Goal: Task Accomplishment & Management: Manage account settings

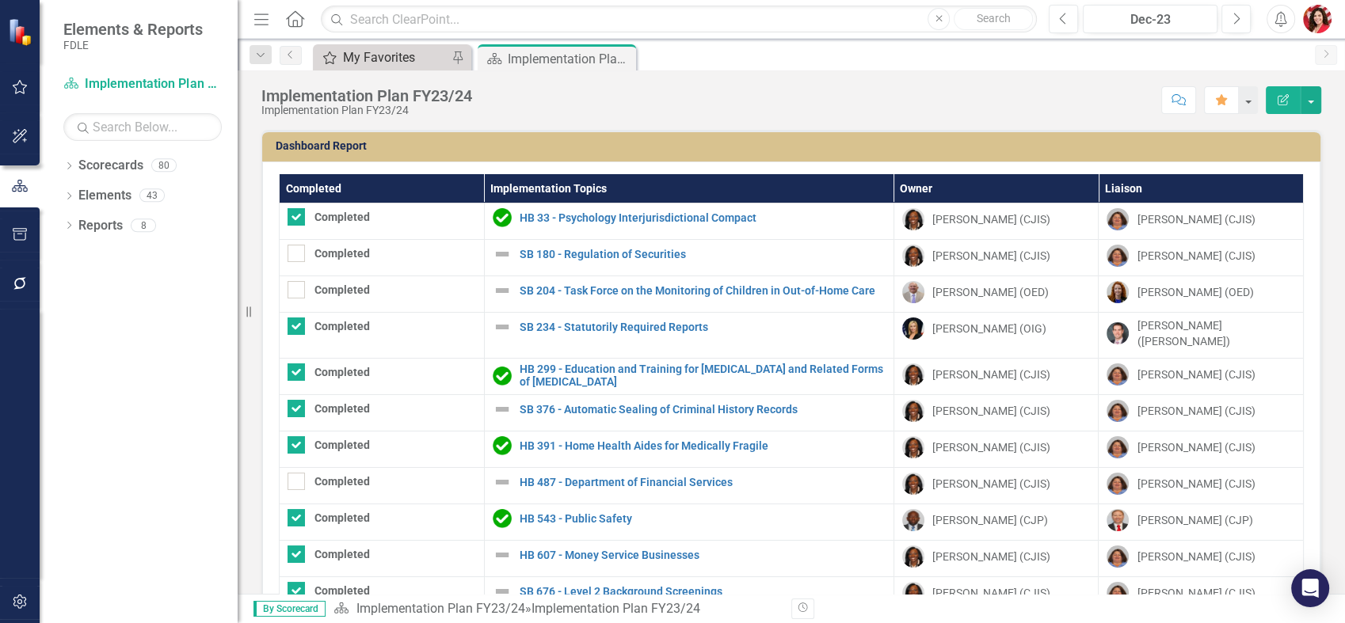
click at [361, 62] on div "My Favorites" at bounding box center [395, 58] width 105 height 20
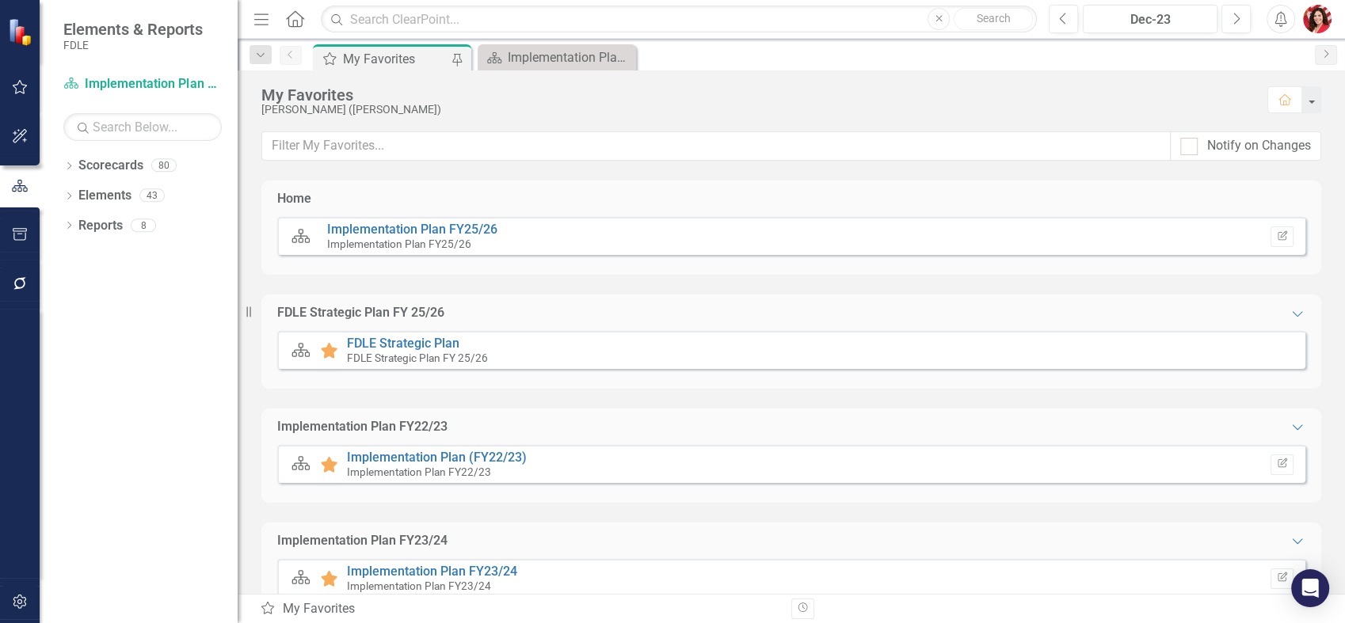
click at [299, 228] on icon "Scorecard" at bounding box center [301, 236] width 21 height 16
click at [377, 232] on link "Implementation Plan FY25/26" at bounding box center [412, 229] width 170 height 15
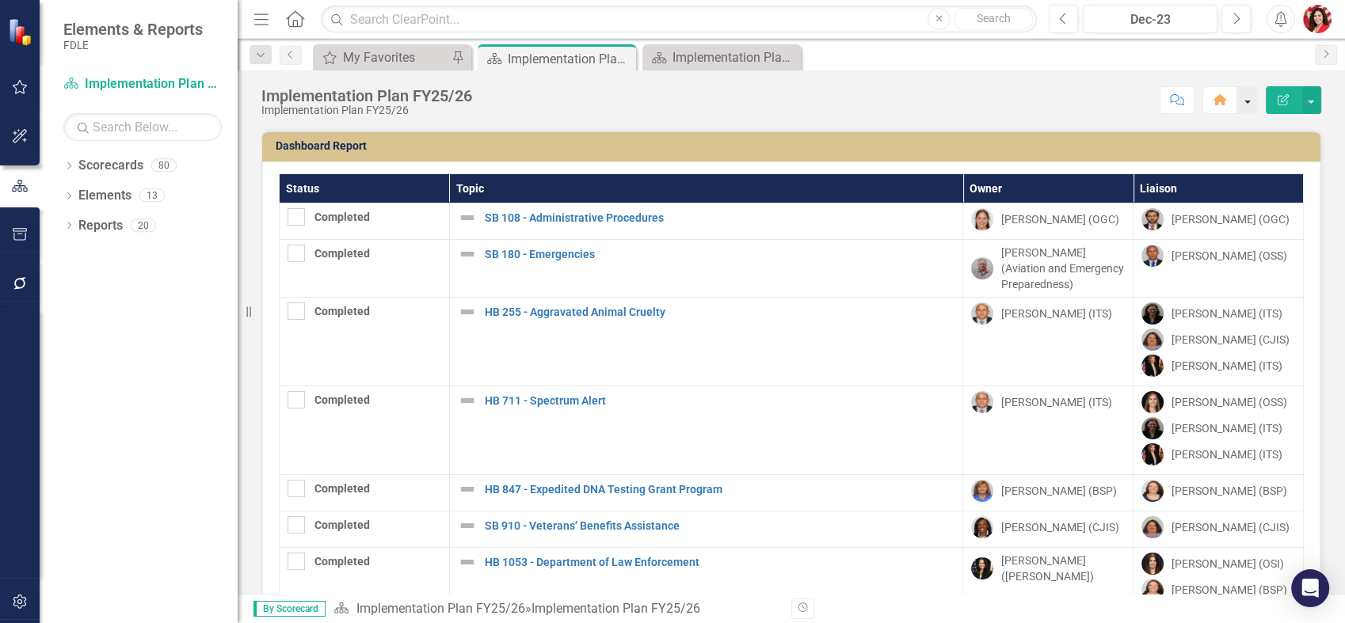
click at [1249, 101] on button "button" at bounding box center [1247, 100] width 21 height 28
click at [940, 88] on div "Score: N/A Dec-23 Completed Comment Home Edit Report" at bounding box center [900, 99] width 841 height 27
click at [1313, 101] on button "button" at bounding box center [1310, 100] width 21 height 28
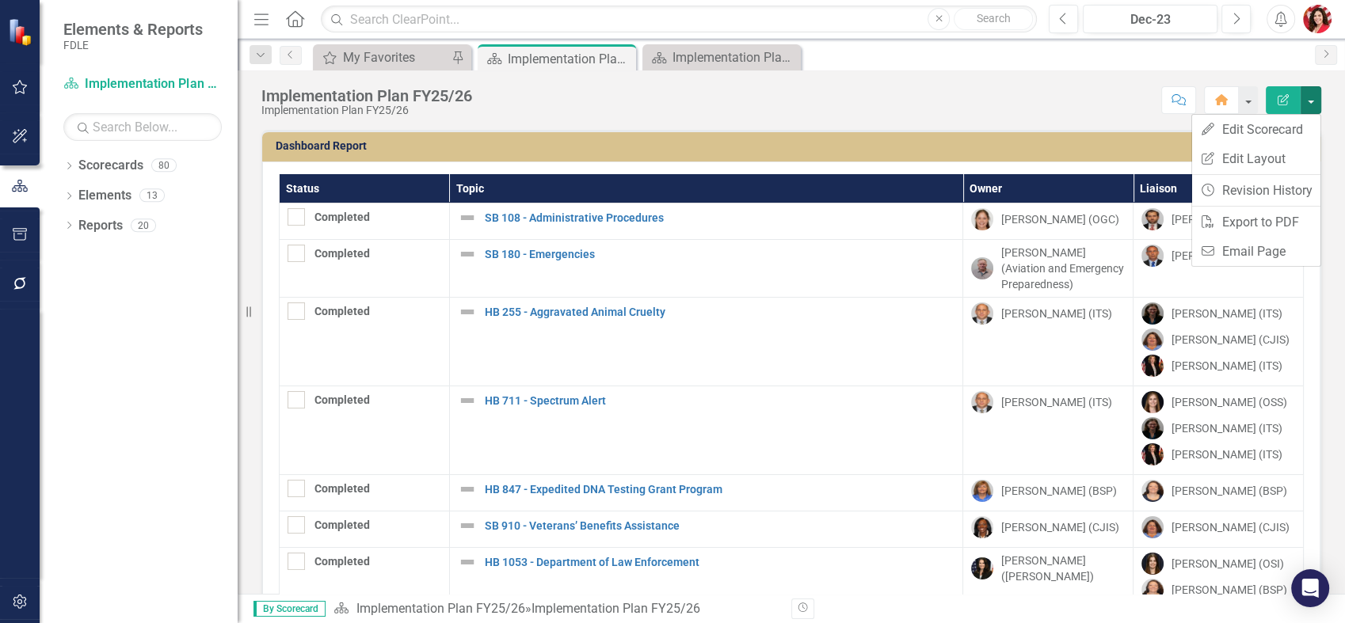
click at [935, 85] on div "Implementation Plan FY25/26 Implementation Plan FY25/26 Score: N/A Dec-23 Compl…" at bounding box center [791, 94] width 1107 height 48
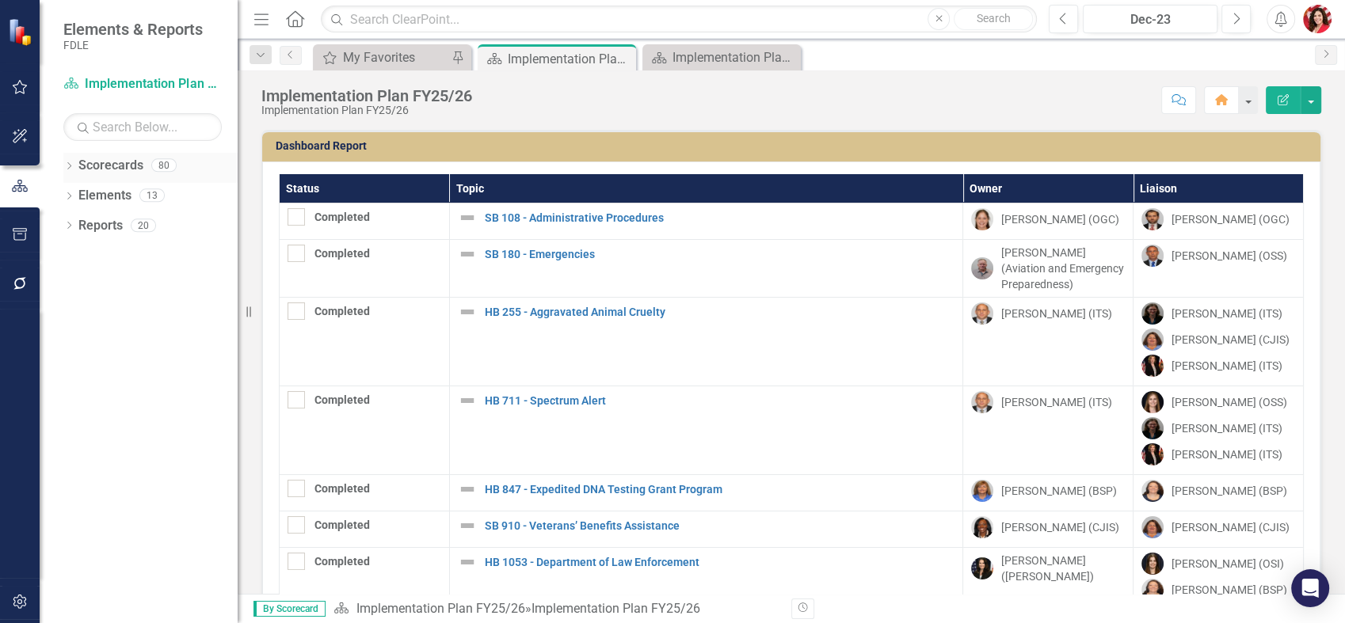
click at [67, 169] on icon "Dropdown" at bounding box center [68, 167] width 11 height 9
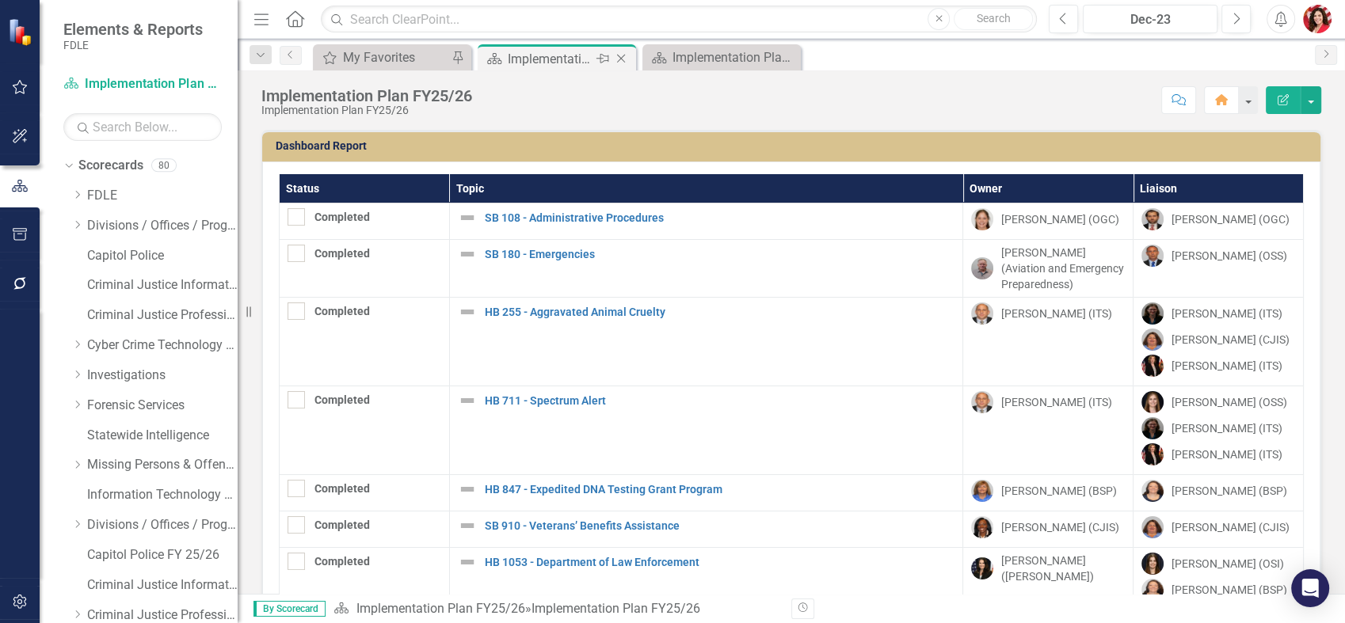
drag, startPoint x: 560, startPoint y: 61, endPoint x: 550, endPoint y: 60, distance: 10.3
click at [550, 60] on div "Implementation Plan FY25/26" at bounding box center [550, 59] width 85 height 20
click at [601, 55] on icon "Pin" at bounding box center [602, 59] width 13 height 16
click at [718, 55] on div "Implementation Plan FY23/24" at bounding box center [724, 58] width 105 height 20
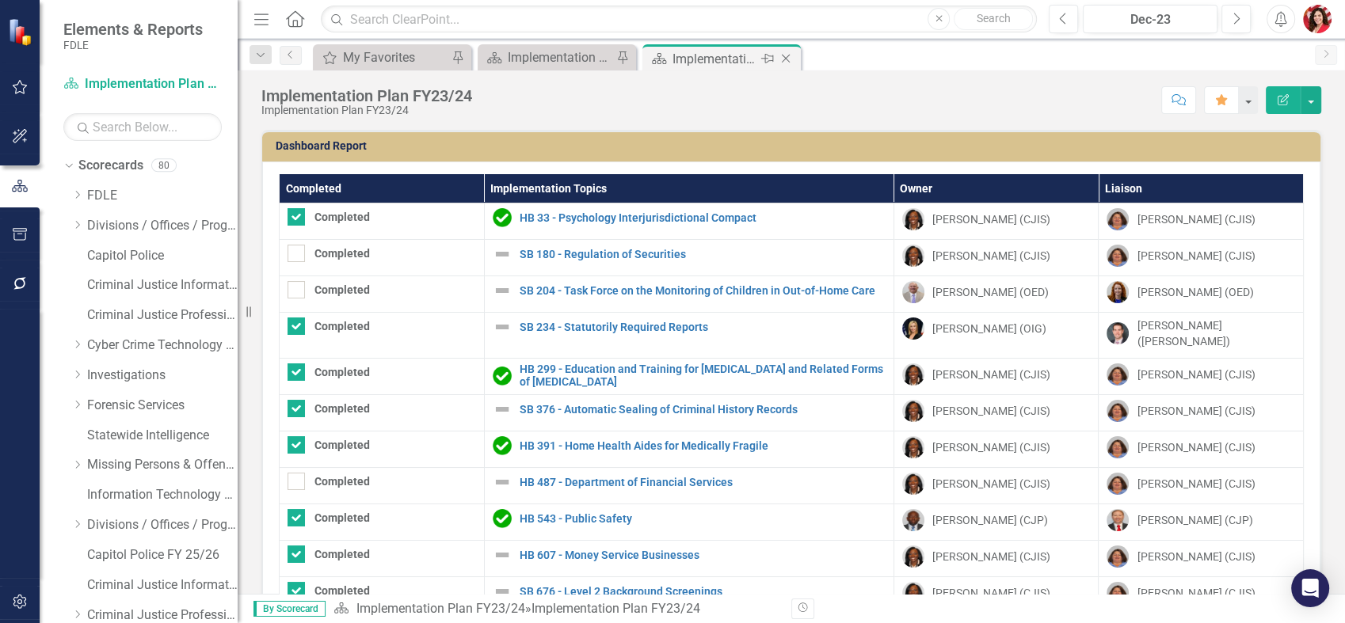
click at [769, 59] on icon "Pin" at bounding box center [767, 59] width 13 height 16
click at [546, 54] on div "Implementation Plan FY25/26" at bounding box center [560, 58] width 105 height 20
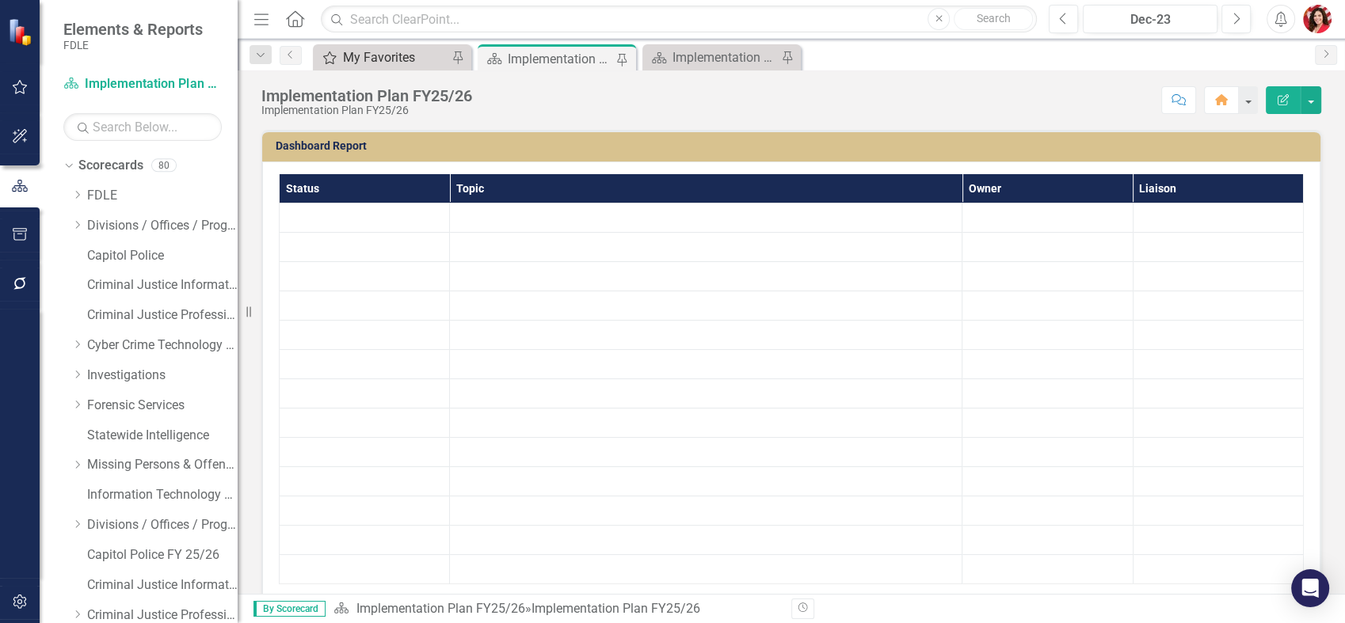
click at [397, 63] on div "My Favorites" at bounding box center [395, 58] width 105 height 20
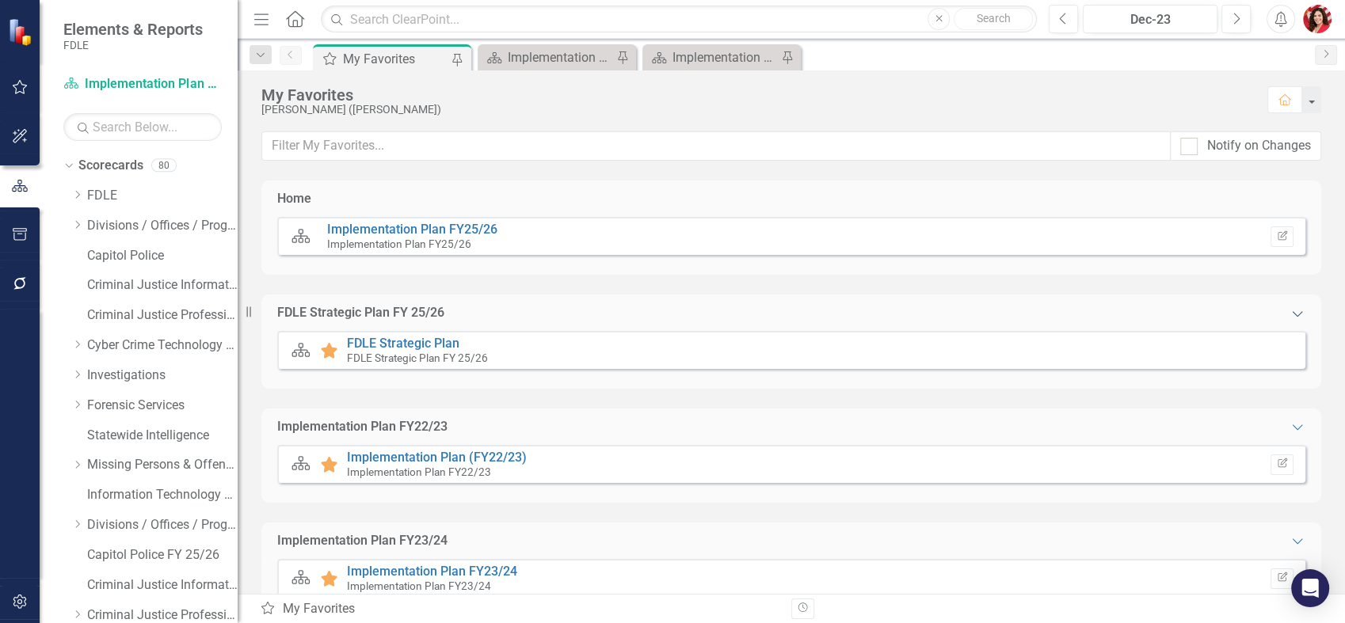
click at [1289, 314] on icon "Expanded" at bounding box center [1297, 313] width 16 height 13
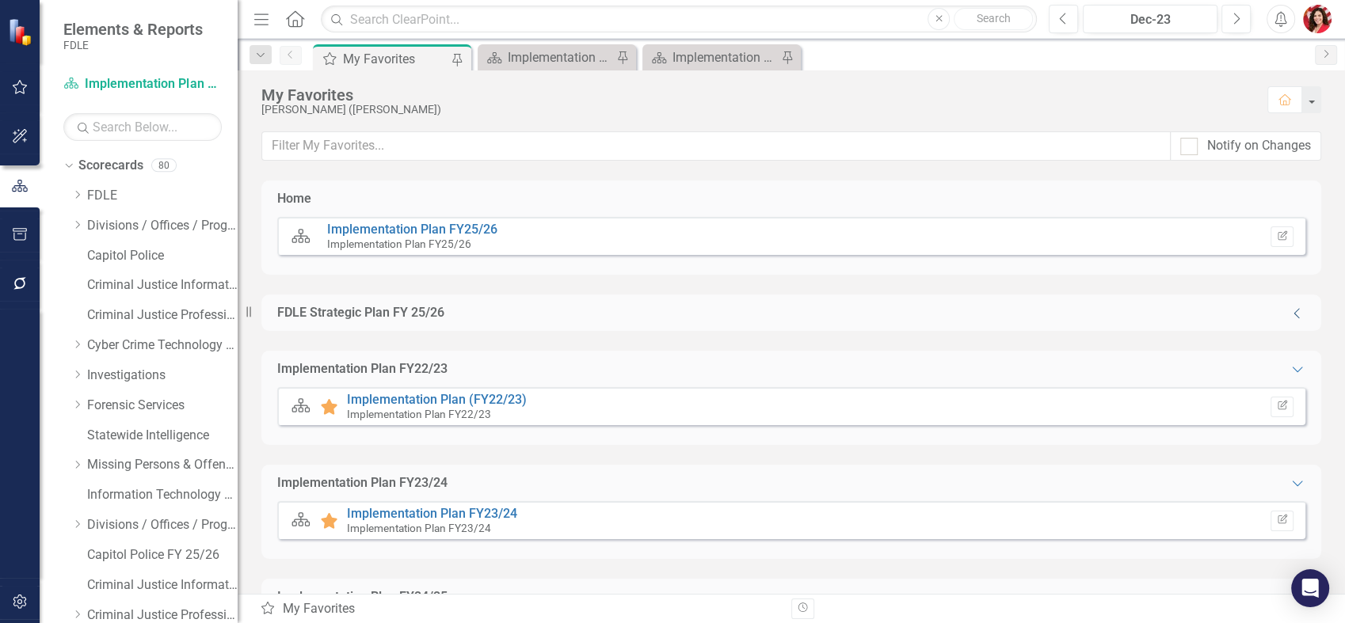
click at [1289, 314] on icon "Collapse" at bounding box center [1297, 313] width 16 height 13
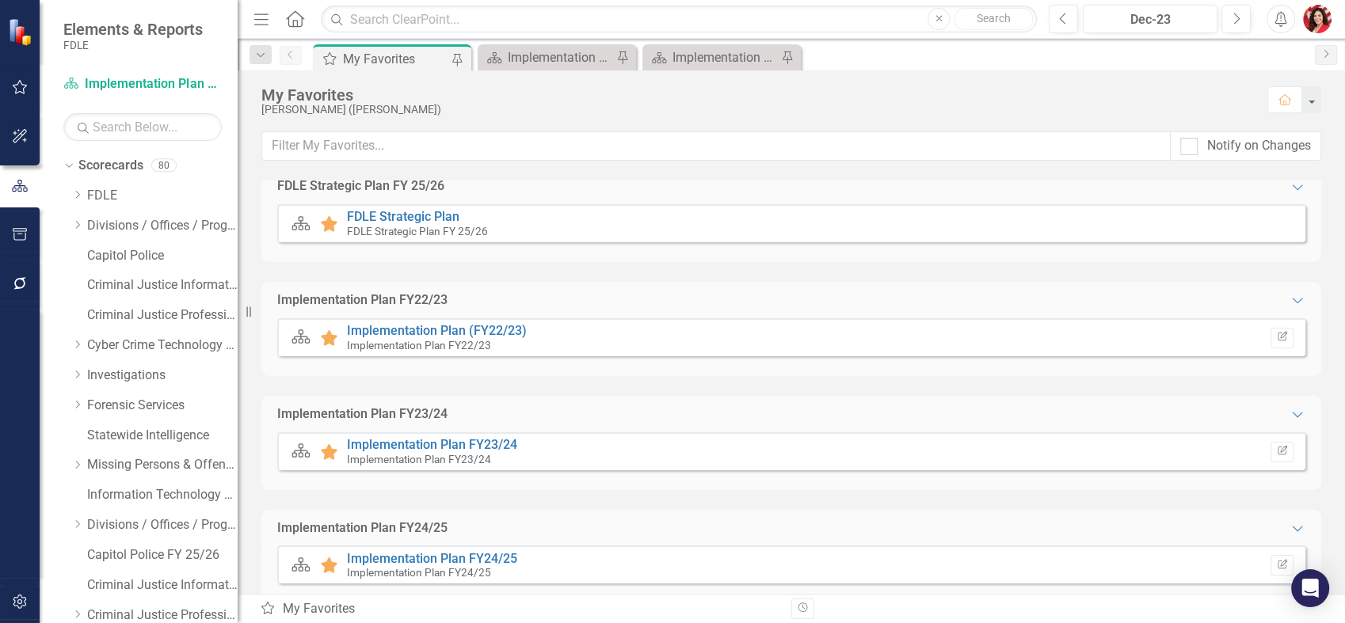
scroll to position [88, 0]
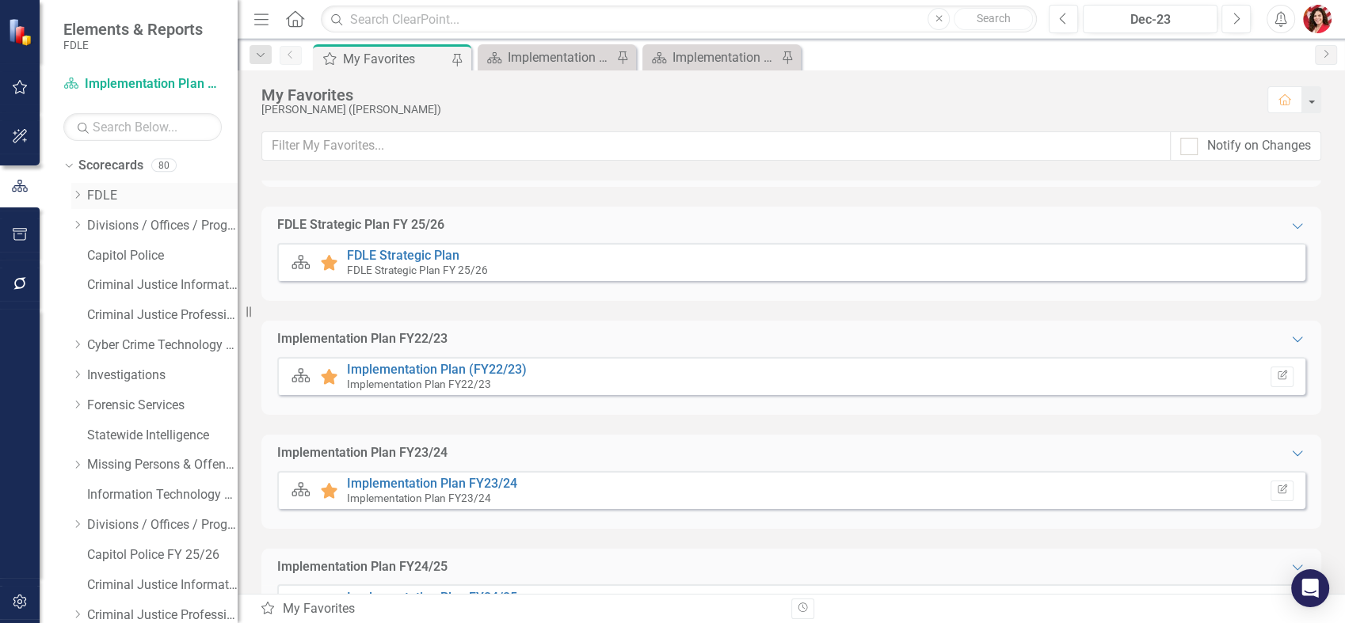
click at [80, 195] on icon "Dropdown" at bounding box center [77, 195] width 12 height 10
click at [91, 287] on icon "Dropdown" at bounding box center [93, 285] width 12 height 10
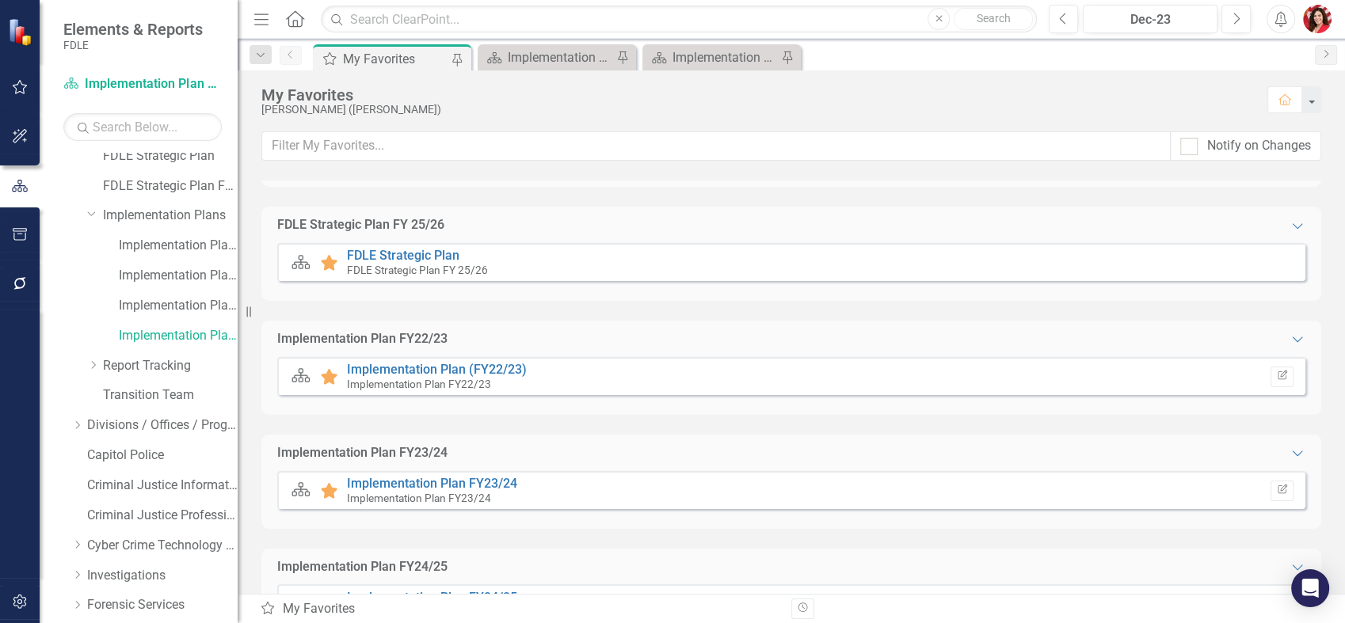
scroll to position [176, 0]
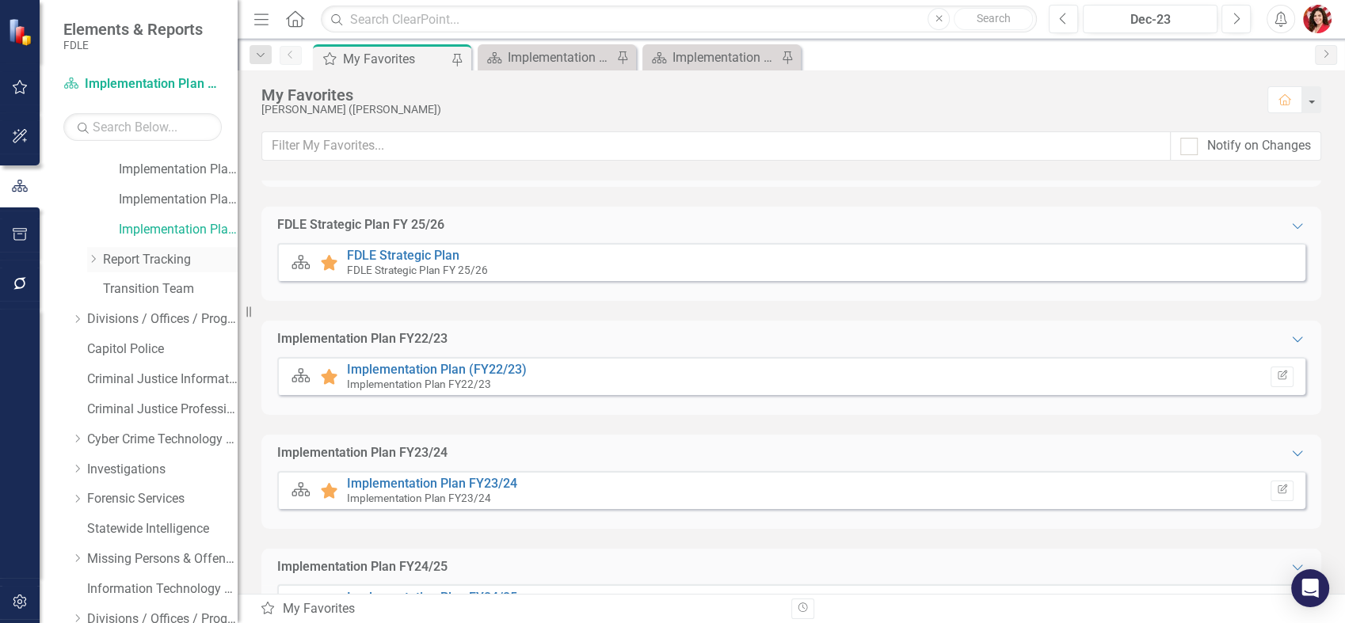
click at [89, 263] on icon "Dropdown" at bounding box center [93, 259] width 12 height 10
click at [150, 350] on link "Report Tracking 2025" at bounding box center [178, 350] width 119 height 18
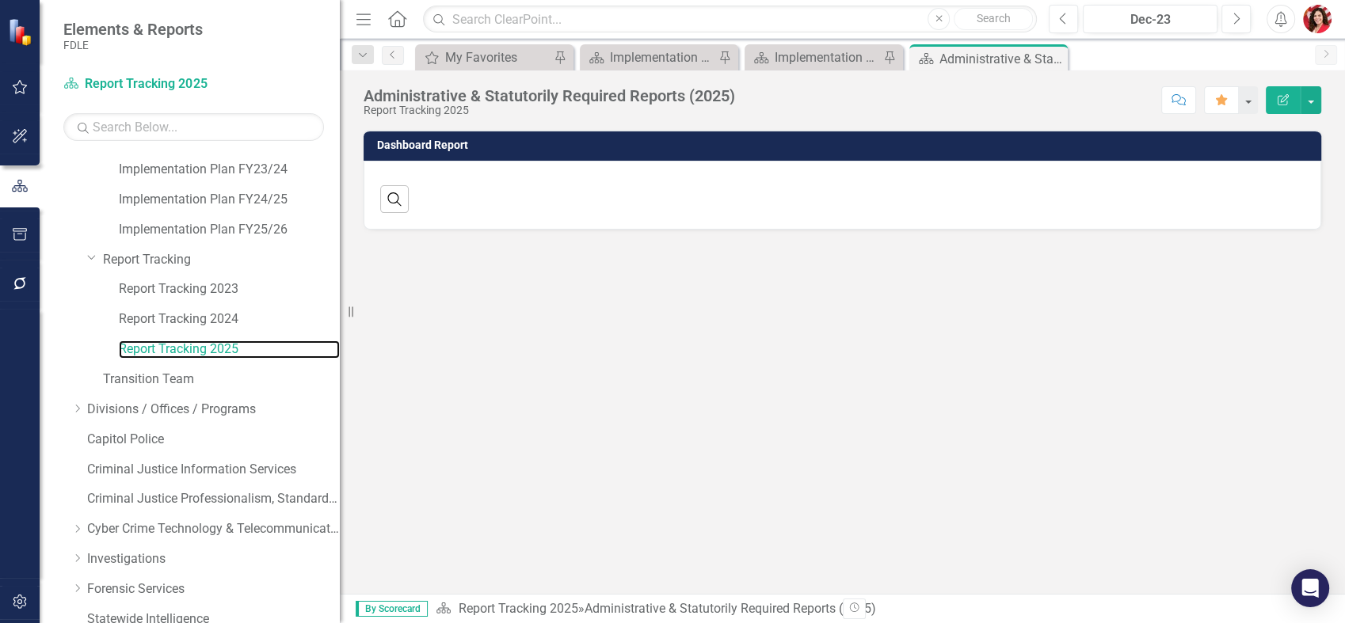
drag, startPoint x: 237, startPoint y: 358, endPoint x: 347, endPoint y: 360, distance: 110.1
click at [346, 360] on div "Resize" at bounding box center [346, 311] width 13 height 623
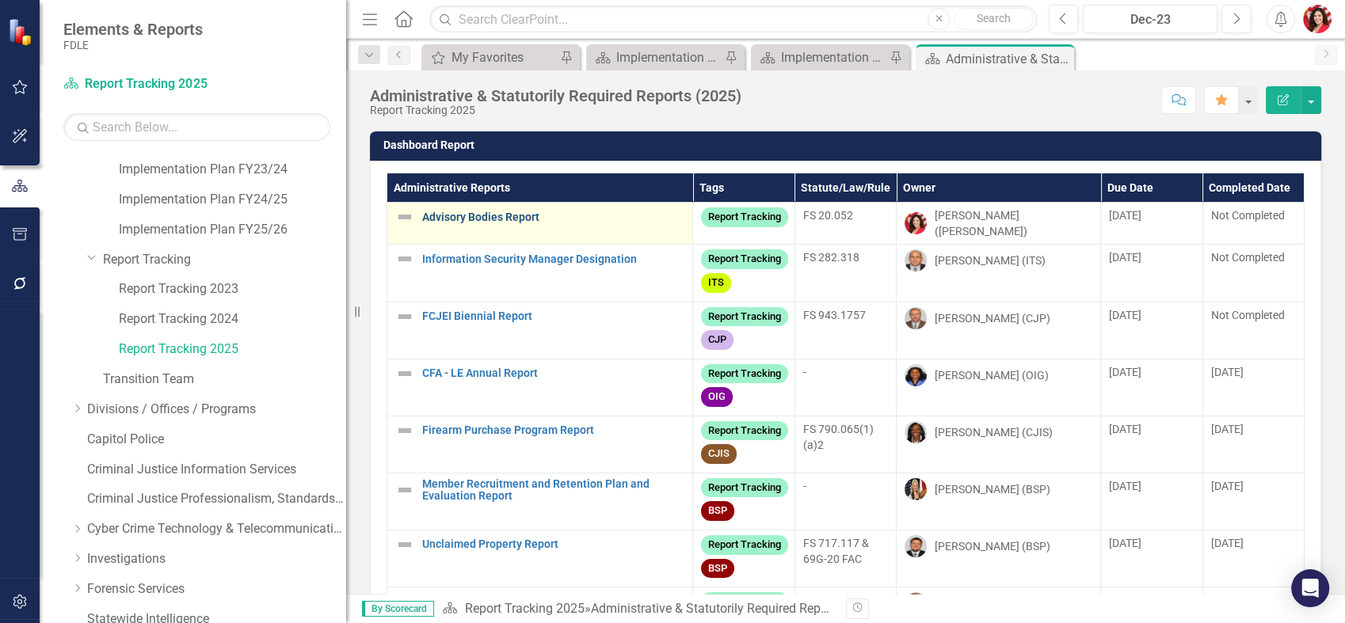
click at [519, 217] on link "Advisory Bodies Report" at bounding box center [553, 217] width 262 height 12
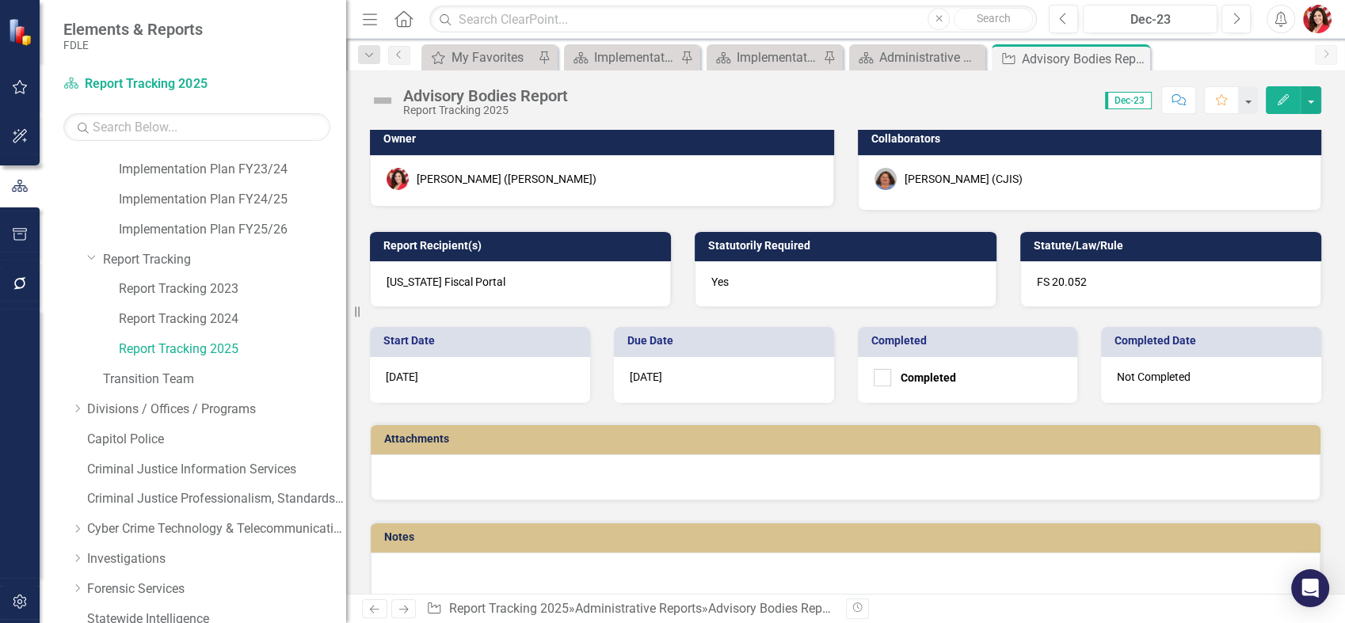
scroll to position [144, 0]
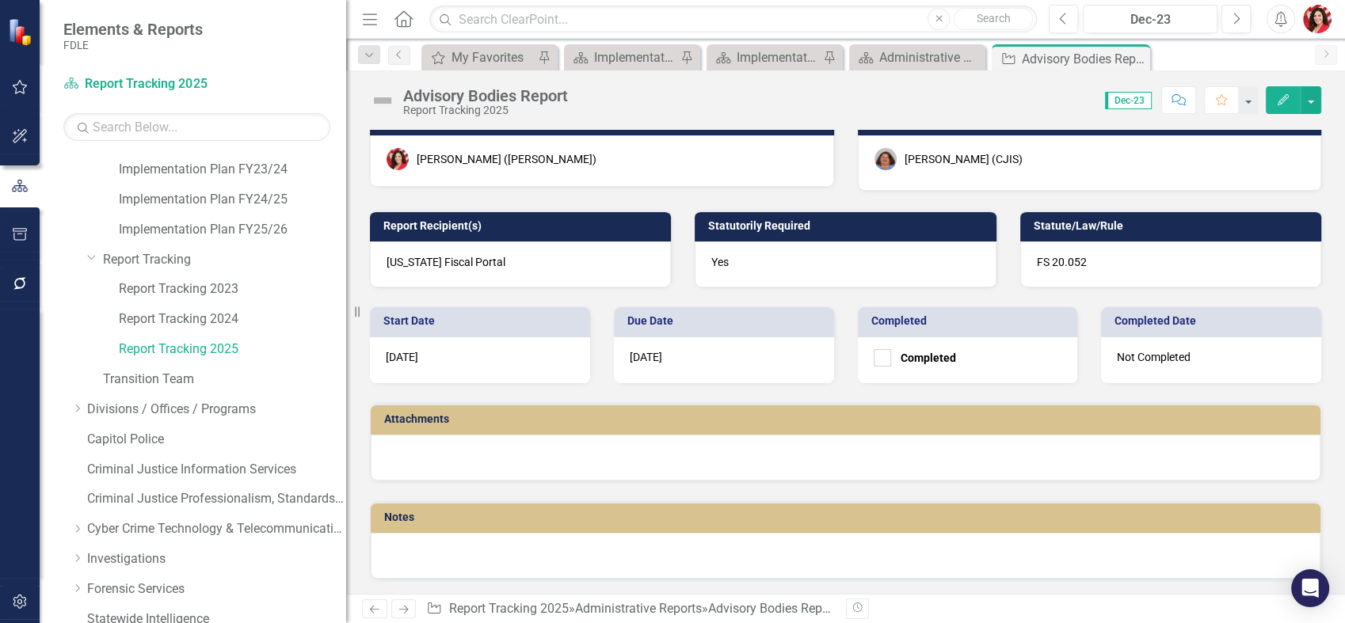
click at [516, 551] on div at bounding box center [845, 556] width 949 height 46
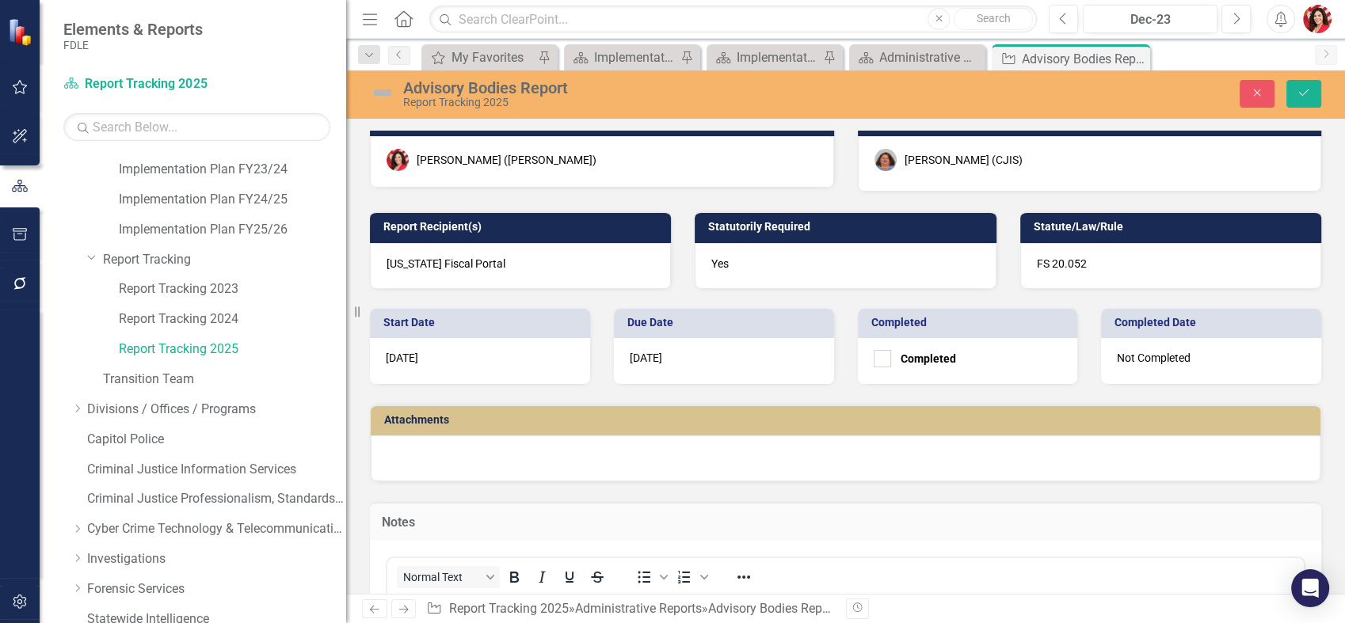
click at [512, 569] on icon "Bold" at bounding box center [513, 577] width 19 height 19
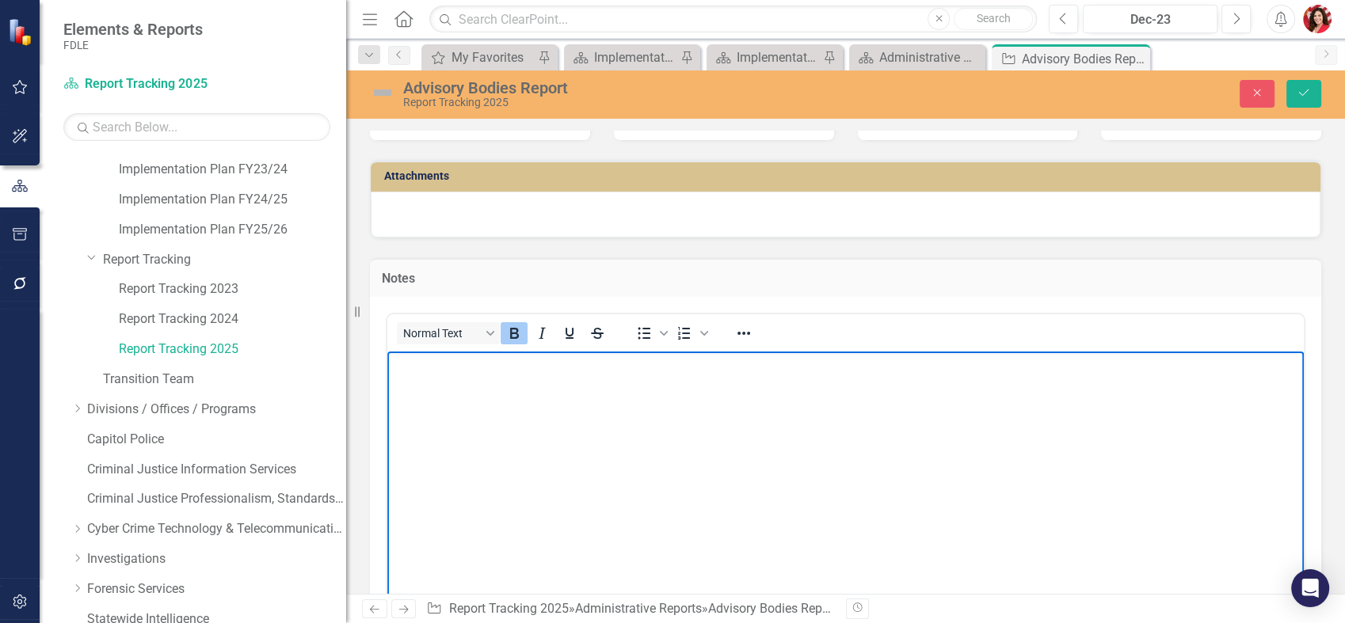
click at [501, 467] on body "﻿" at bounding box center [845, 471] width 916 height 238
click at [512, 335] on icon "Bold" at bounding box center [514, 333] width 9 height 11
click at [537, 459] on body "﻿" at bounding box center [845, 471] width 916 height 238
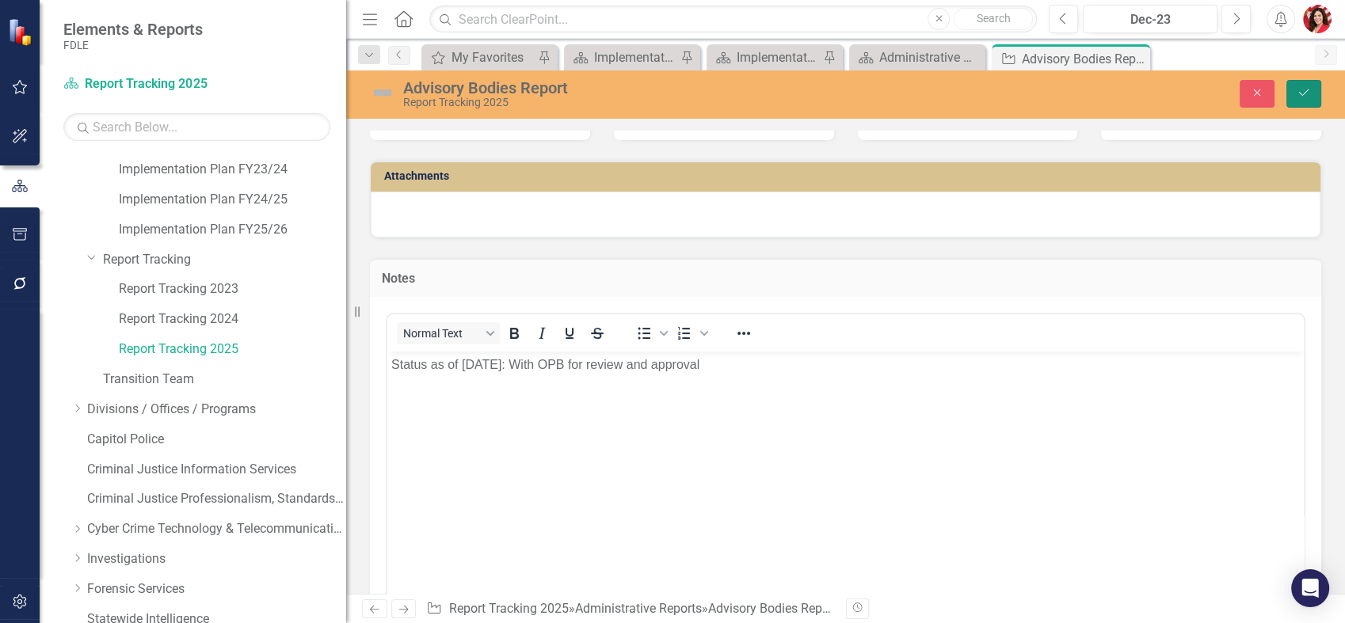
click at [1311, 88] on button "Save" at bounding box center [1303, 94] width 35 height 28
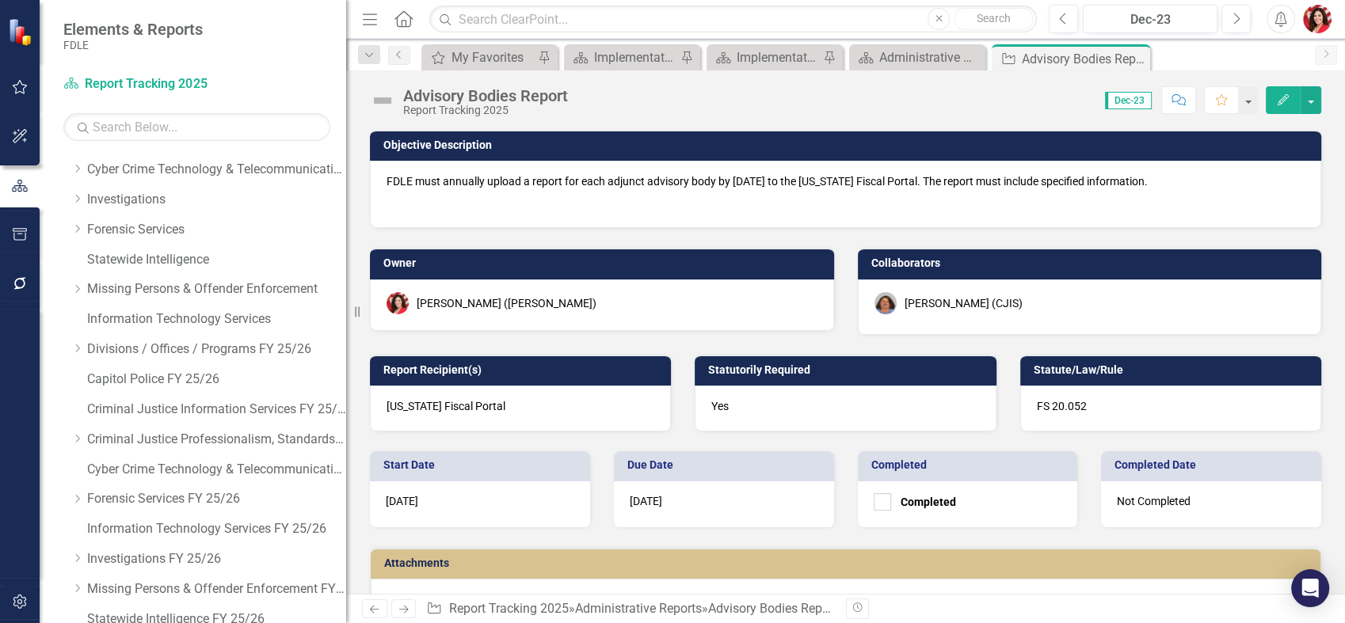
scroll to position [86, 0]
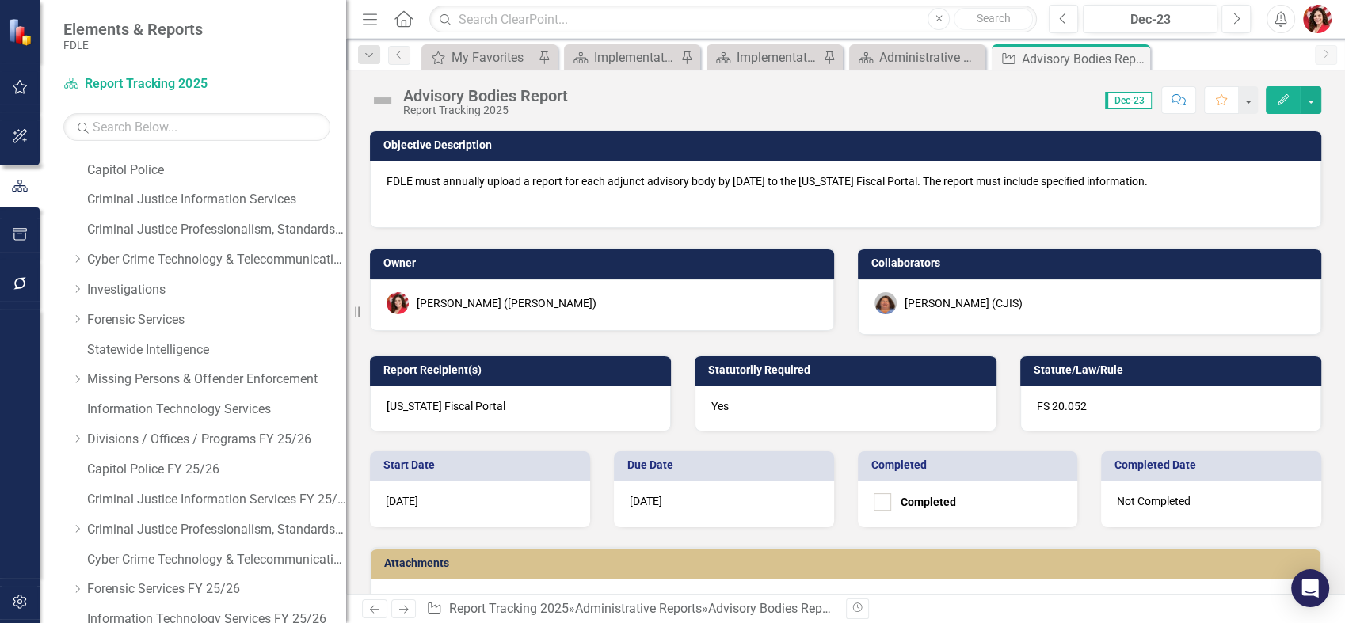
click at [1185, 501] on div "Not Completed" at bounding box center [1211, 504] width 220 height 46
click at [1245, 98] on button "button" at bounding box center [1247, 100] width 21 height 28
click at [969, 106] on div "Score: N/A Dec-23 Completed Comment Favorite Edit" at bounding box center [948, 99] width 745 height 27
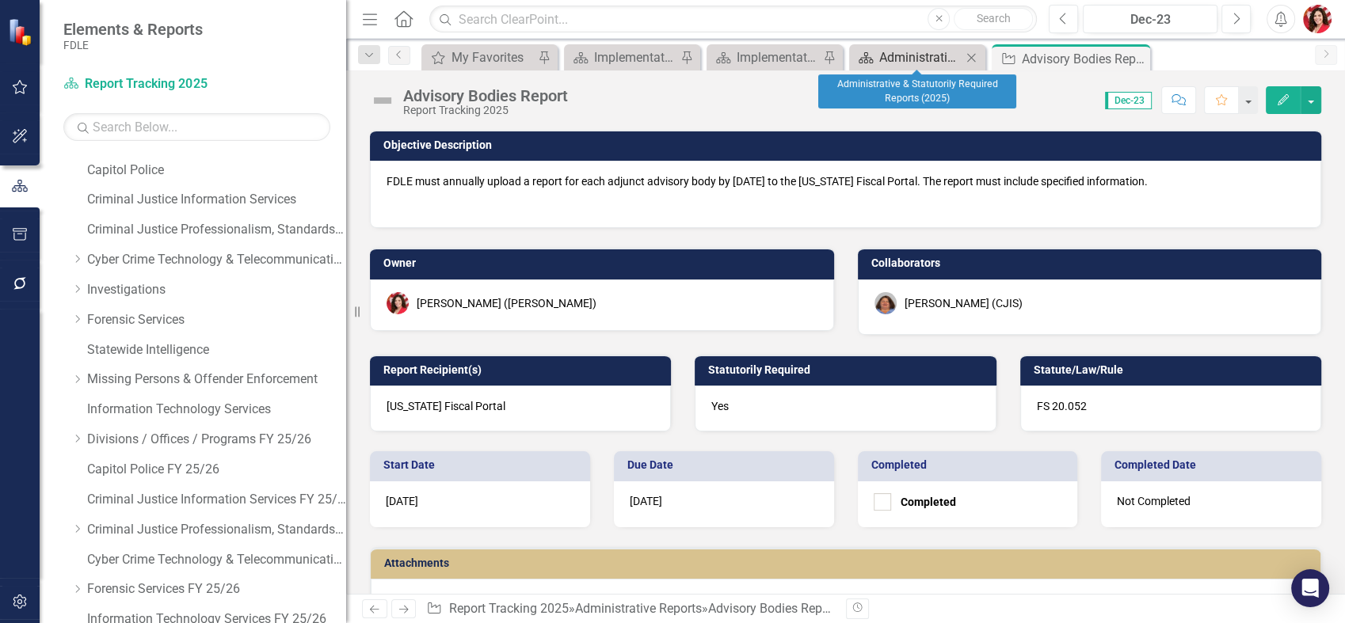
click at [915, 57] on div "Administrative & Statutorily Required Reports (2025)" at bounding box center [920, 58] width 82 height 20
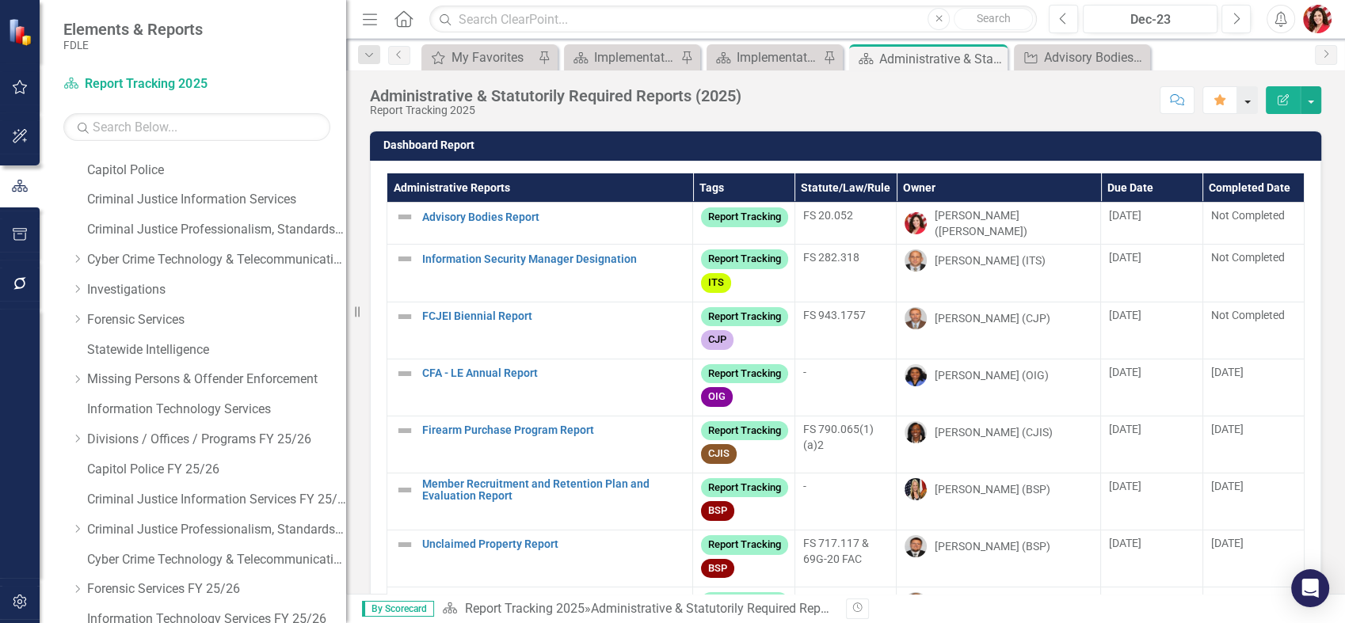
click at [1242, 101] on button "button" at bounding box center [1247, 100] width 21 height 28
click at [1011, 120] on div "Administrative & Statutorily Required Reports (2025) Report Tracking 2025 Score…" at bounding box center [845, 331] width 999 height 523
drag, startPoint x: 614, startPoint y: 59, endPoint x: 1147, endPoint y: 57, distance: 532.9
click at [615, 59] on div "Implementation Plan FY25/26" at bounding box center [635, 58] width 82 height 20
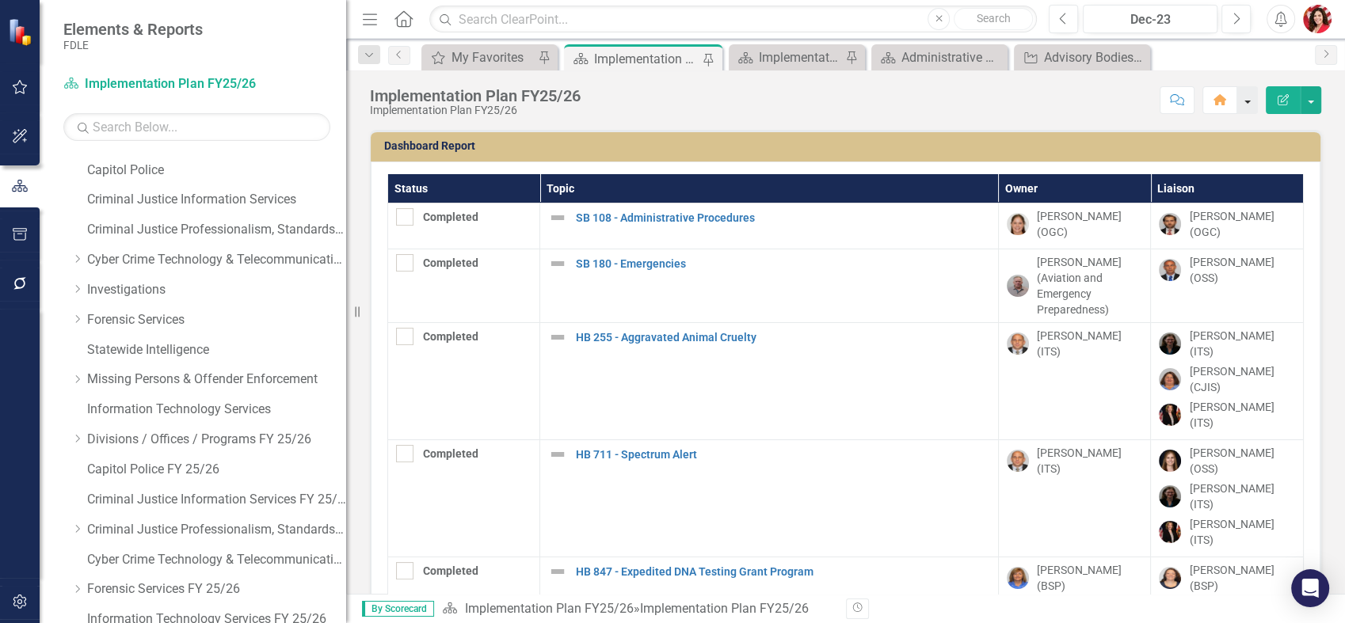
click at [1242, 97] on button "button" at bounding box center [1247, 100] width 21 height 28
click at [956, 131] on div "Dashboard Report" at bounding box center [845, 146] width 949 height 31
click at [172, 82] on link "Scorecard Implementation Plan FY25/26" at bounding box center [162, 84] width 198 height 18
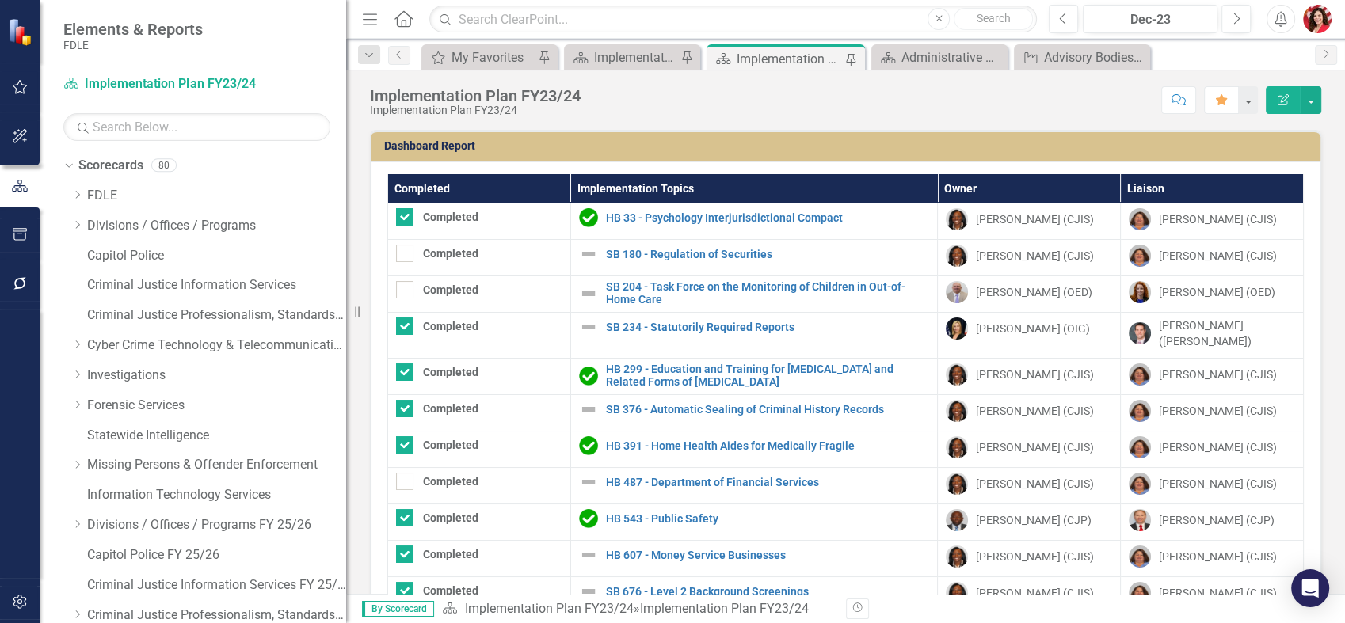
click at [409, 65] on div "Dropdown Search My Favorites My Favorites Pin Scorecard Implementation Plan FY2…" at bounding box center [845, 55] width 999 height 32
click at [809, 55] on div "Implementation Plan FY23/24" at bounding box center [788, 59] width 105 height 20
click at [747, 57] on div "Implementation Plan FY23/24" at bounding box center [788, 59] width 105 height 20
click at [1213, 102] on button "Favorite" at bounding box center [1221, 100] width 35 height 28
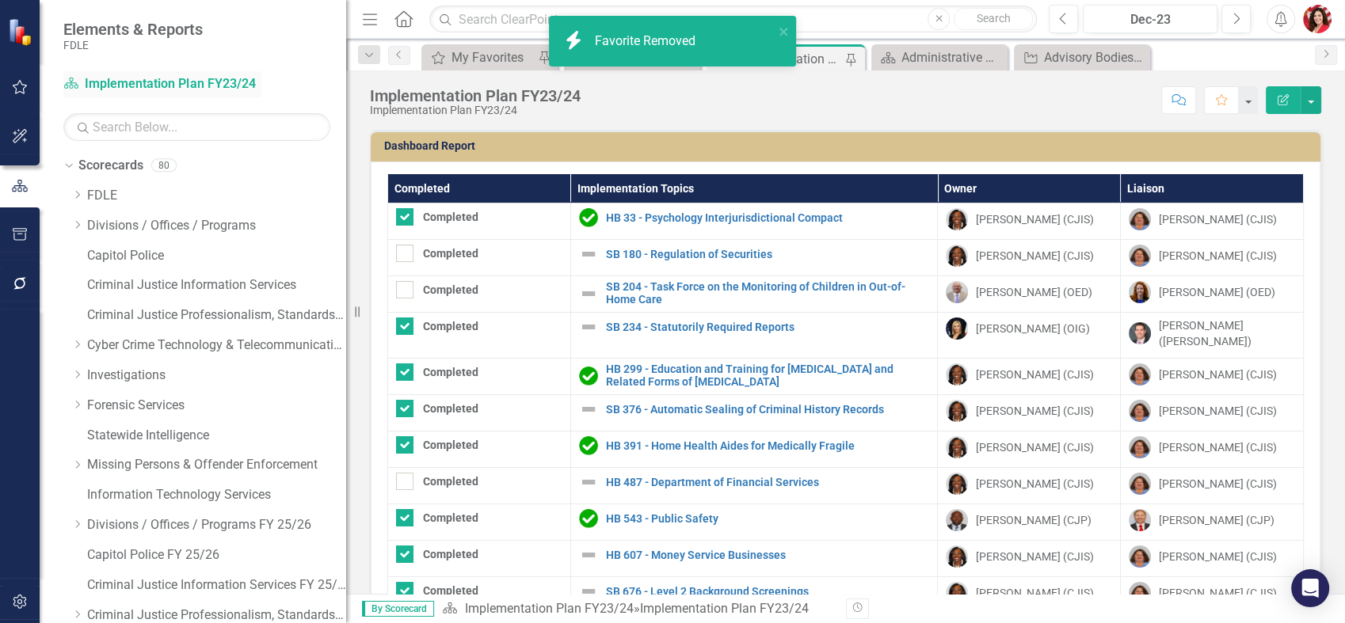
click at [135, 80] on link "Scorecard Implementation Plan FY23/24" at bounding box center [162, 84] width 198 height 18
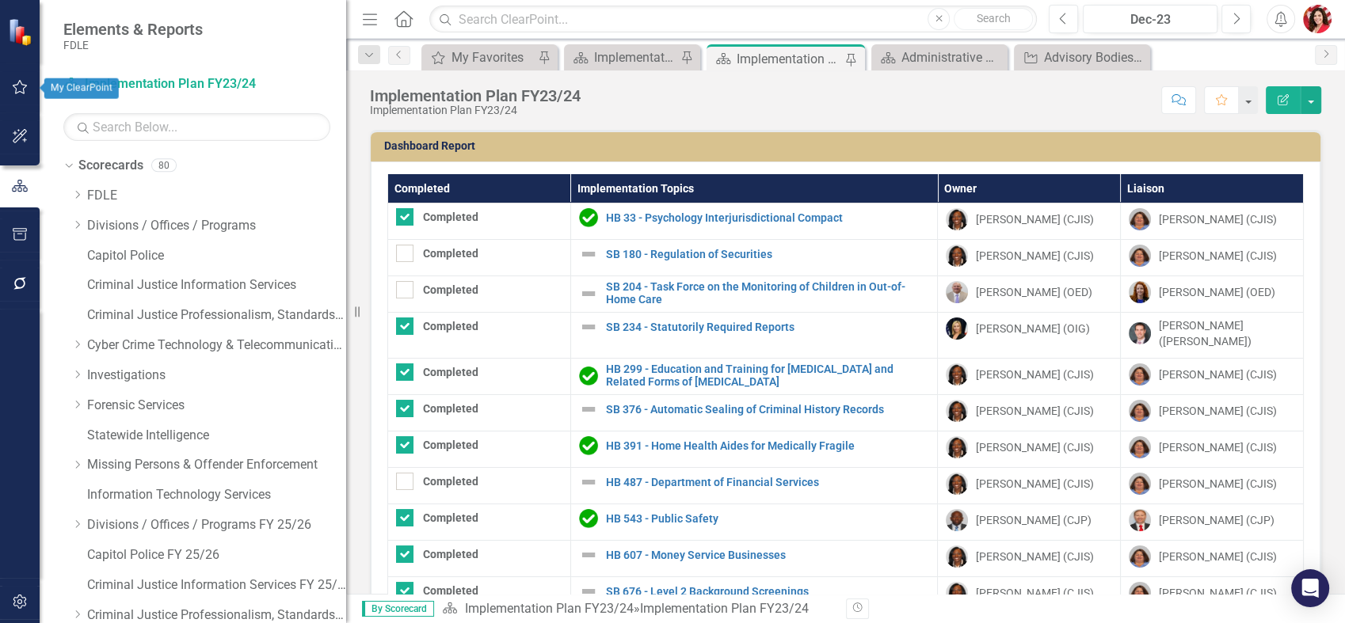
click at [26, 37] on img at bounding box center [22, 32] width 28 height 28
click at [1310, 12] on img "button" at bounding box center [1317, 19] width 29 height 29
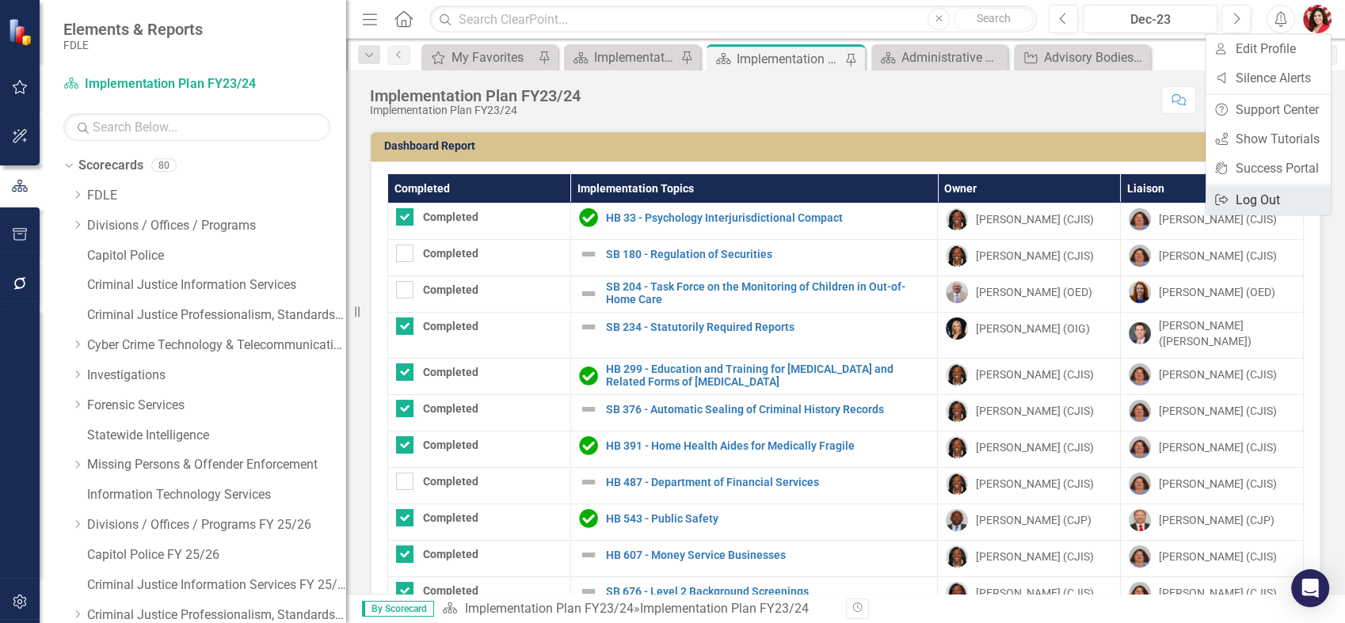
click at [1252, 203] on link "Logout Log Out" at bounding box center [1267, 199] width 125 height 29
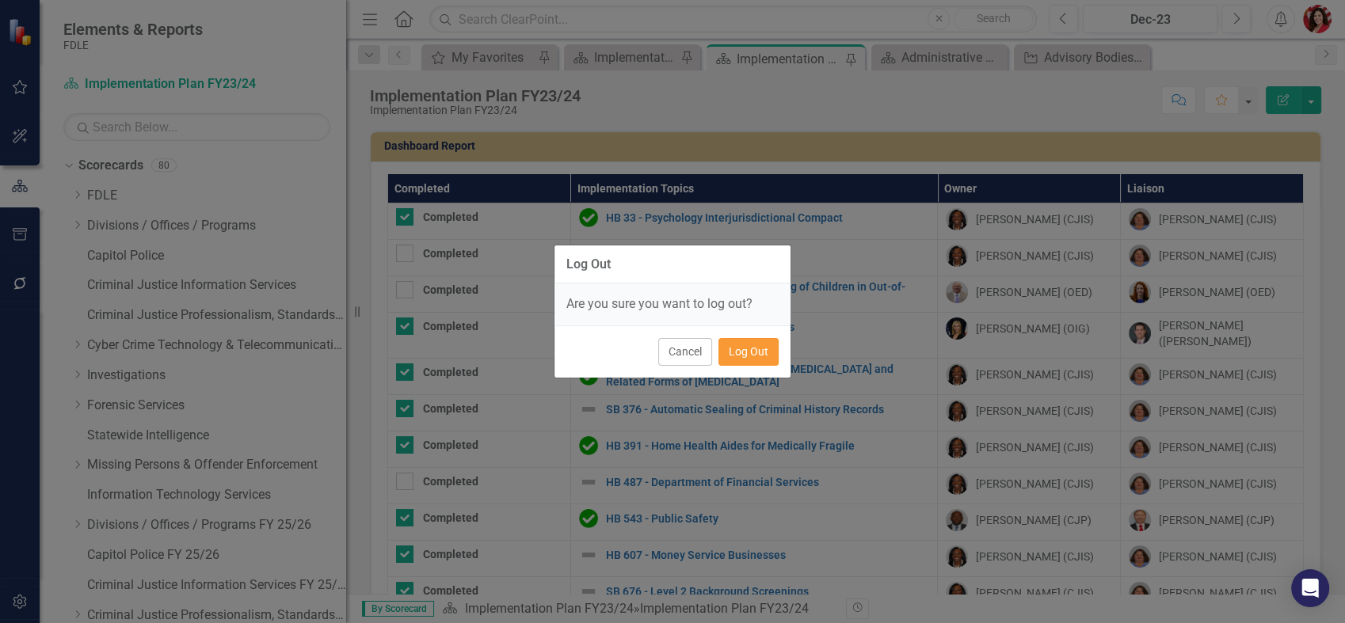
click at [761, 349] on button "Log Out" at bounding box center [748, 352] width 60 height 28
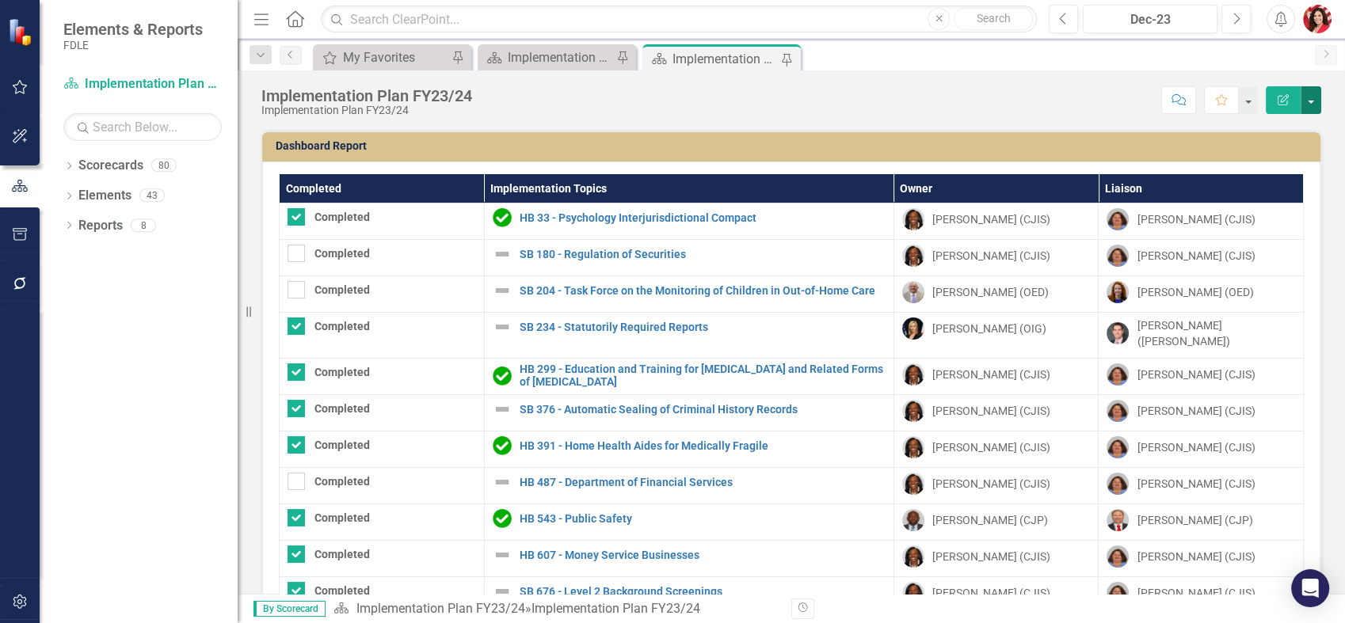
click at [1316, 93] on button "button" at bounding box center [1310, 100] width 21 height 28
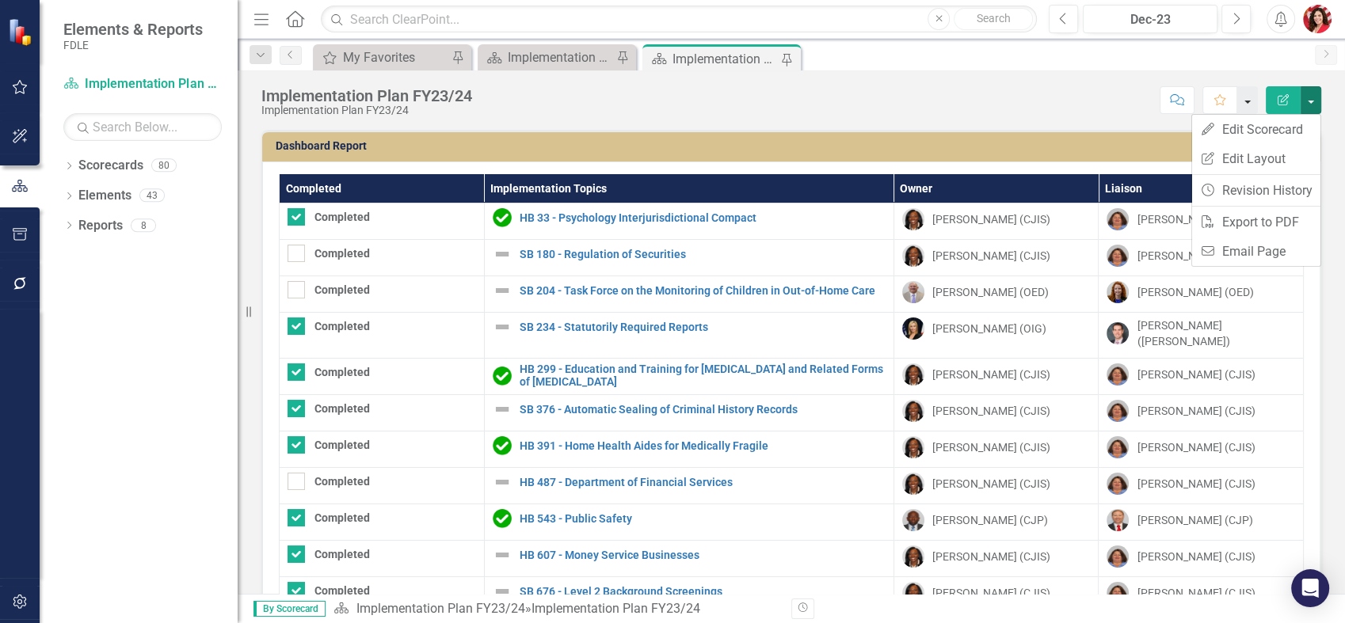
click at [1243, 104] on button "button" at bounding box center [1247, 100] width 21 height 28
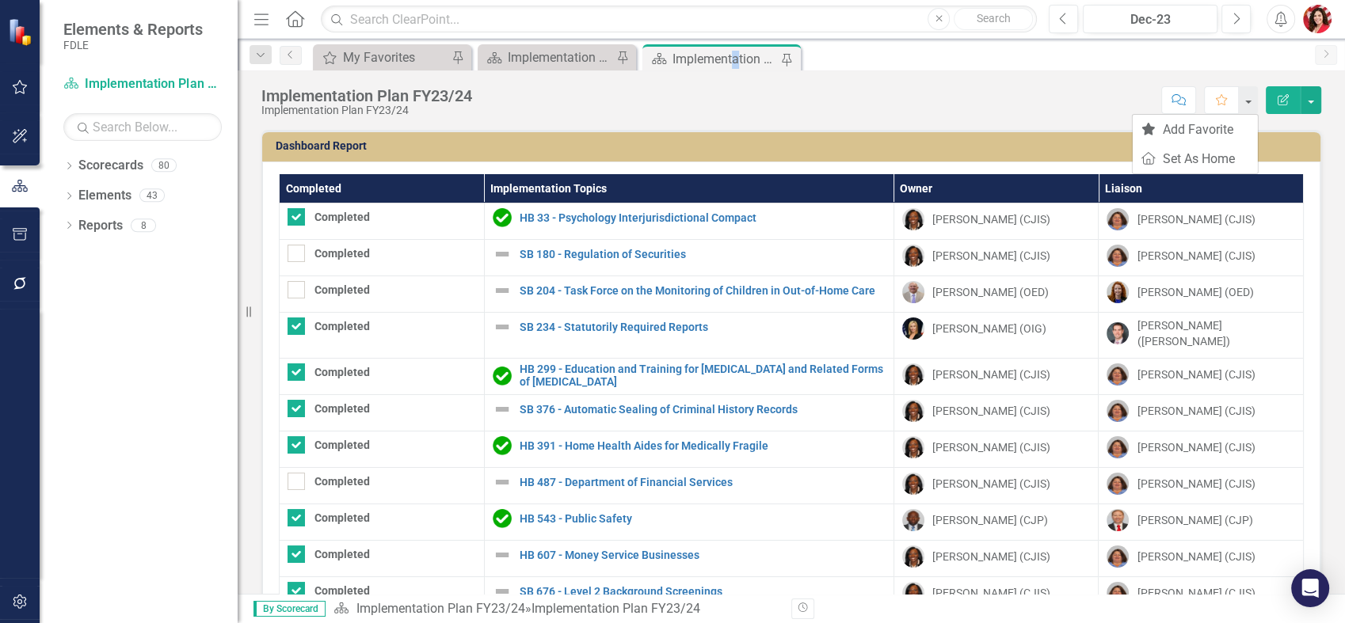
click at [736, 63] on div "Implementation Plan FY23/24" at bounding box center [724, 59] width 105 height 20
click at [423, 128] on div "Implementation Plan FY23/24 Implementation Plan FY23/24 Score: N/A Dec-23 Compl…" at bounding box center [791, 331] width 1107 height 523
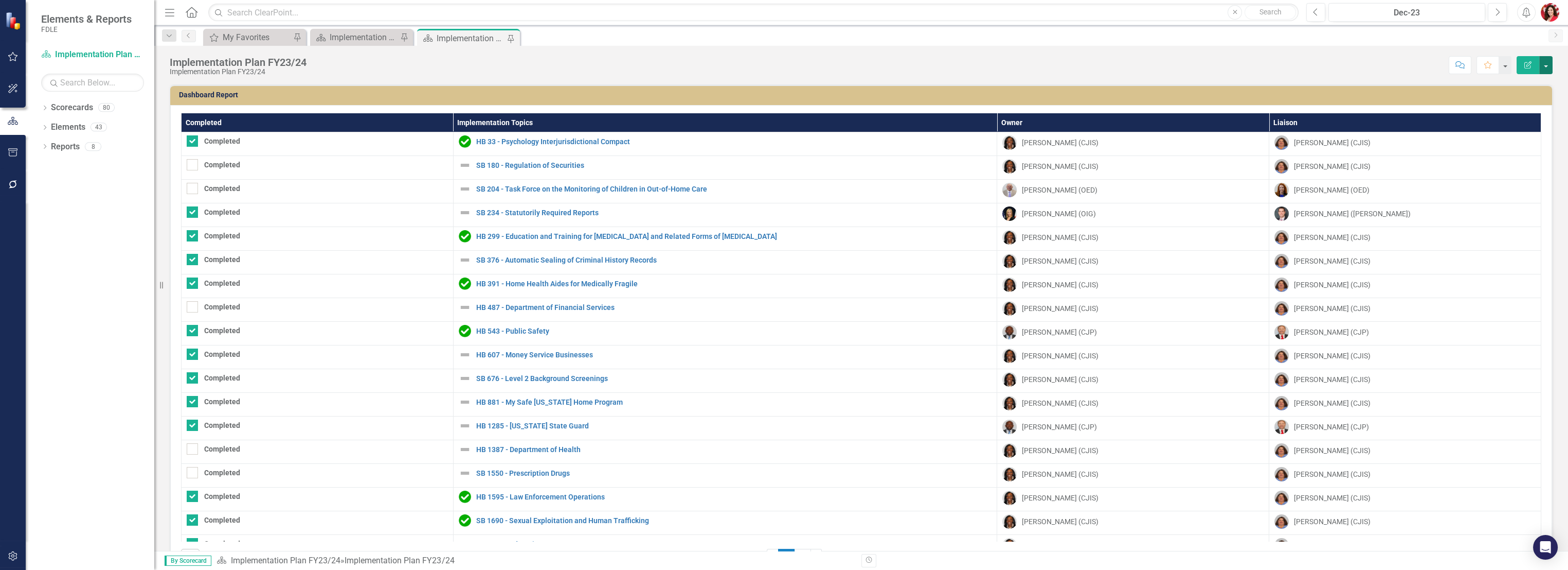
click at [873, 62] on button "button" at bounding box center [1546, 65] width 14 height 18
click at [49, 105] on div "Dropdown Scorecards 80" at bounding box center [97, 109] width 113 height 19
click at [45, 106] on icon "Dropdown" at bounding box center [44, 109] width 7 height 6
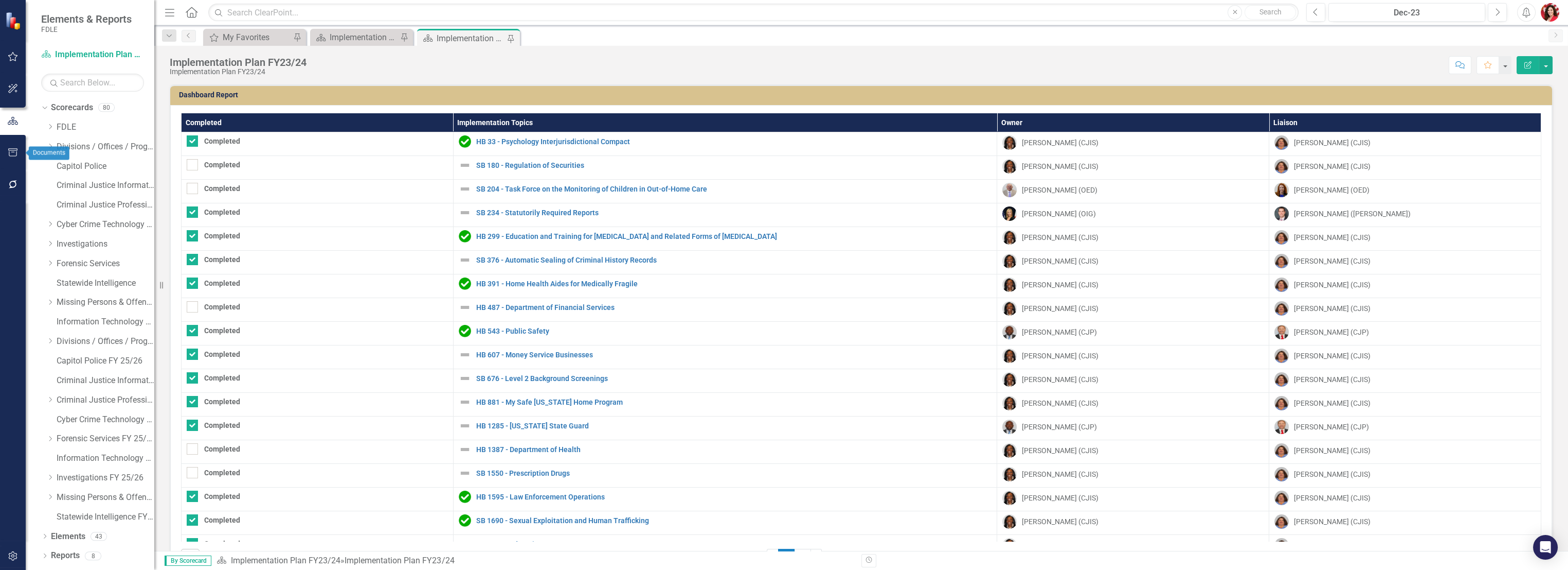
click at [13, 155] on icon "button" at bounding box center [13, 152] width 11 height 8
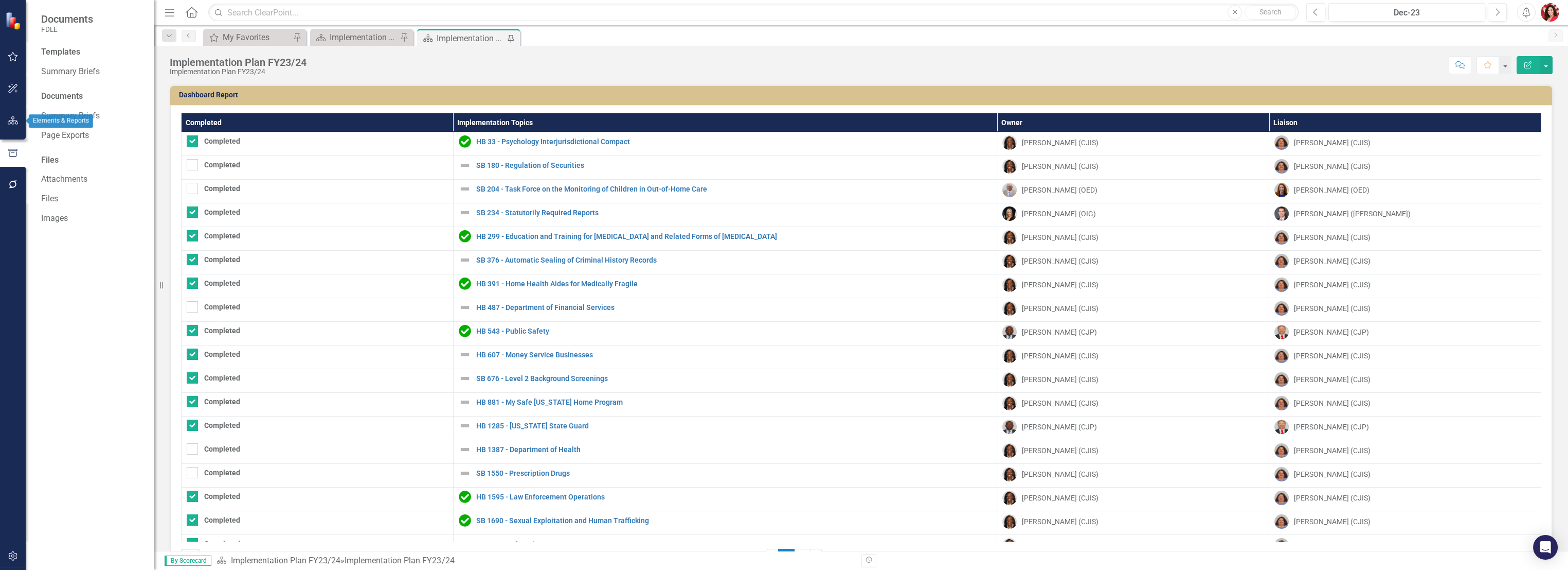
click at [16, 122] on icon "button" at bounding box center [13, 120] width 11 height 8
click at [48, 105] on div "Dropdown Scorecards 80" at bounding box center [97, 109] width 113 height 19
click at [44, 106] on icon "Dropdown" at bounding box center [44, 109] width 7 height 6
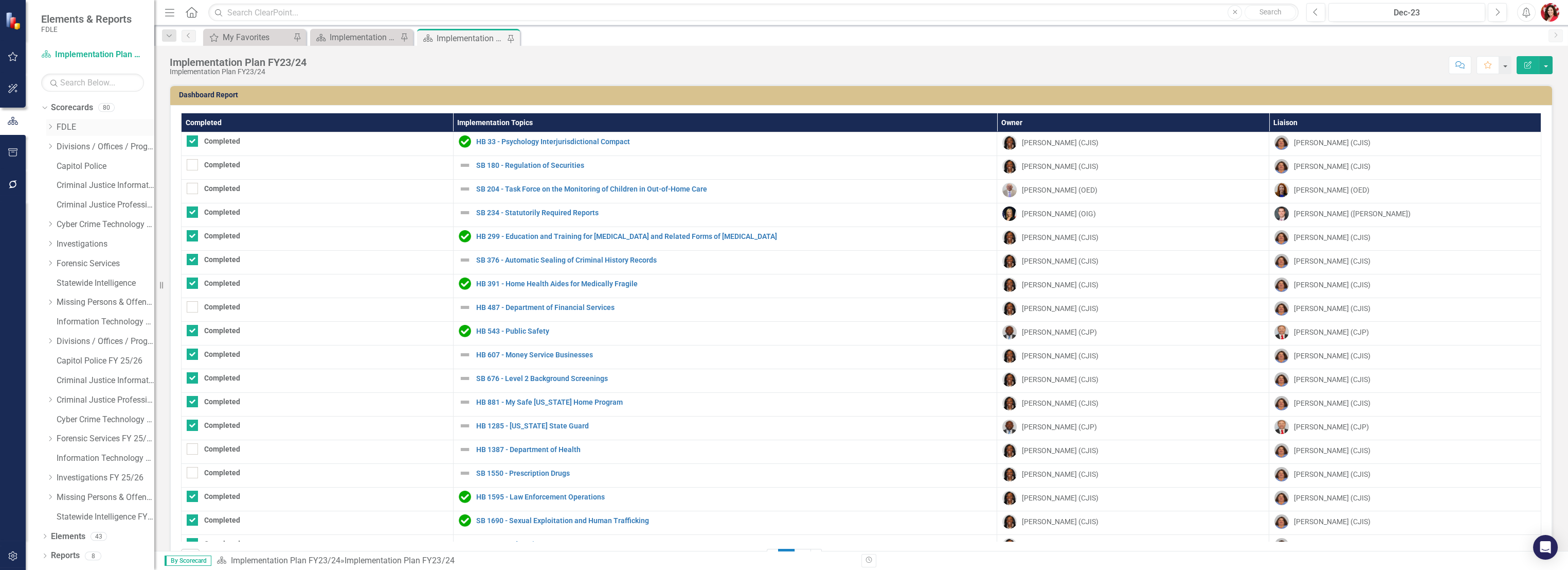
click at [49, 123] on icon "Dropdown" at bounding box center [50, 127] width 8 height 6
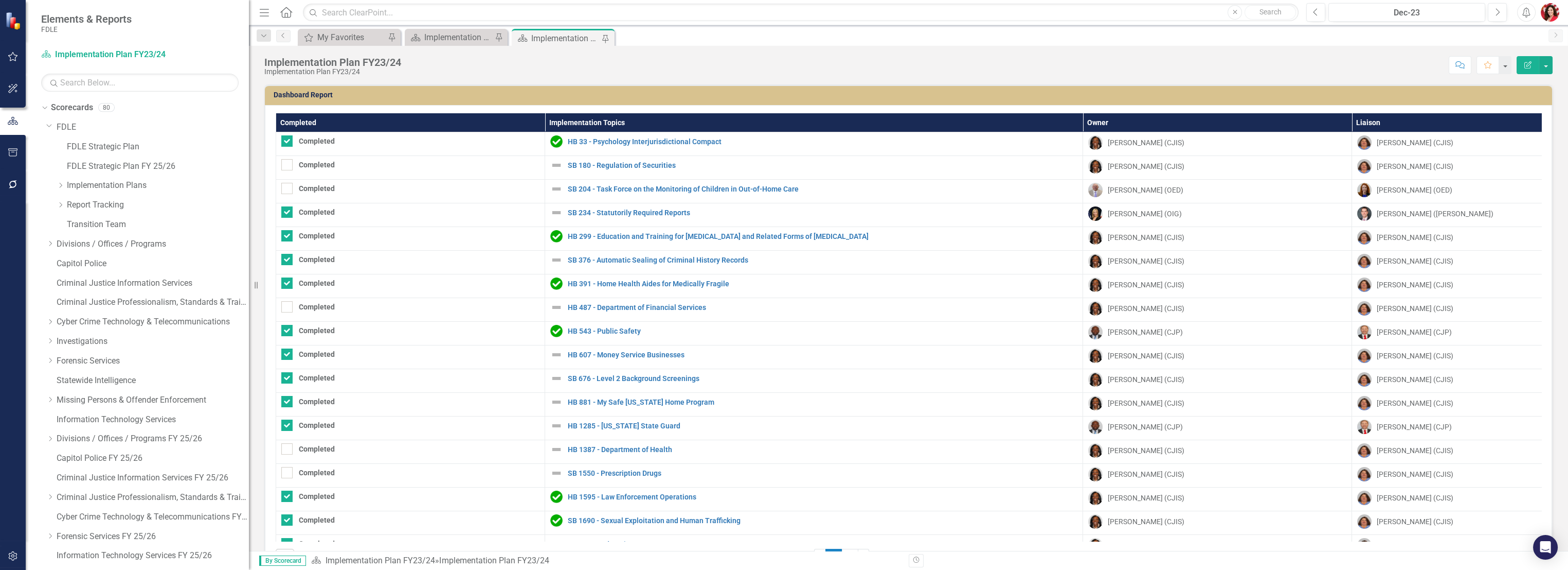
drag, startPoint x: 155, startPoint y: 160, endPoint x: 249, endPoint y: 166, distance: 94.2
click at [249, 166] on div "Resize" at bounding box center [253, 285] width 8 height 570
click at [62, 182] on icon "Dropdown" at bounding box center [60, 185] width 8 height 6
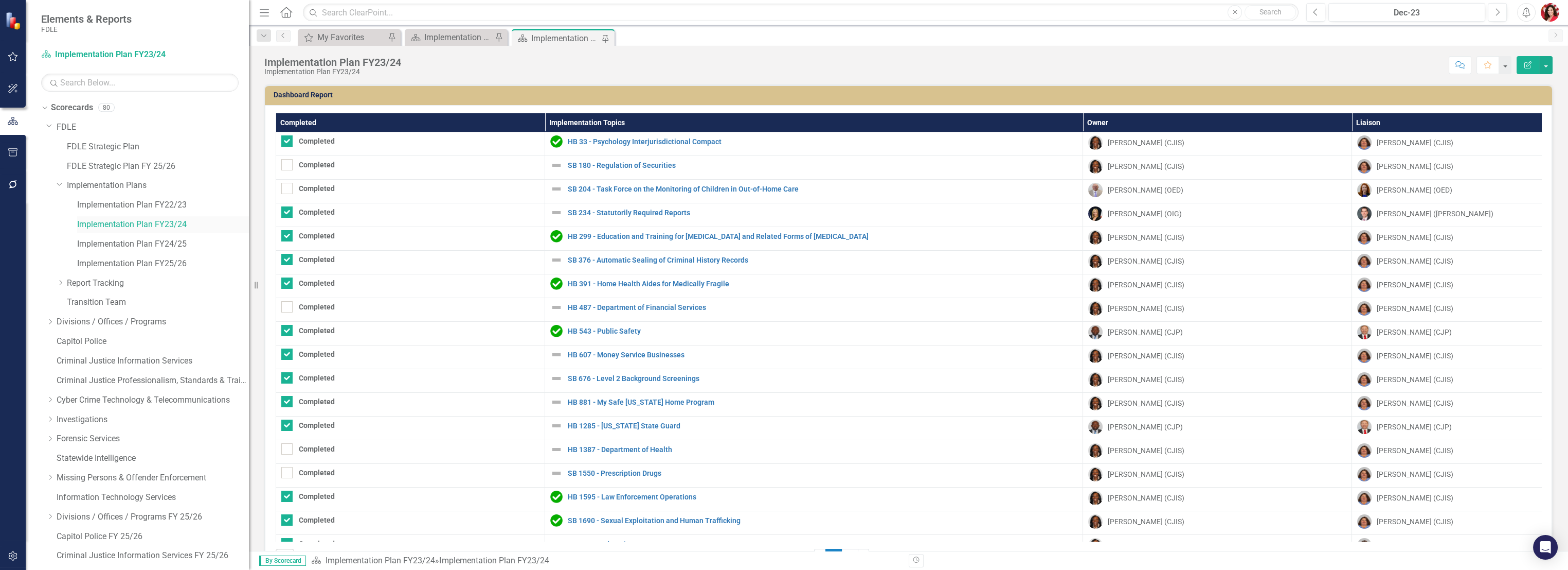
click at [163, 221] on link "Implementation Plan FY23/24" at bounding box center [163, 225] width 171 height 12
click at [604, 37] on icon "Pin" at bounding box center [605, 38] width 8 height 10
click at [607, 38] on icon "Close" at bounding box center [605, 38] width 10 height 8
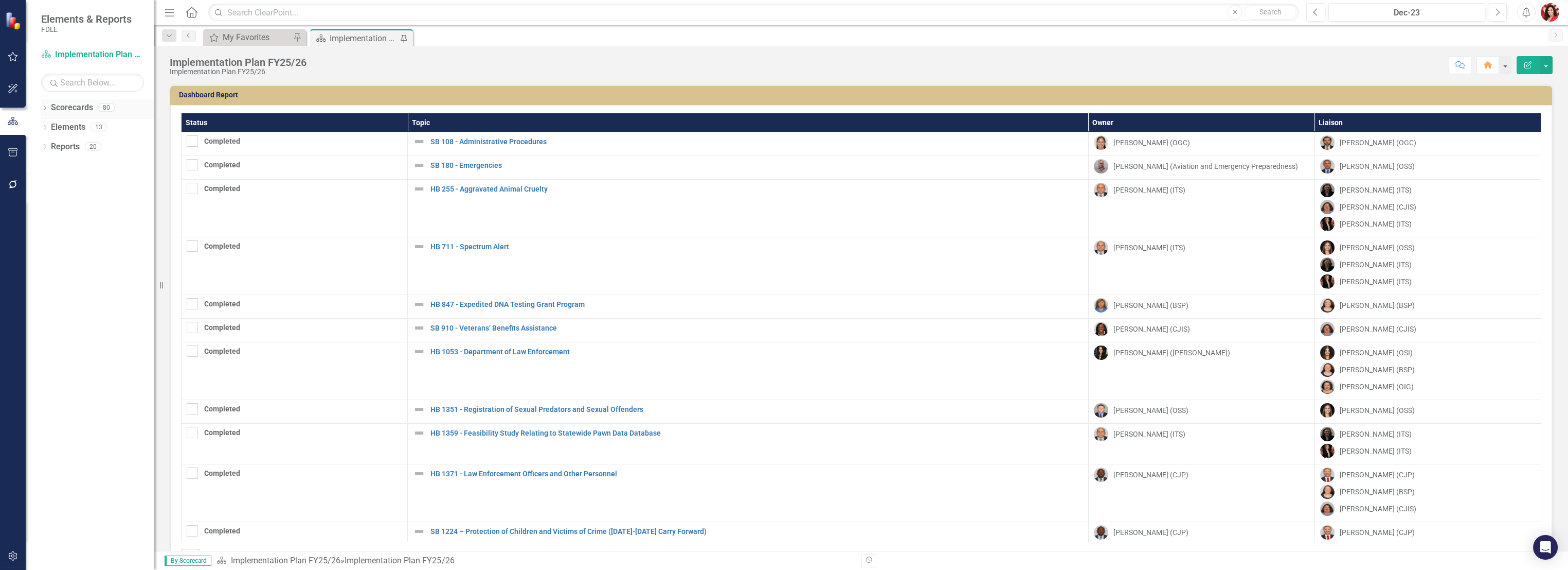
click at [45, 107] on icon "Dropdown" at bounding box center [44, 109] width 7 height 6
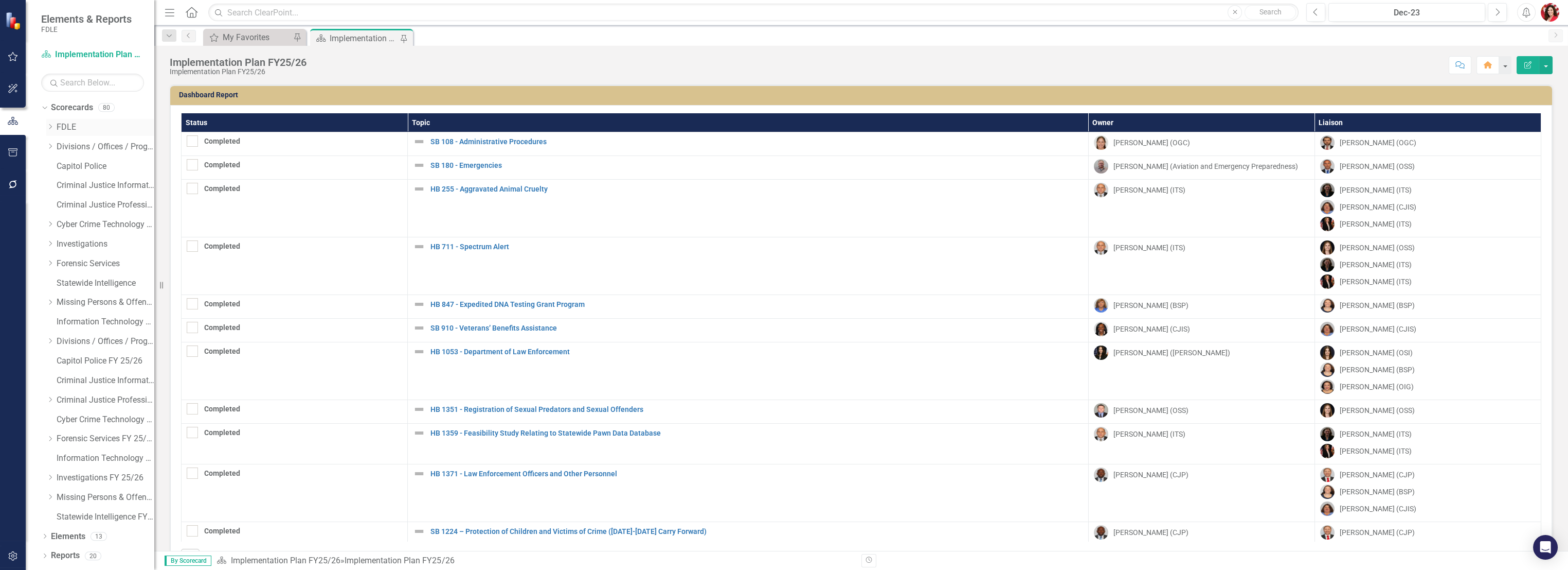
click at [49, 130] on div "Dropdown" at bounding box center [50, 127] width 8 height 8
click at [60, 185] on icon "Dropdown" at bounding box center [60, 185] width 8 height 6
click at [103, 239] on link "Implementation Plan FY24/25" at bounding box center [116, 244] width 77 height 12
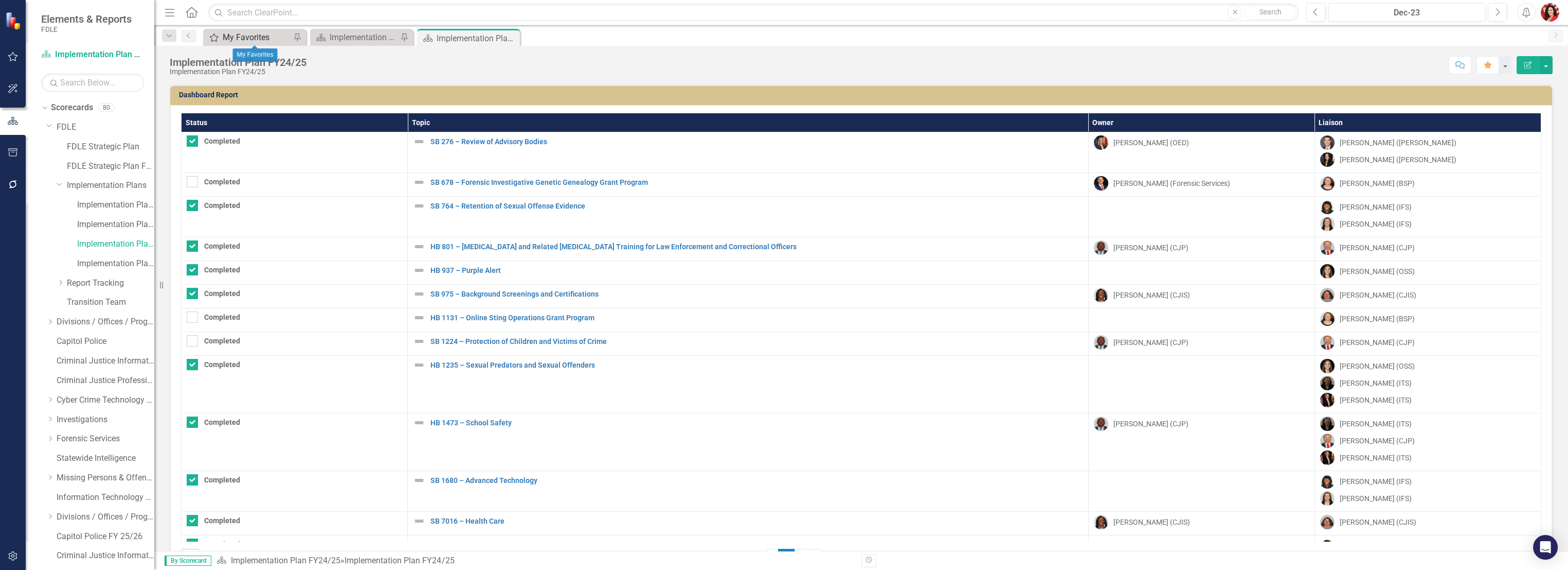
click at [274, 35] on div "My Favorites" at bounding box center [257, 38] width 68 height 13
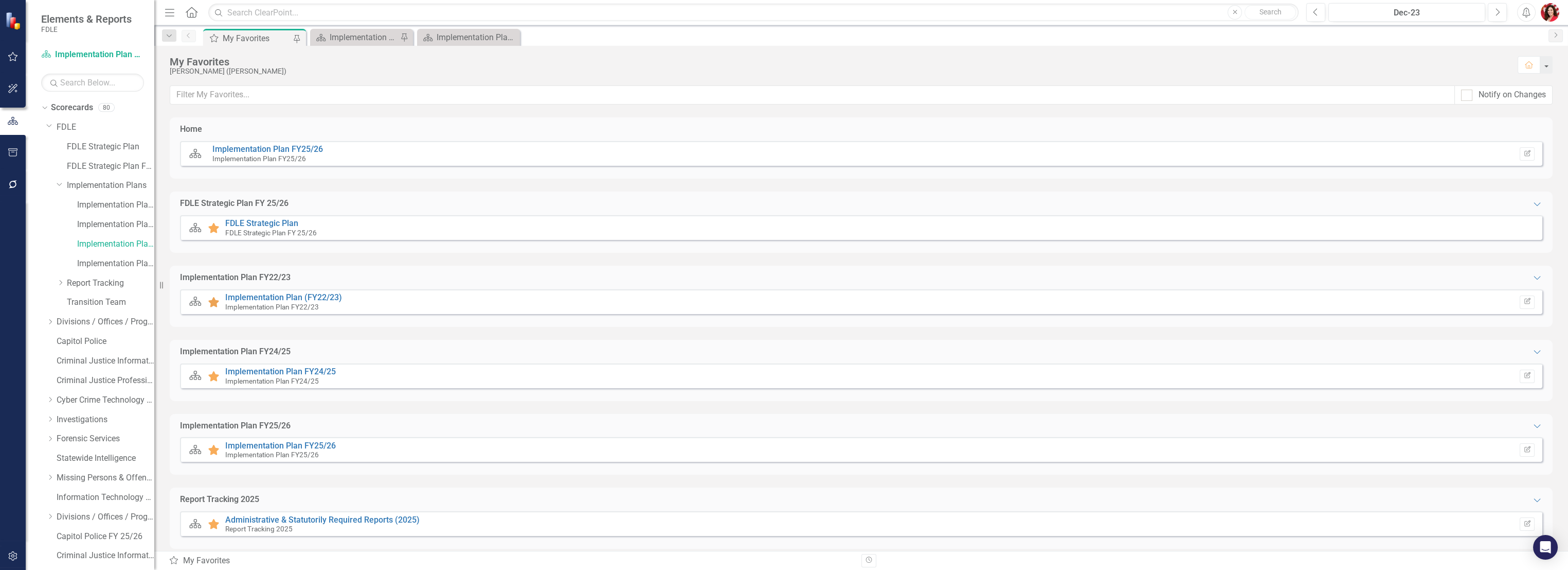
click at [214, 300] on icon at bounding box center [214, 302] width 11 height 10
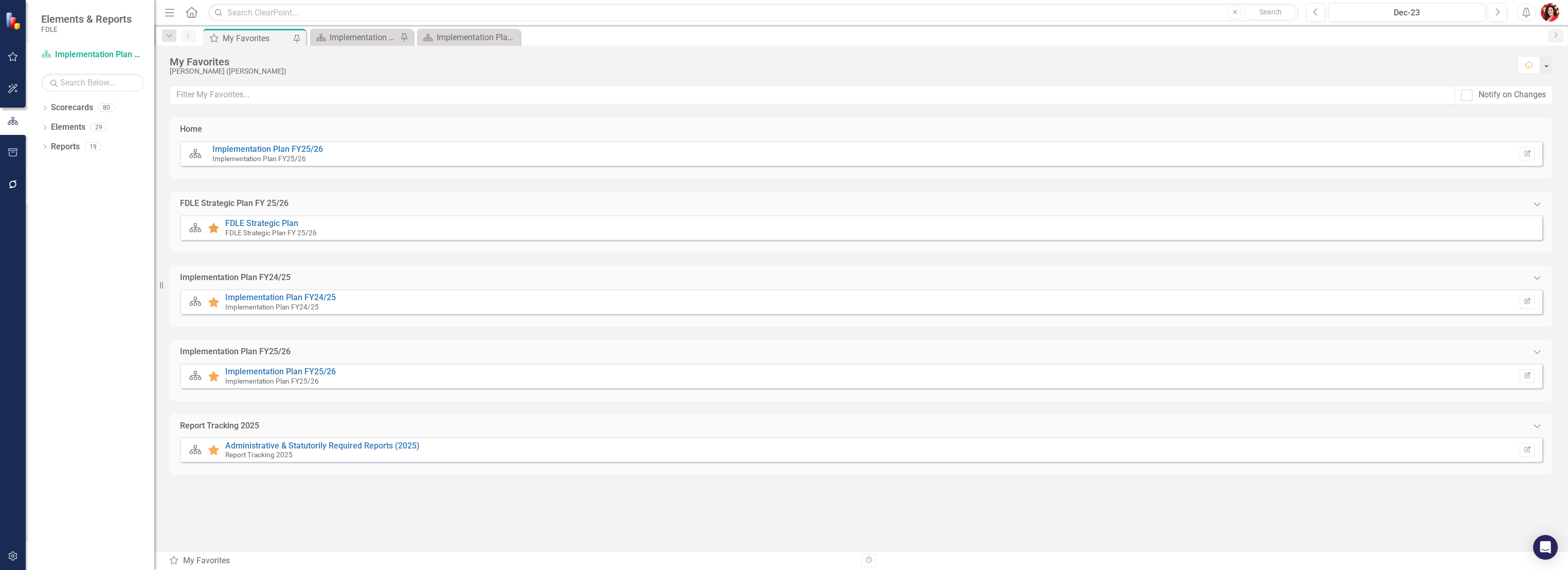
click at [214, 228] on icon at bounding box center [214, 228] width 11 height 10
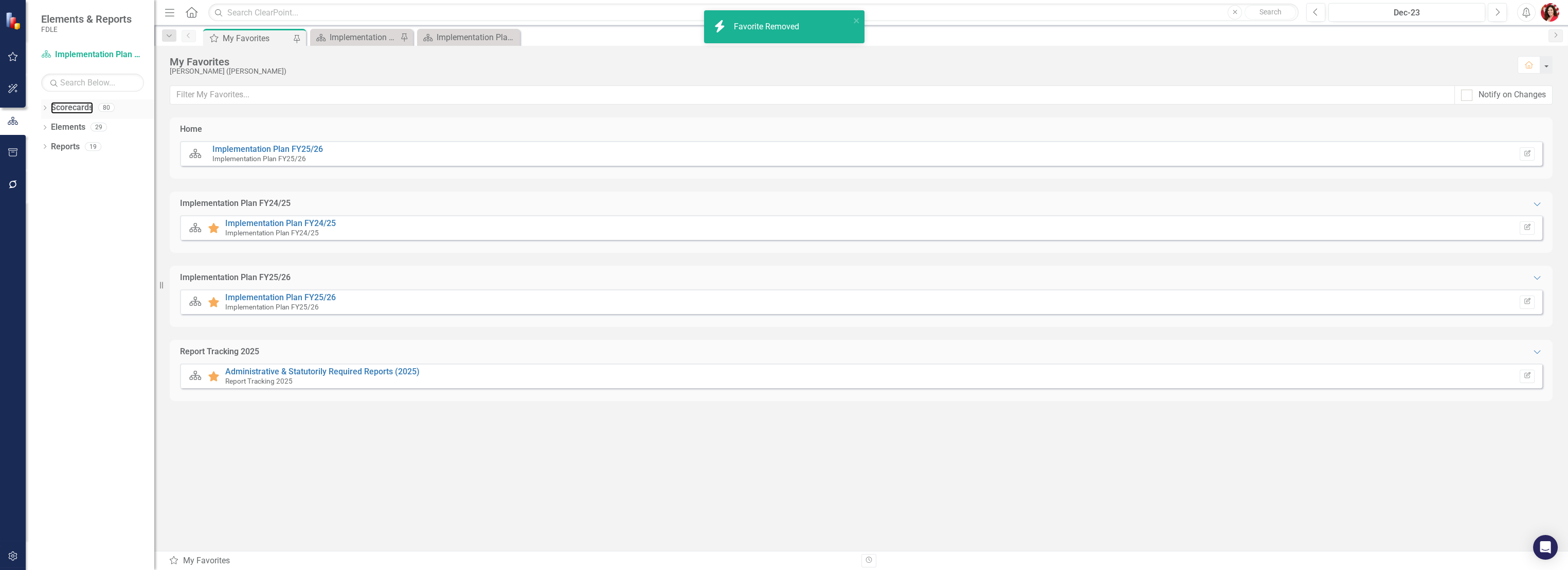
click at [51, 109] on link "Scorecards" at bounding box center [71, 108] width 42 height 12
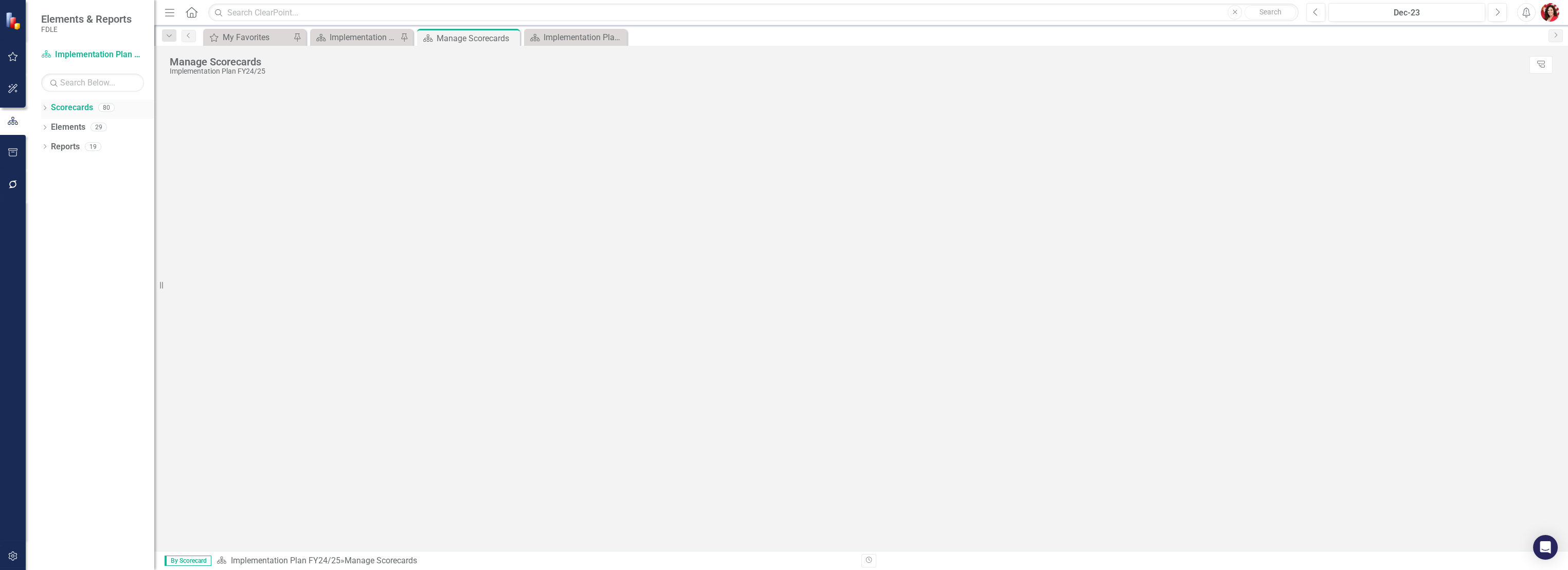
click at [49, 108] on div "Dropdown Scorecards 80" at bounding box center [97, 109] width 113 height 19
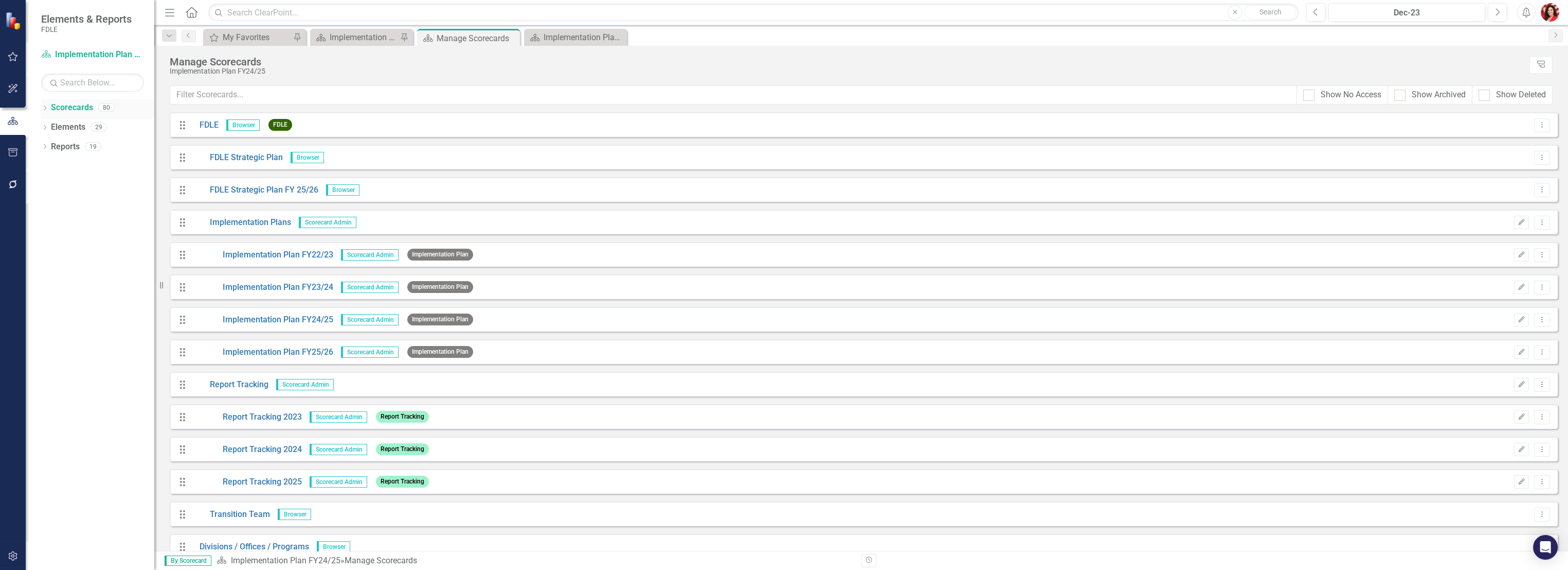
click at [42, 107] on icon "Dropdown" at bounding box center [44, 109] width 7 height 6
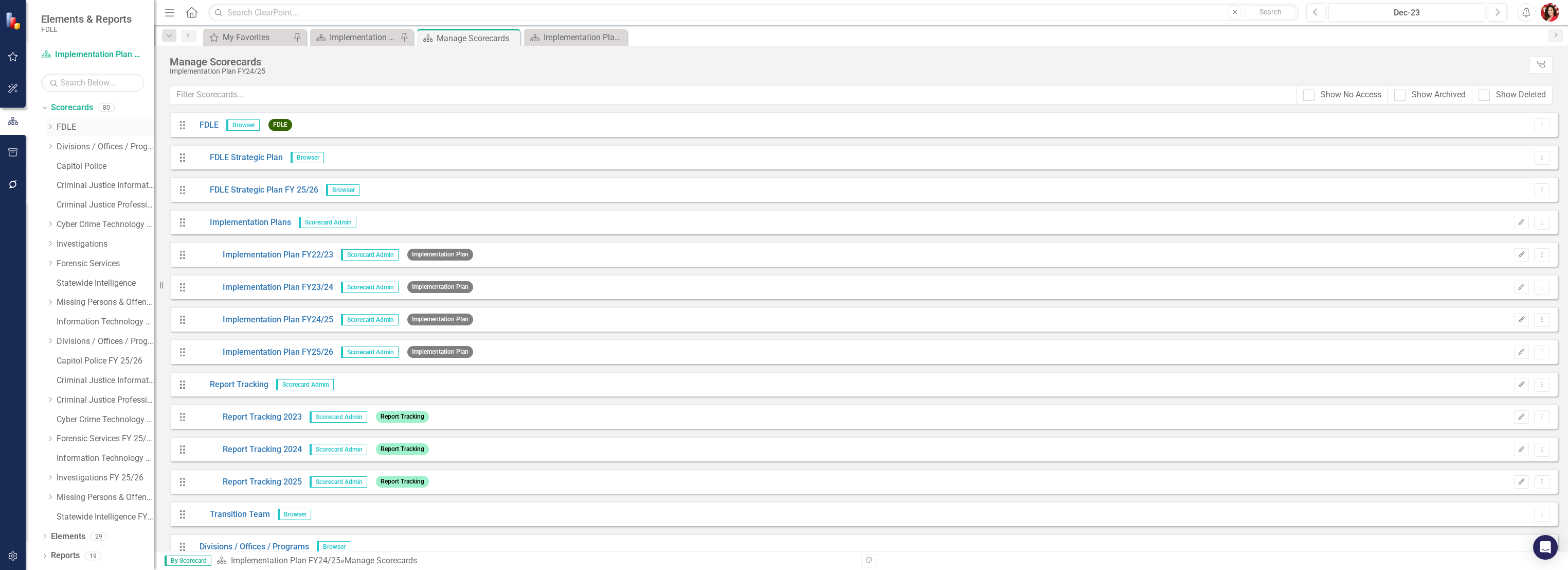
click at [48, 129] on icon "Dropdown" at bounding box center [50, 127] width 8 height 6
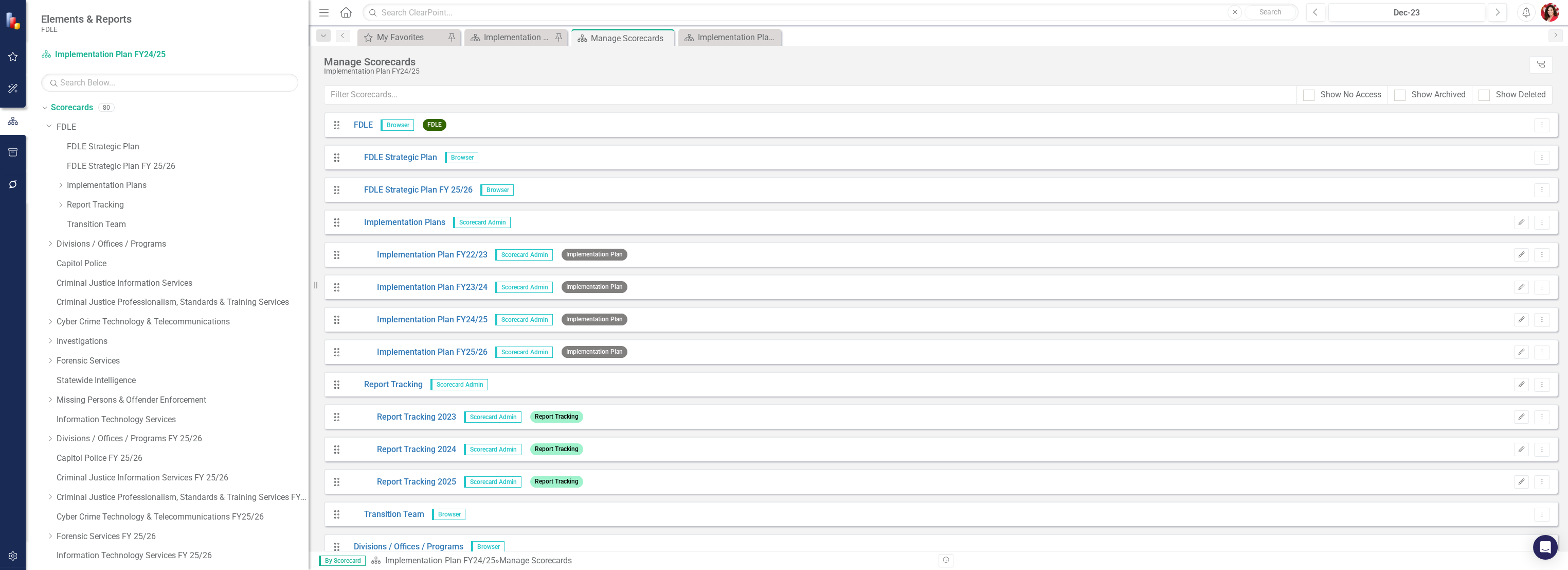
drag, startPoint x: 157, startPoint y: 222, endPoint x: 312, endPoint y: 239, distance: 155.9
click at [312, 239] on div "Resize" at bounding box center [312, 285] width 8 height 570
click at [127, 161] on link "FDLE Strategic Plan FY 25/26" at bounding box center [188, 166] width 242 height 12
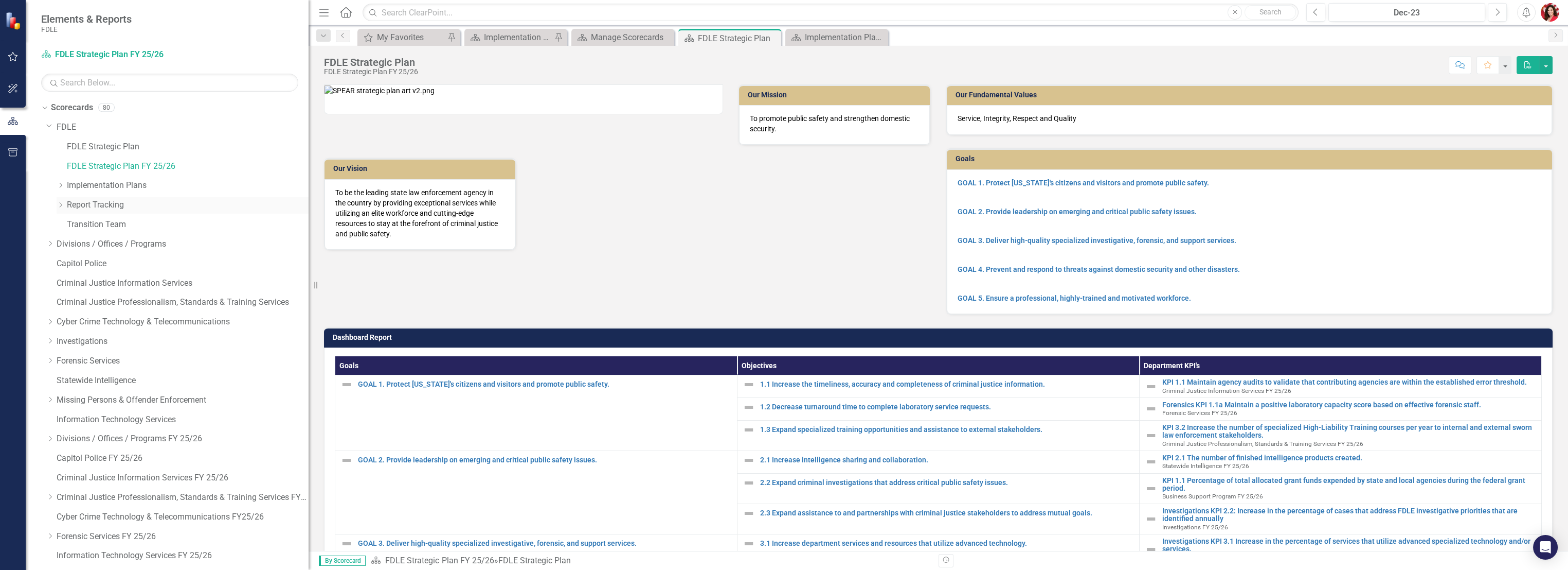
click at [62, 204] on icon "Dropdown" at bounding box center [60, 205] width 8 height 6
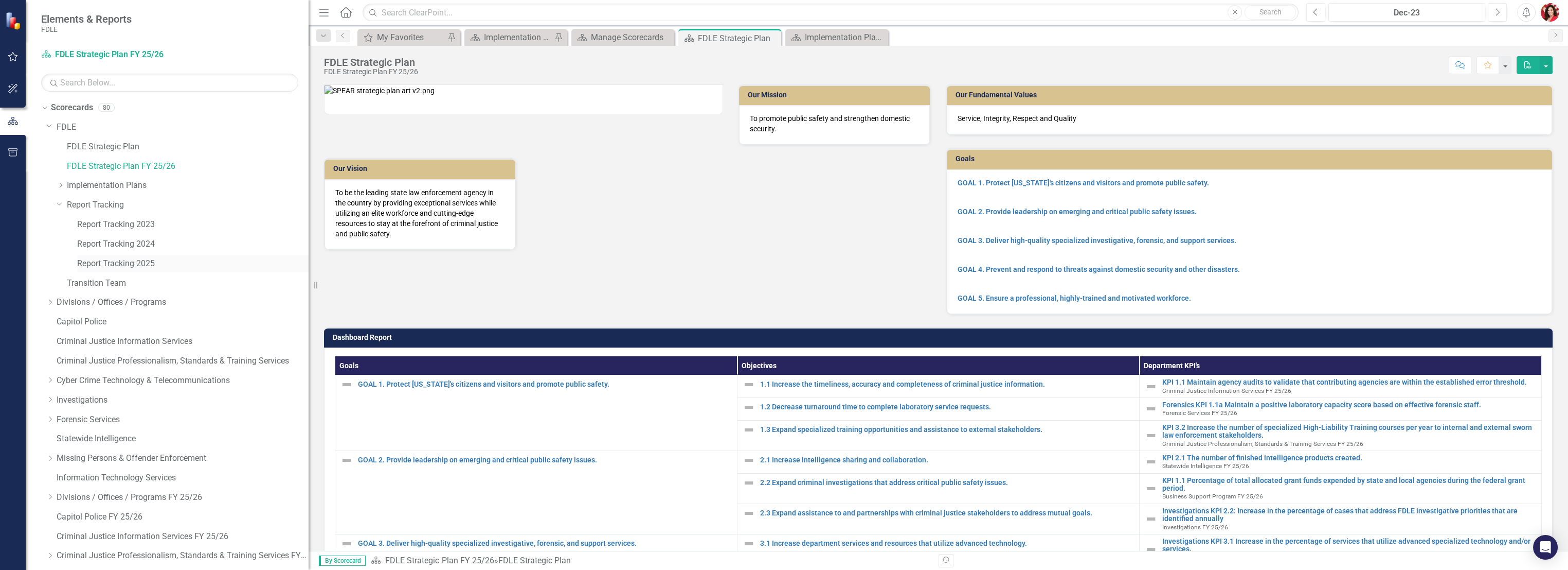
click at [102, 263] on link "Report Tracking 2025" at bounding box center [193, 264] width 231 height 12
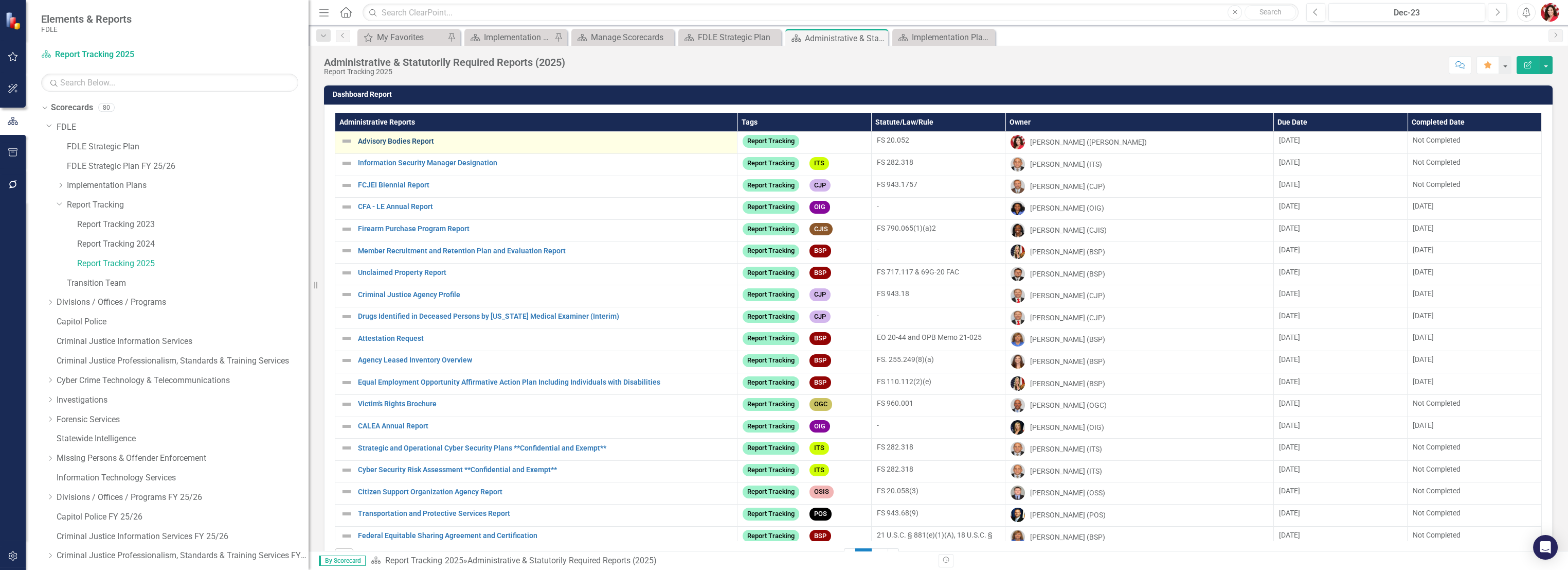
click at [388, 137] on link "Advisory Bodies Report" at bounding box center [545, 141] width 374 height 8
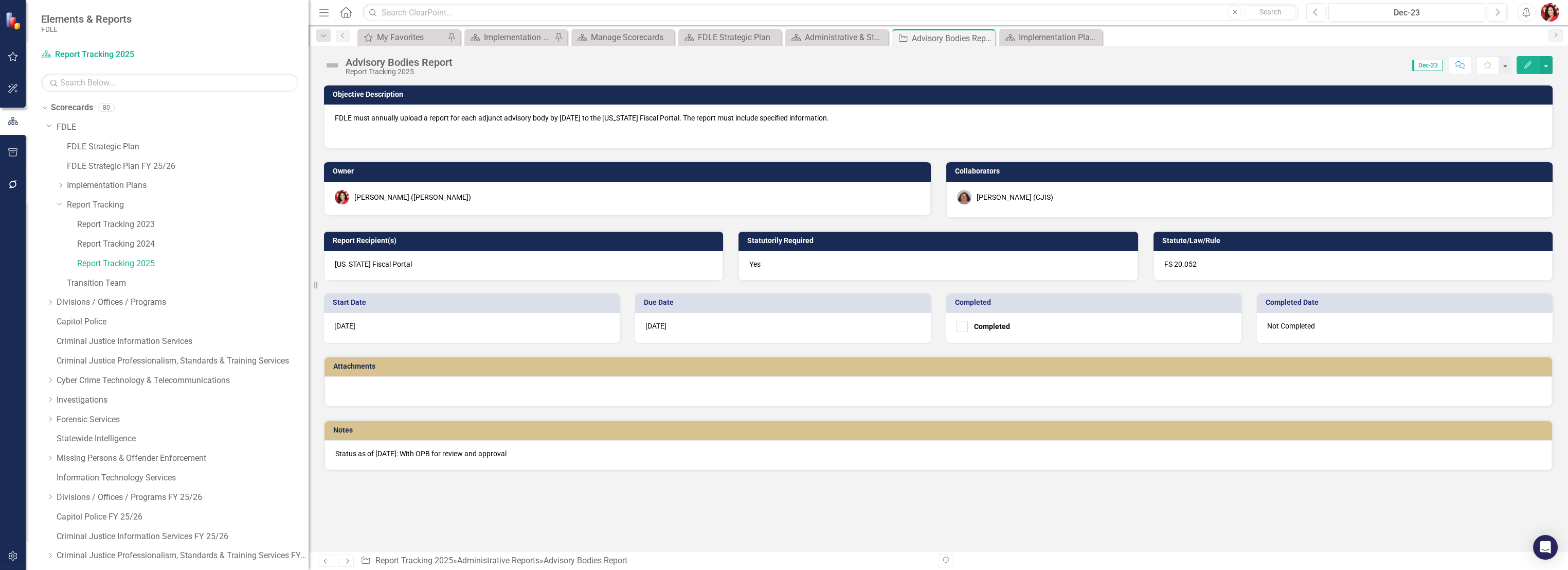
click at [1530, 67] on icon "Edit" at bounding box center [1528, 64] width 9 height 7
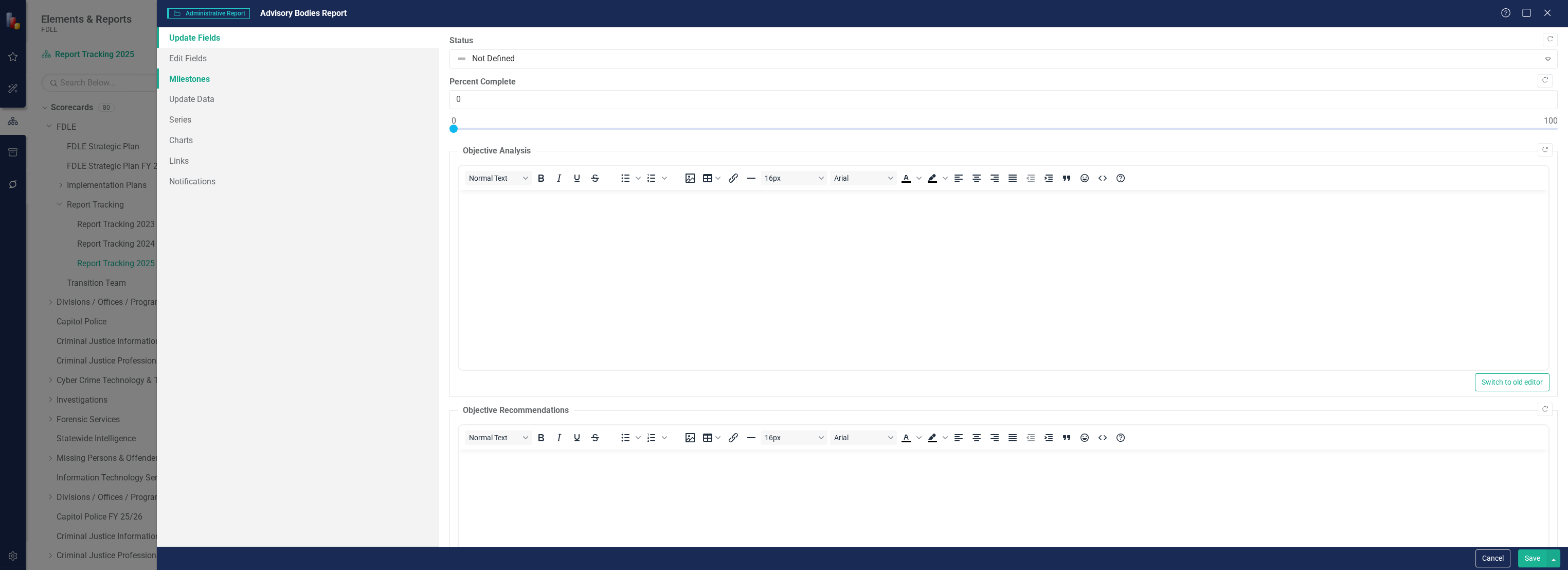
click at [201, 75] on link "Milestones" at bounding box center [298, 79] width 283 height 21
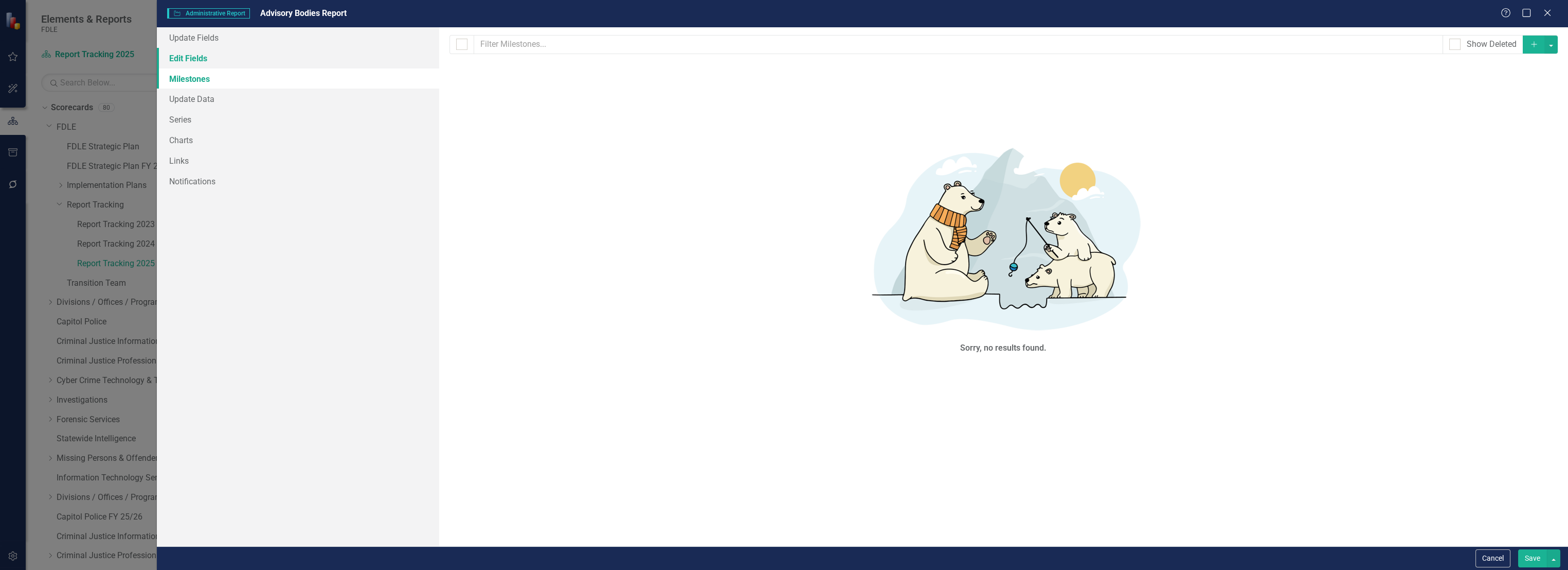
click at [197, 60] on link "Edit Fields" at bounding box center [298, 58] width 283 height 21
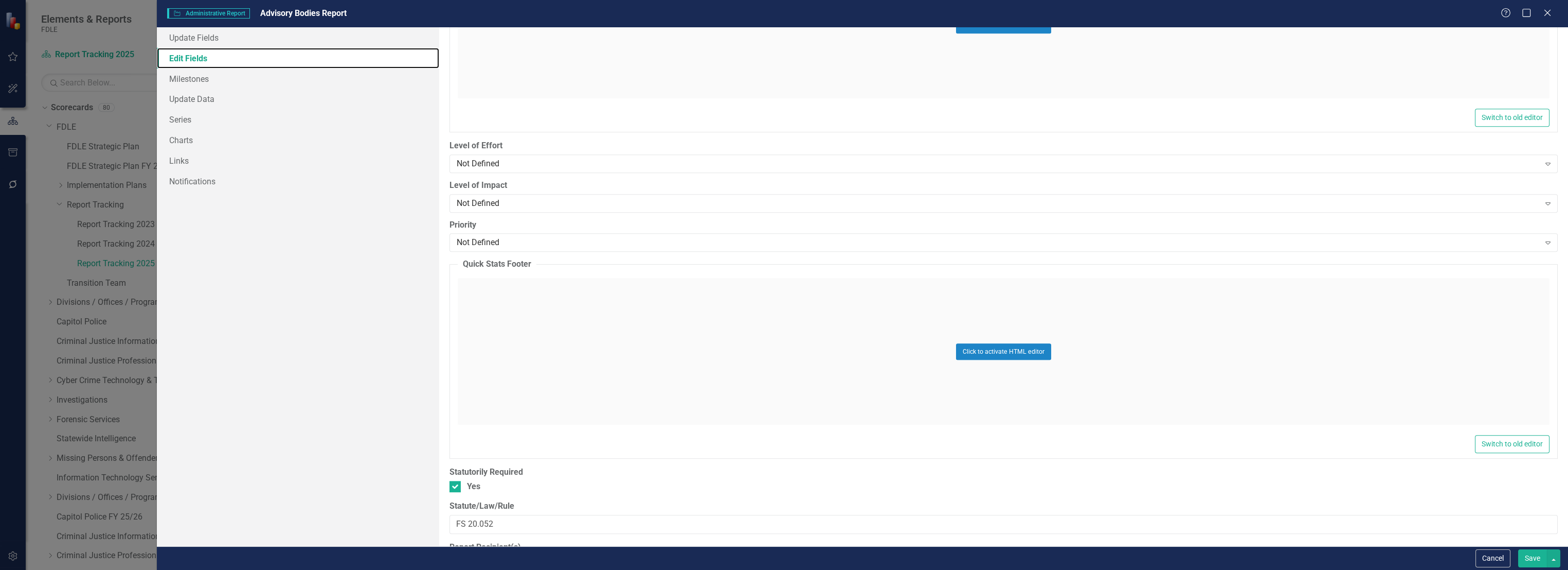
scroll to position [1887, 0]
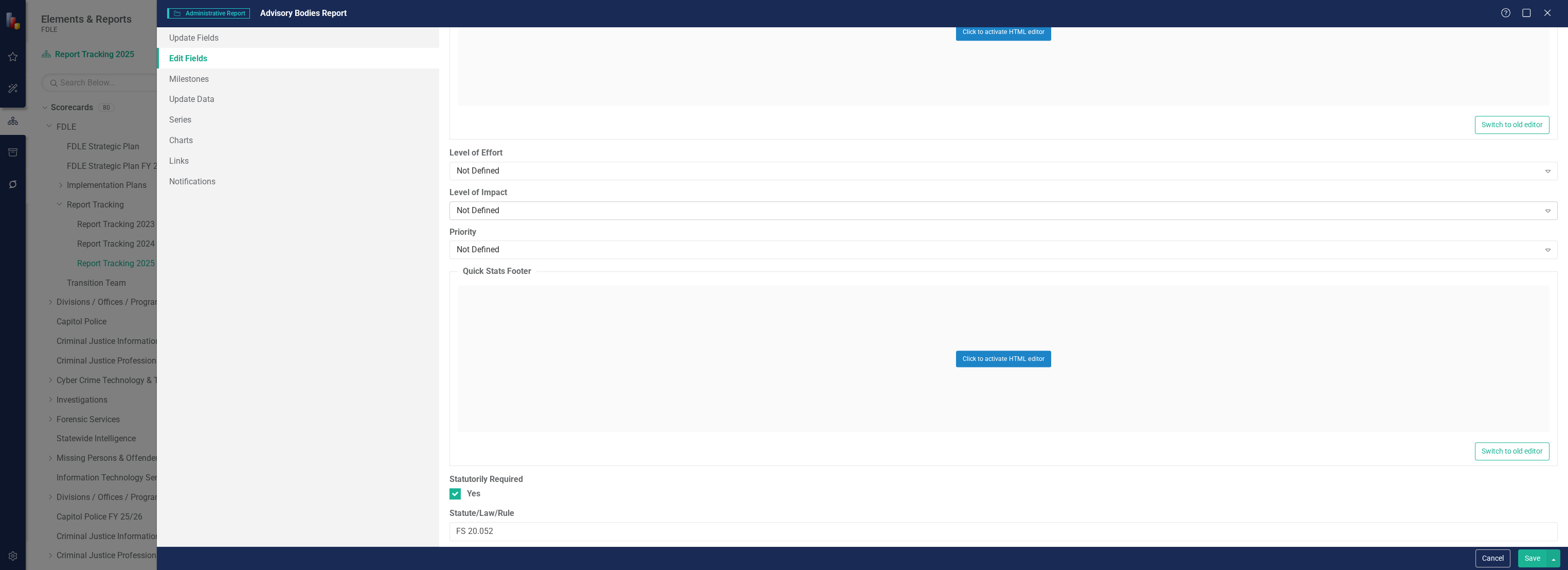
click at [488, 207] on div "Not Defined" at bounding box center [998, 210] width 1083 height 12
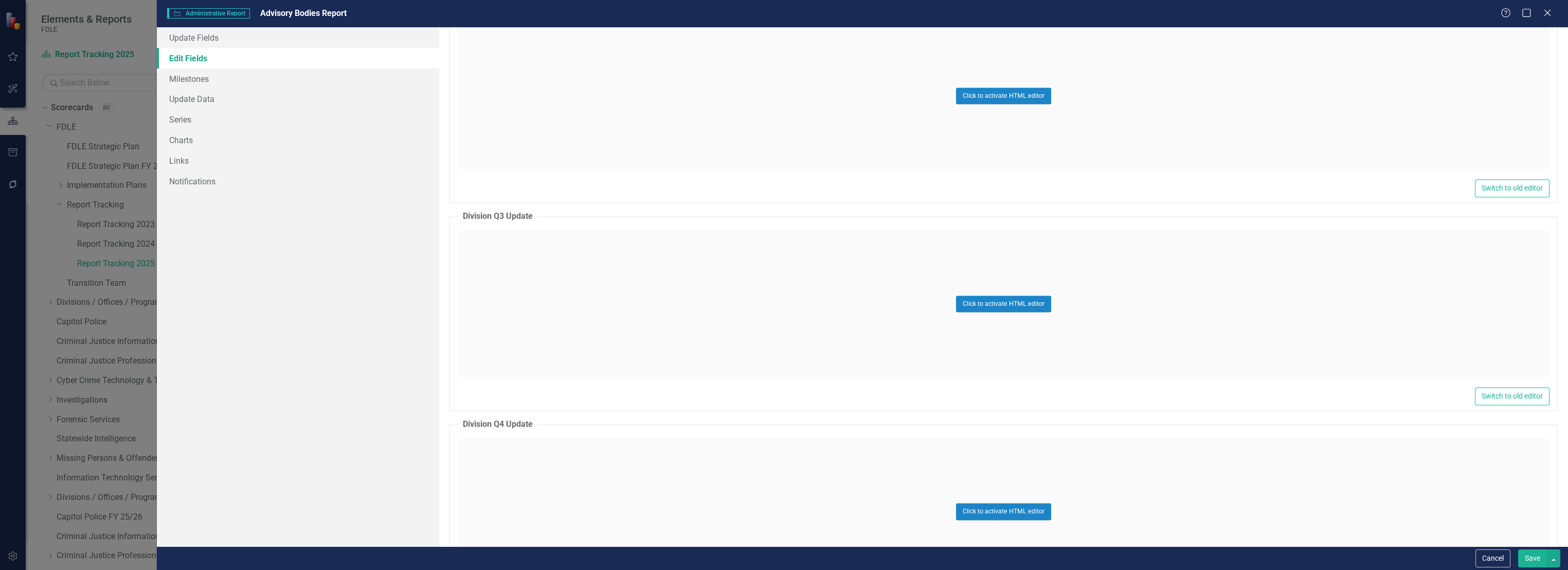
scroll to position [6694, 0]
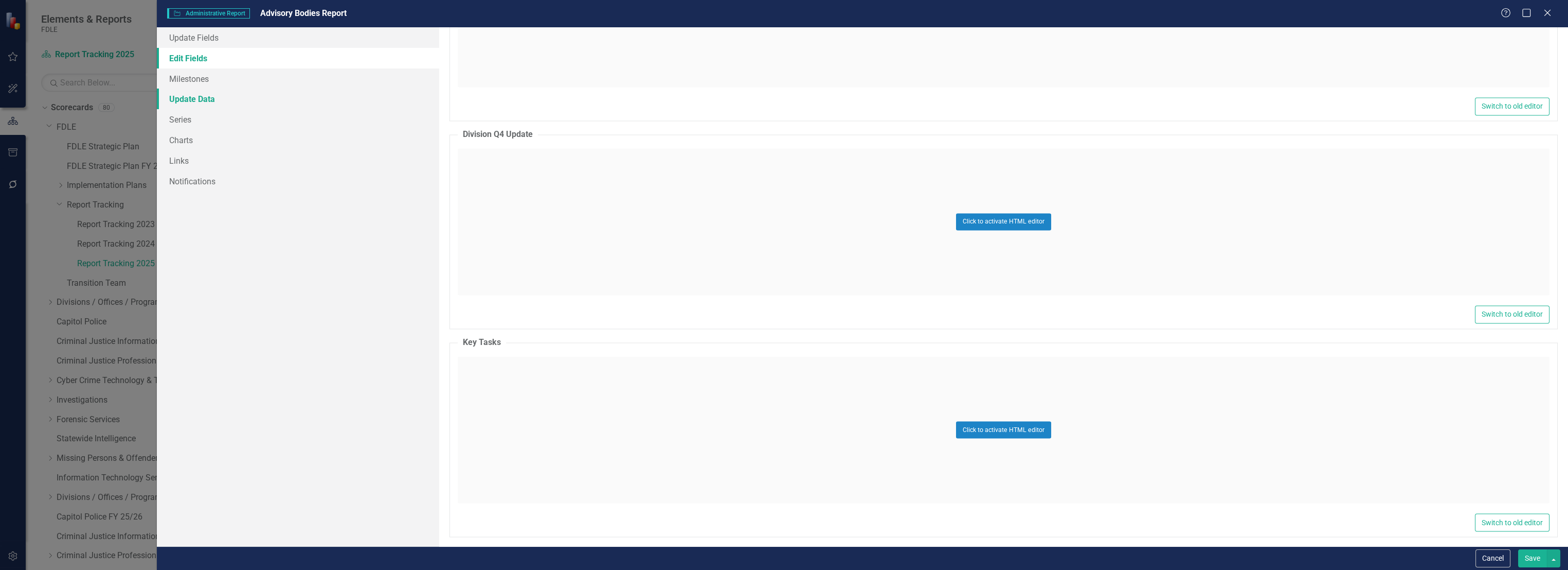
click at [196, 94] on link "Update Data" at bounding box center [298, 99] width 283 height 21
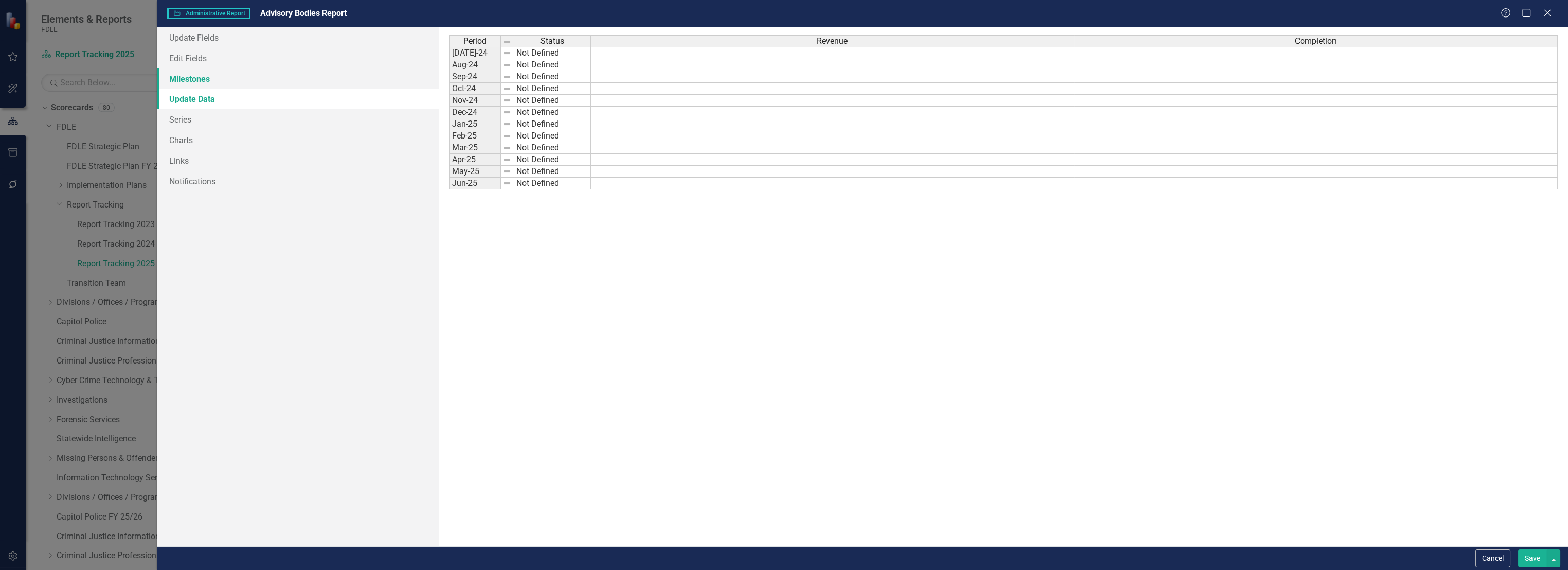
click at [205, 81] on link "Milestones" at bounding box center [298, 79] width 283 height 21
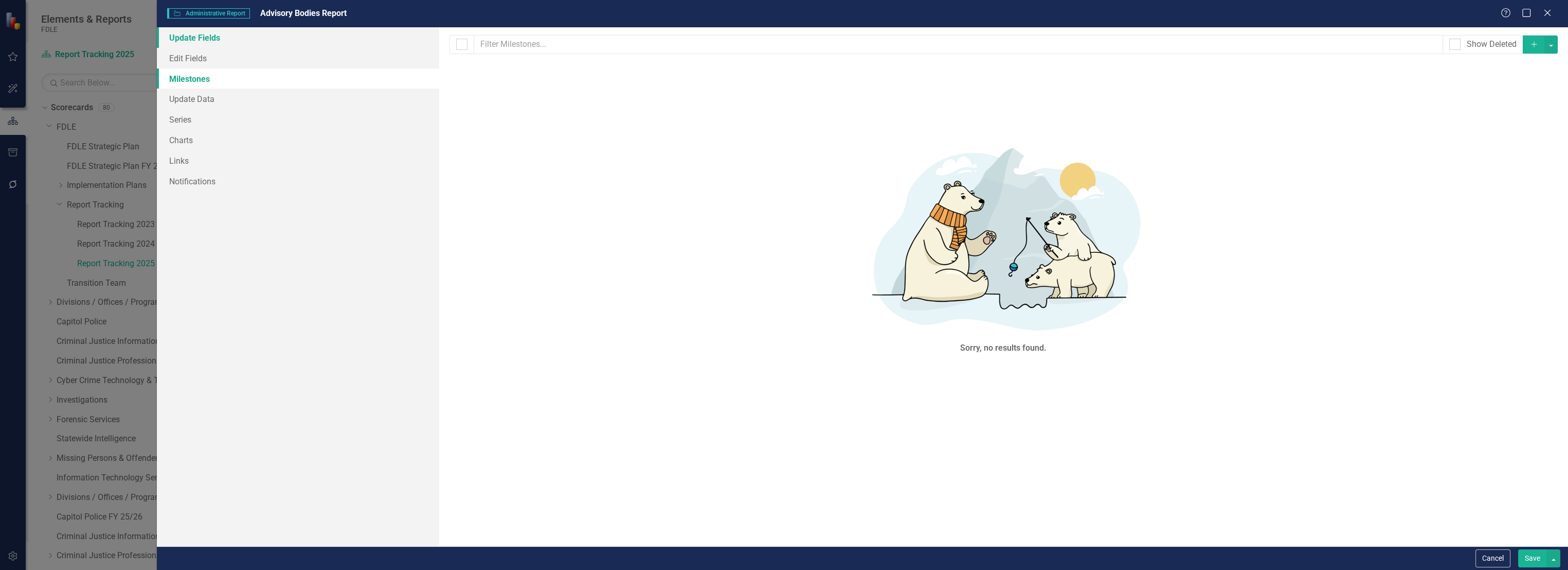
click at [205, 34] on link "Update Fields" at bounding box center [298, 38] width 283 height 21
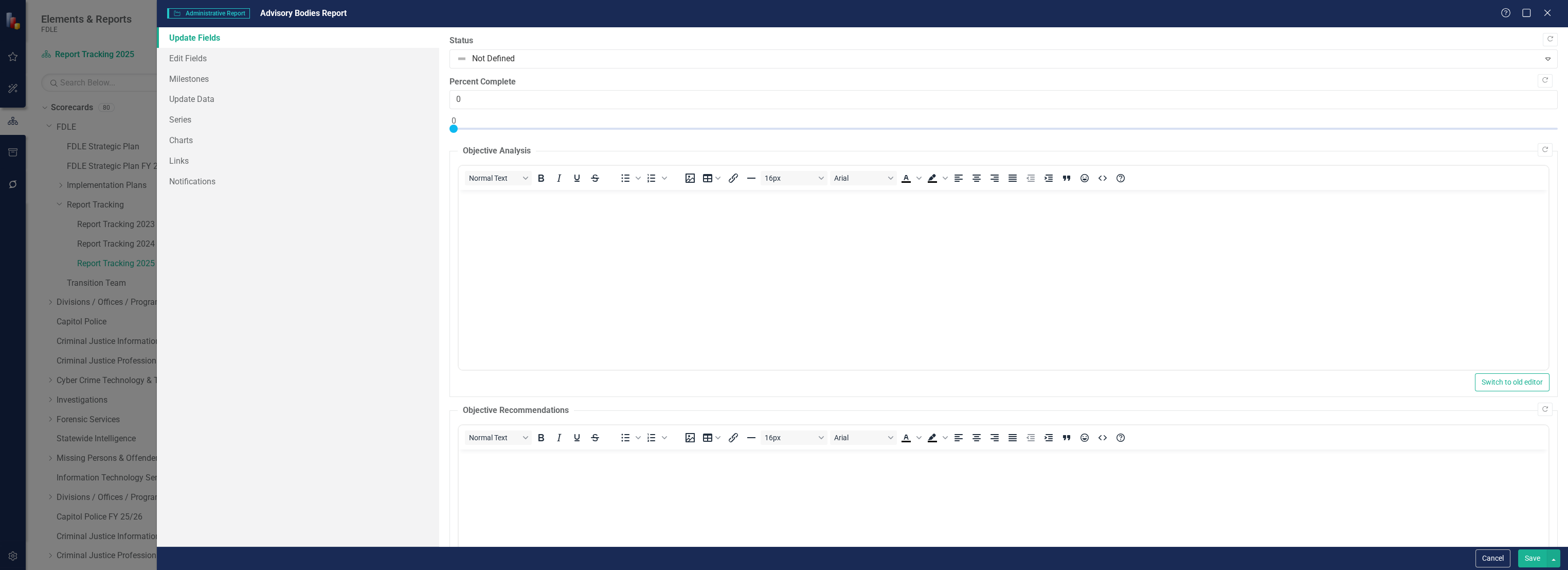
click at [1556, 11] on div "Help Maximize Close" at bounding box center [1530, 14] width 57 height 12
click at [197, 57] on link "Edit Fields" at bounding box center [298, 58] width 283 height 21
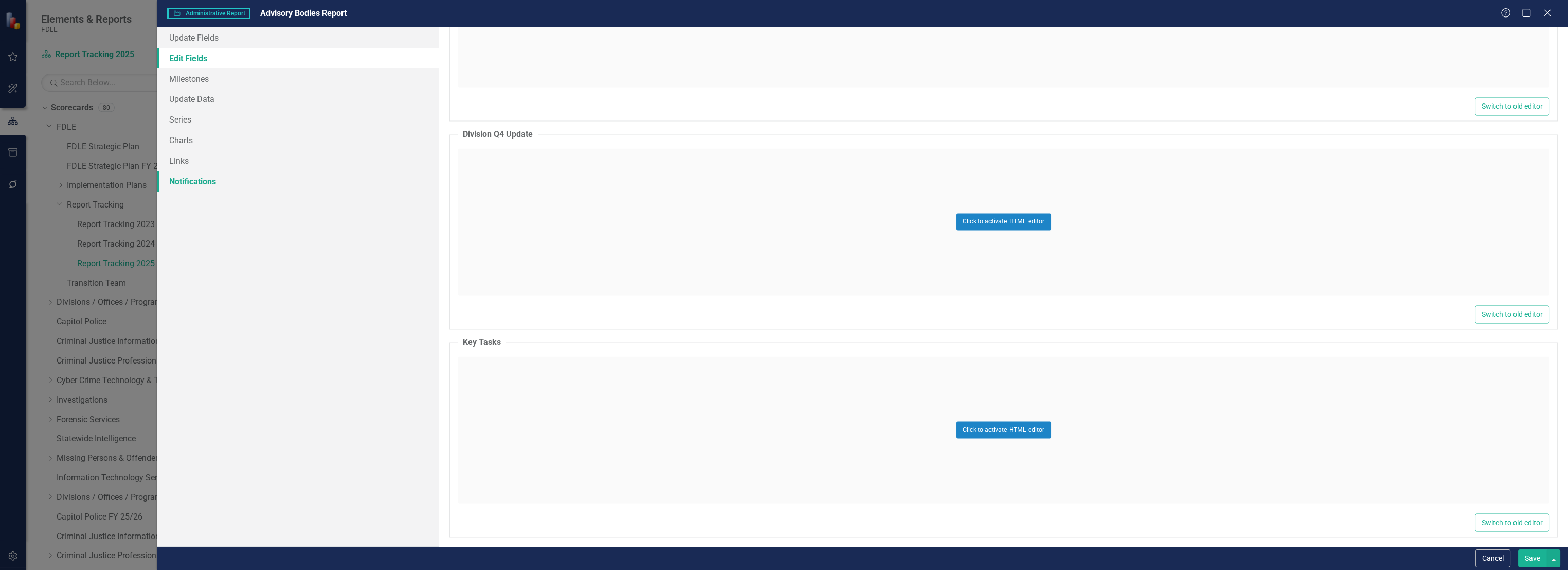
click at [197, 177] on link "Notifications" at bounding box center [298, 181] width 283 height 21
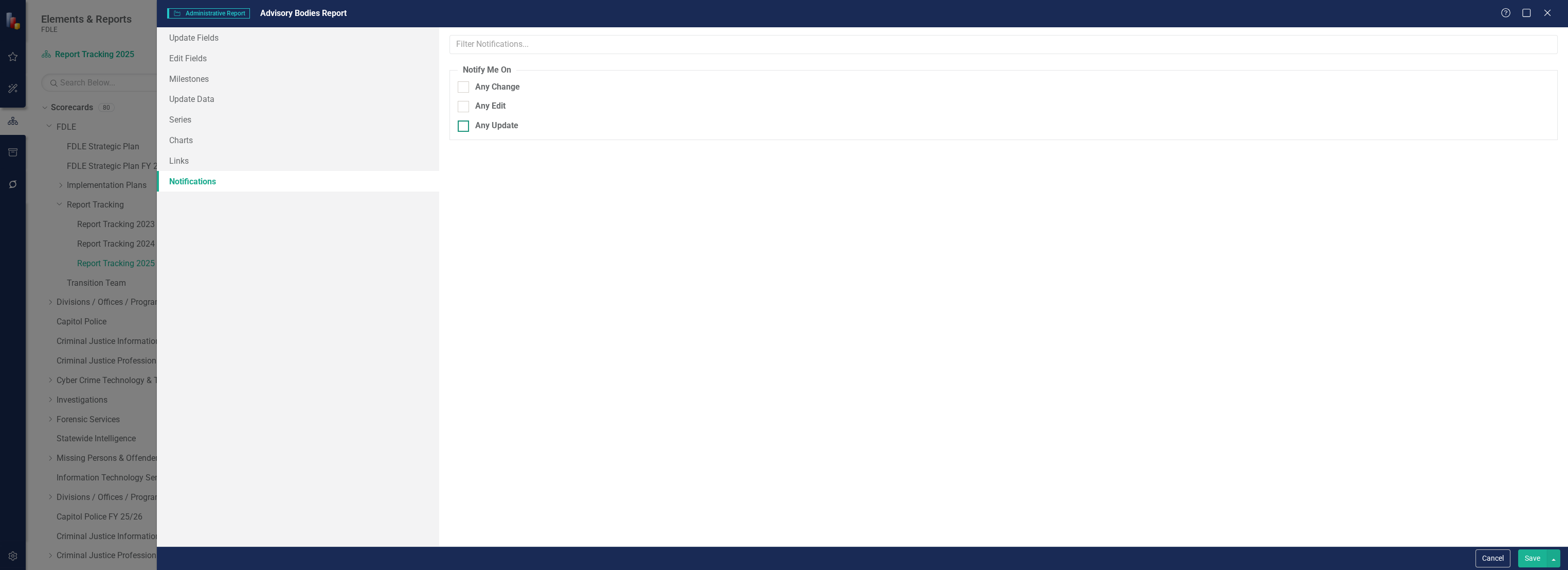
click at [476, 125] on div "Any Update" at bounding box center [497, 126] width 44 height 12
click at [464, 125] on input "Any Update" at bounding box center [461, 123] width 6 height 6
click at [471, 122] on div "Any Update" at bounding box center [727, 126] width 538 height 12
click at [464, 122] on input "Any Update" at bounding box center [461, 123] width 6 height 6
checkbox input "false"
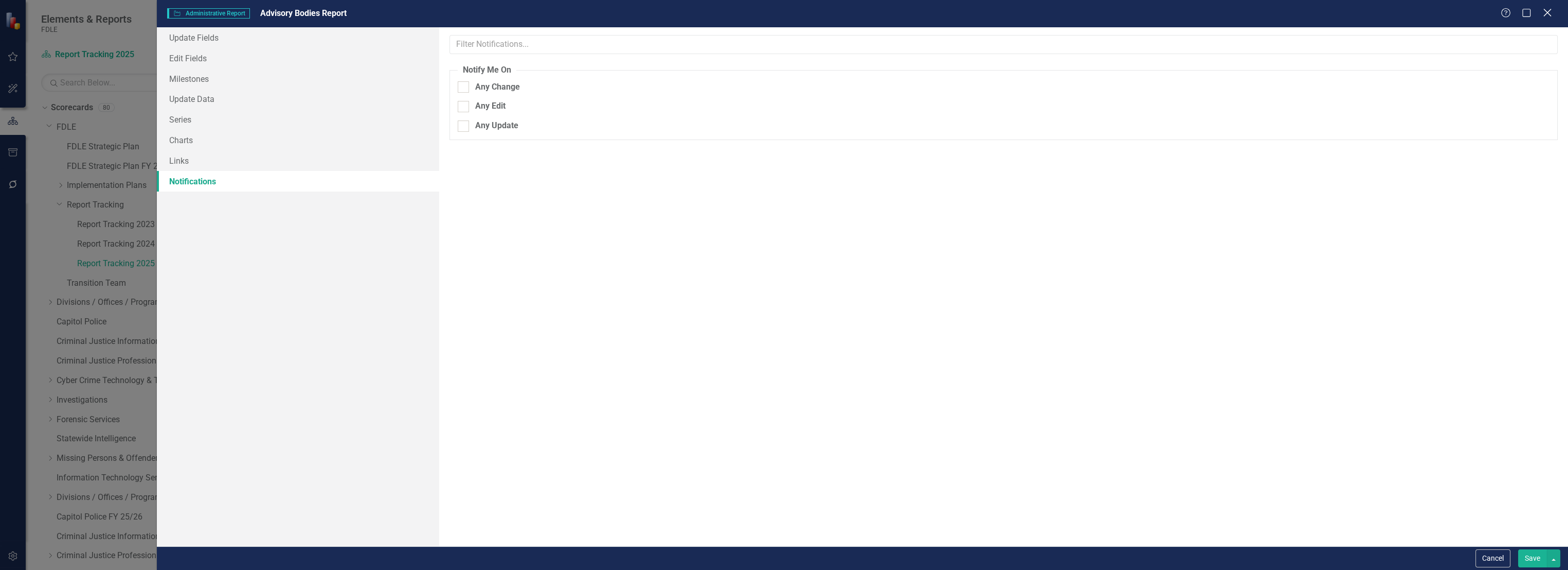
click at [1551, 16] on icon "Close" at bounding box center [1548, 12] width 13 height 10
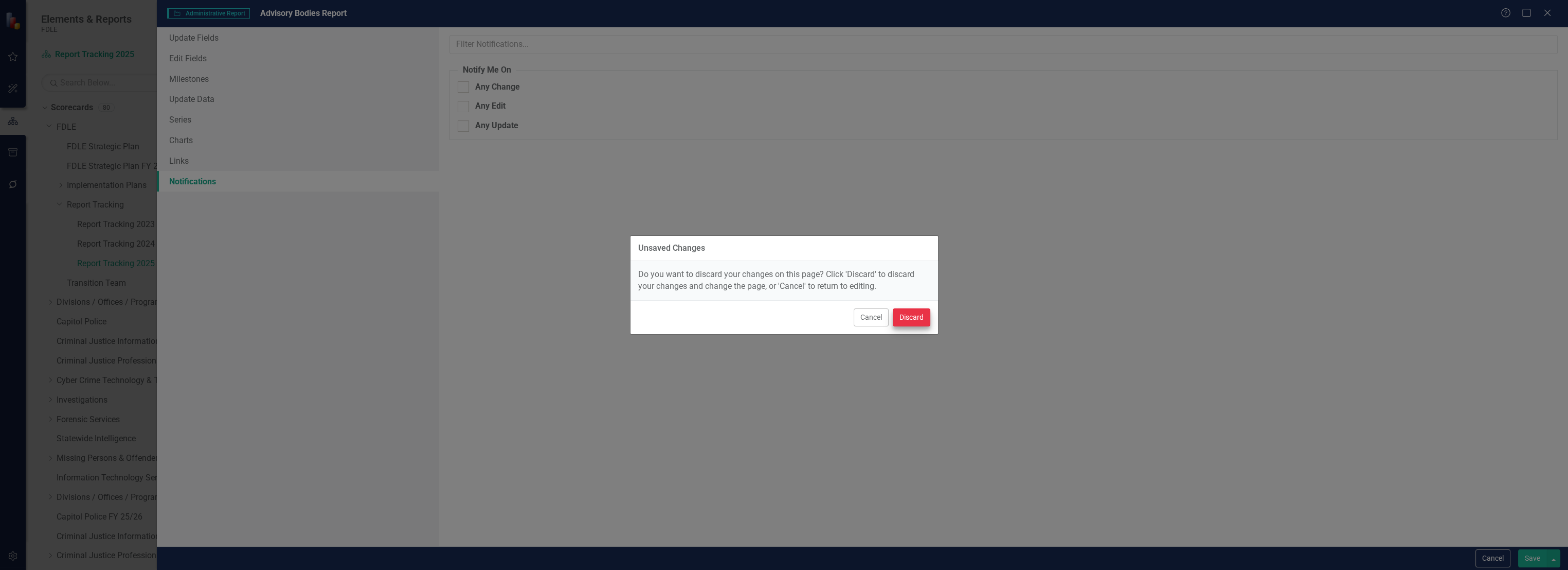
drag, startPoint x: 863, startPoint y: 318, endPoint x: 929, endPoint y: 319, distance: 66.0
click at [929, 319] on div "Cancel Discard" at bounding box center [785, 317] width 308 height 34
click at [929, 319] on button "Discard" at bounding box center [912, 317] width 38 height 18
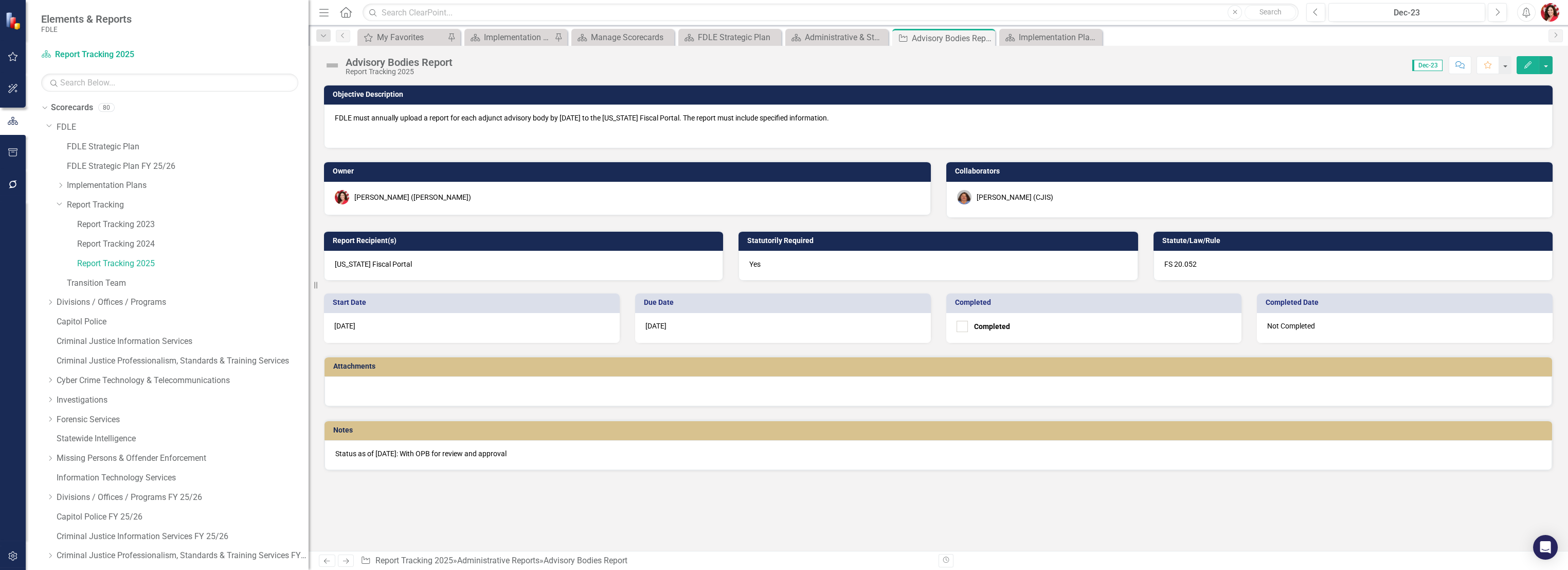
click at [842, 506] on div "Objective Description FDLE must annually upload a report for each adjunct advis…" at bounding box center [938, 317] width 1259 height 466
click at [522, 123] on p "FDLE must annually upload a report for each adjunct advisory body by August 15 …" at bounding box center [939, 118] width 1208 height 12
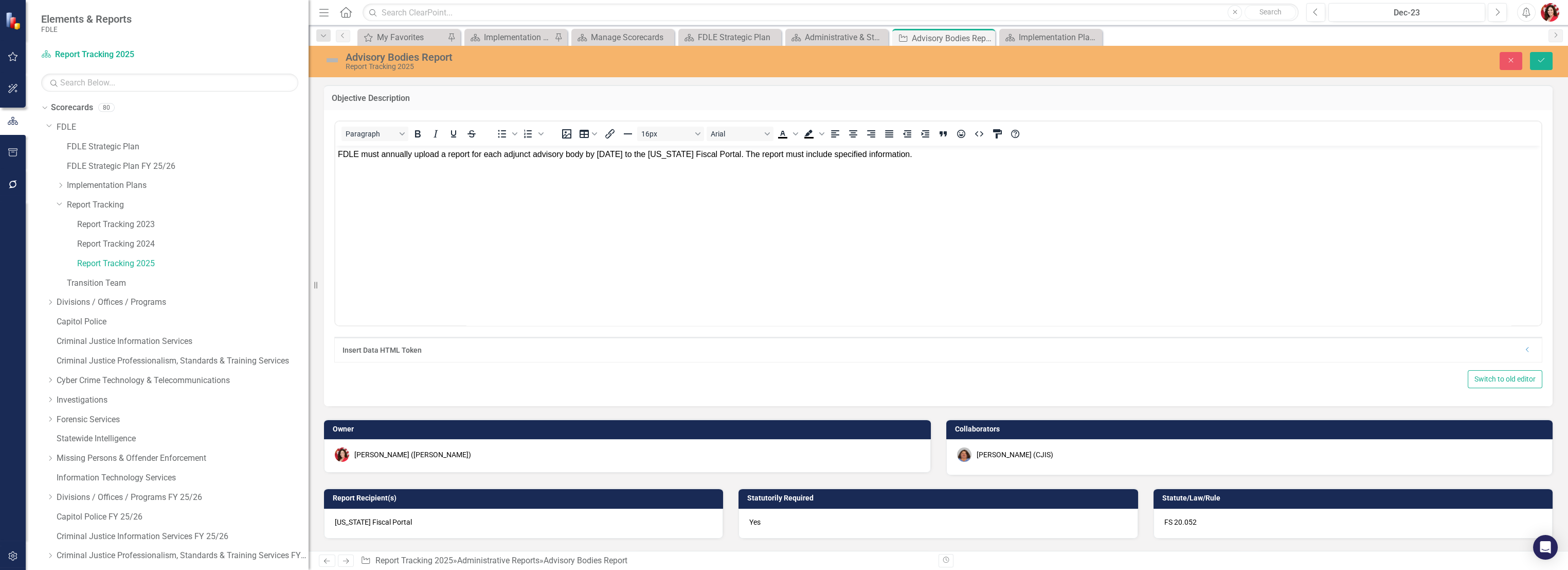
scroll to position [0, 0]
click at [519, 216] on body "FDLE must annually upload a report for each adjunct advisory body by August 15 …" at bounding box center [938, 223] width 1206 height 155
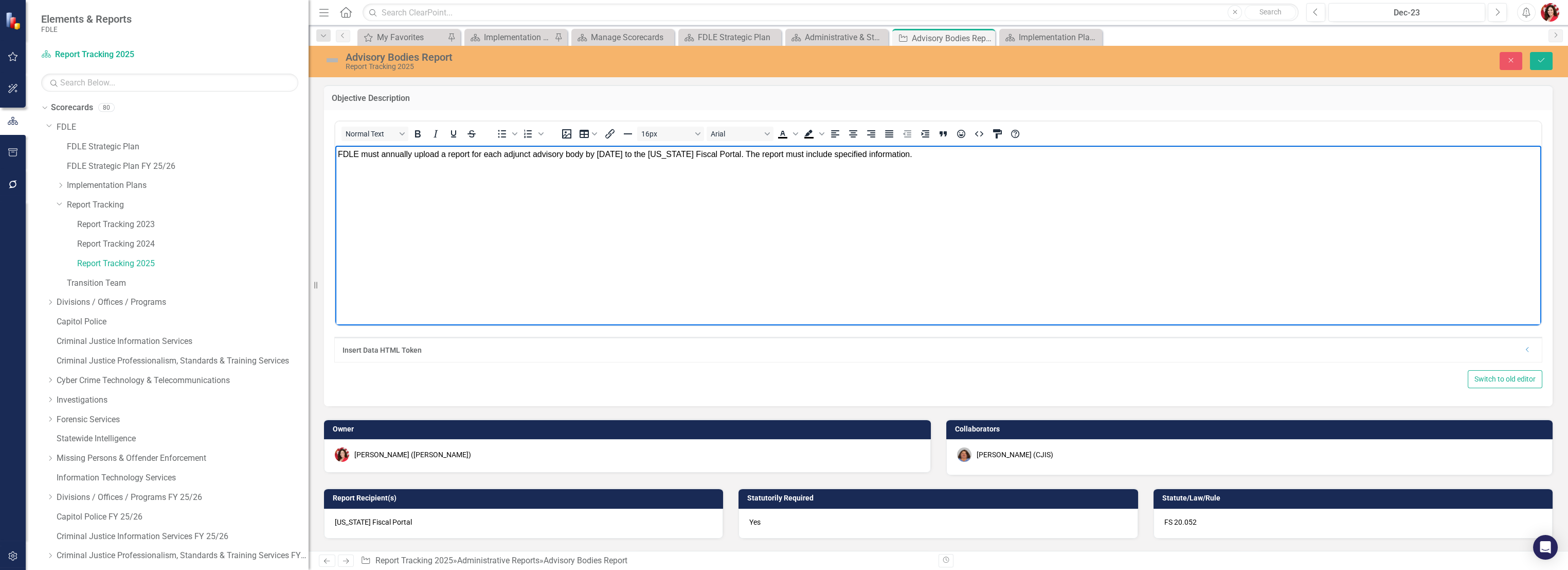
click at [487, 172] on p "Rich Text Area. Press ALT-0 for help." at bounding box center [938, 175] width 1201 height 12
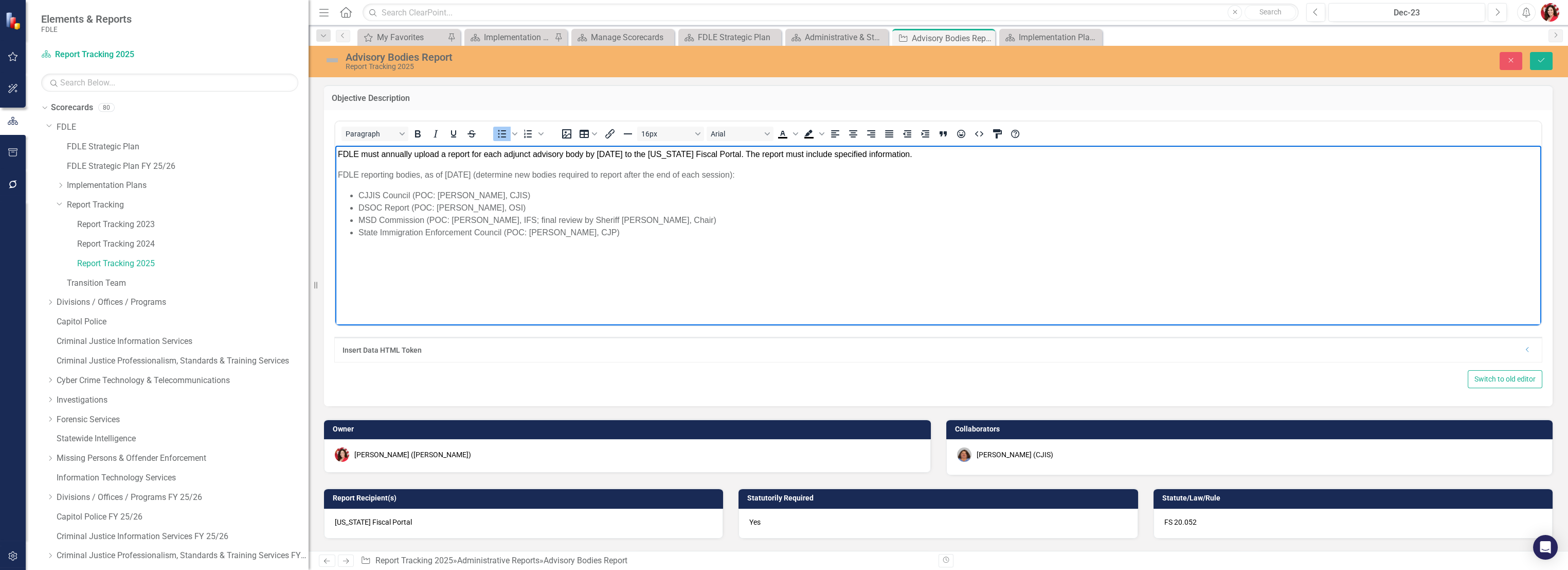
drag, startPoint x: 639, startPoint y: 259, endPoint x: 639, endPoint y: 253, distance: 6.0
click at [639, 259] on body "FDLE must annually upload a report for each adjunct advisory body by August 15 …" at bounding box center [938, 223] width 1206 height 155
drag, startPoint x: 636, startPoint y: 244, endPoint x: 661, endPoint y: 307, distance: 67.8
click at [335, 178] on html "FDLE must annually upload a report for each adjunct advisory body by August 15 …" at bounding box center [938, 223] width 1206 height 155
click at [792, 132] on span "Text color Black" at bounding box center [796, 134] width 8 height 14
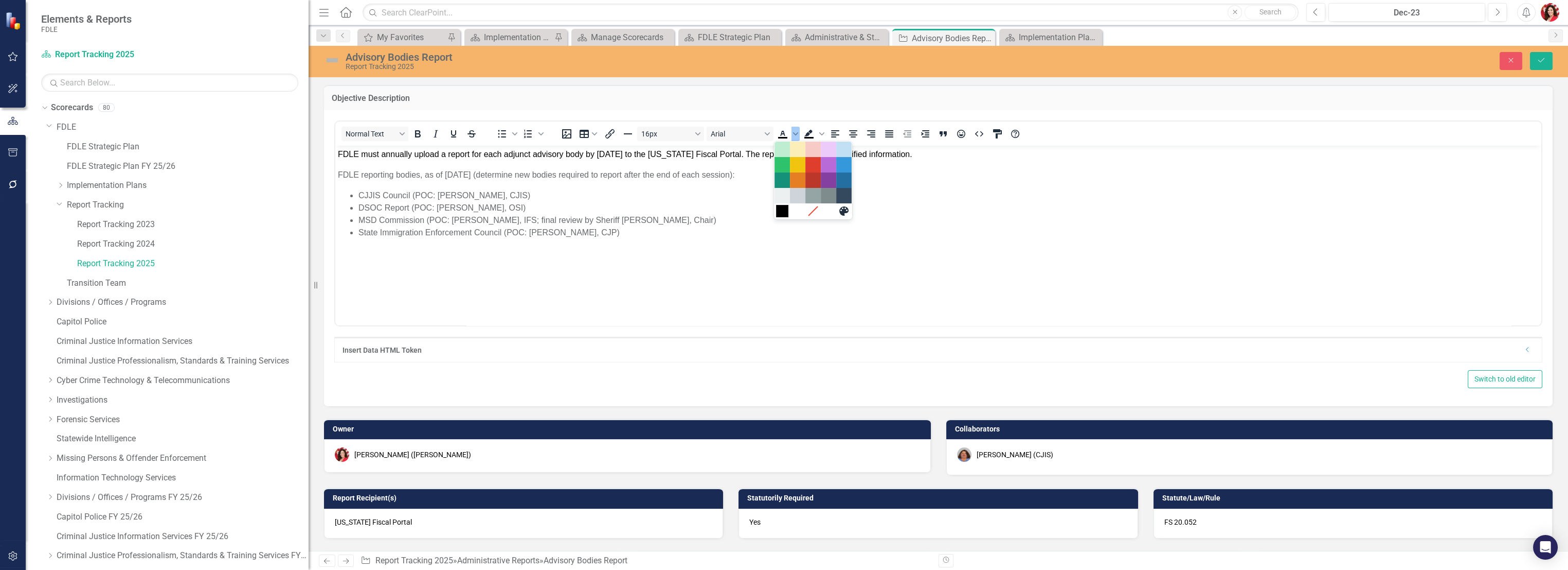
click at [783, 214] on div "Black" at bounding box center [782, 211] width 12 height 12
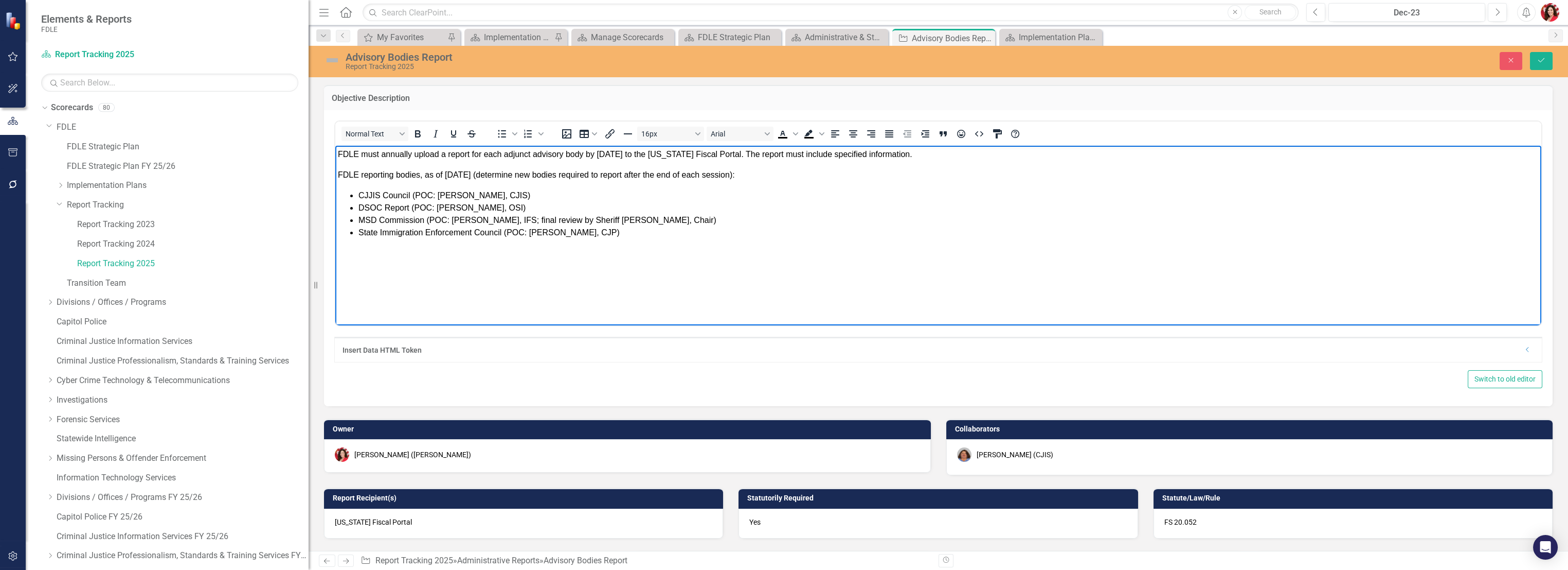
click at [765, 240] on body "FDLE must annually upload a report for each adjunct advisory body by August 15 …" at bounding box center [938, 223] width 1206 height 155
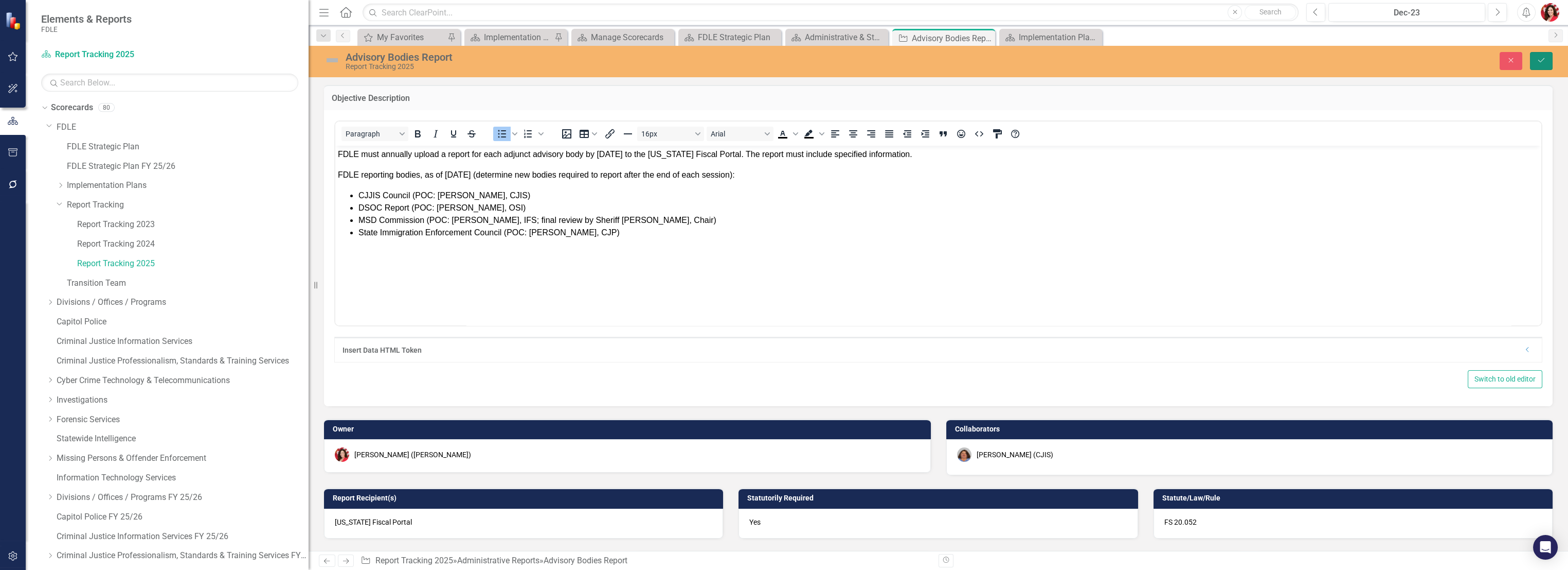
click at [1540, 62] on icon "submit" at bounding box center [1542, 60] width 6 height 4
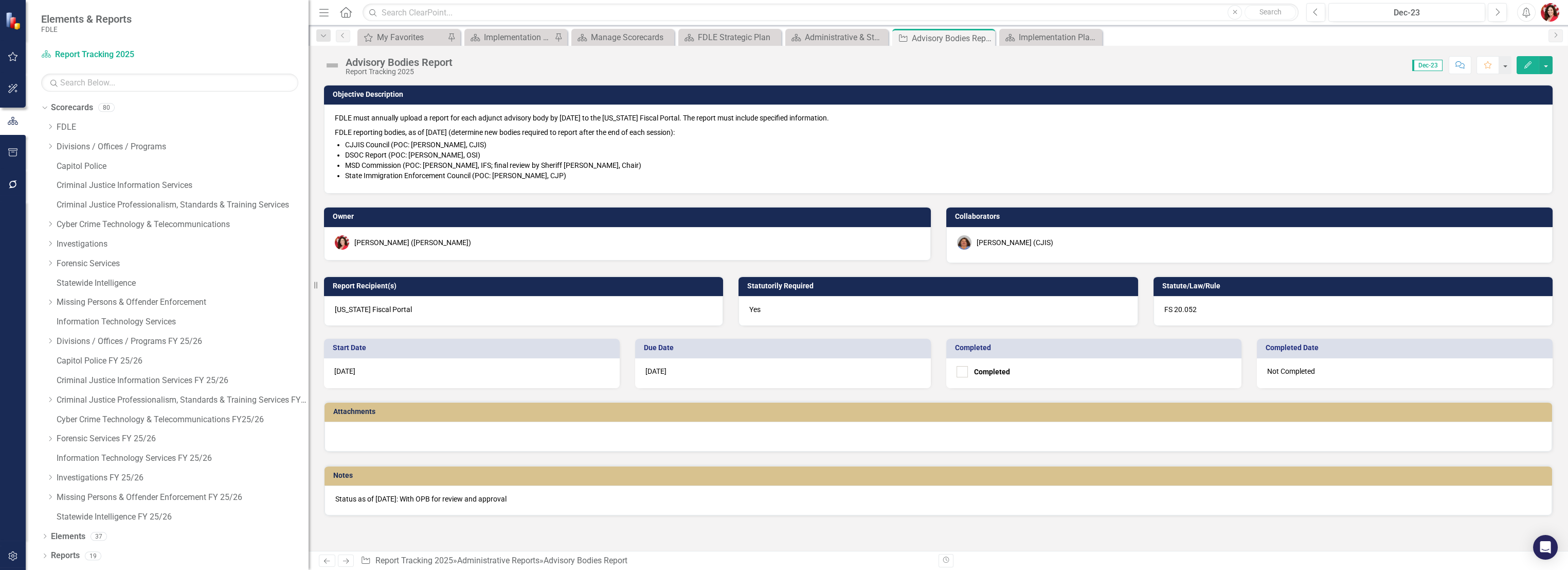
click at [1020, 246] on div "[PERSON_NAME] (CJIS)" at bounding box center [1015, 242] width 77 height 10
click at [1019, 246] on div "[PERSON_NAME] (CJIS)" at bounding box center [1015, 242] width 77 height 10
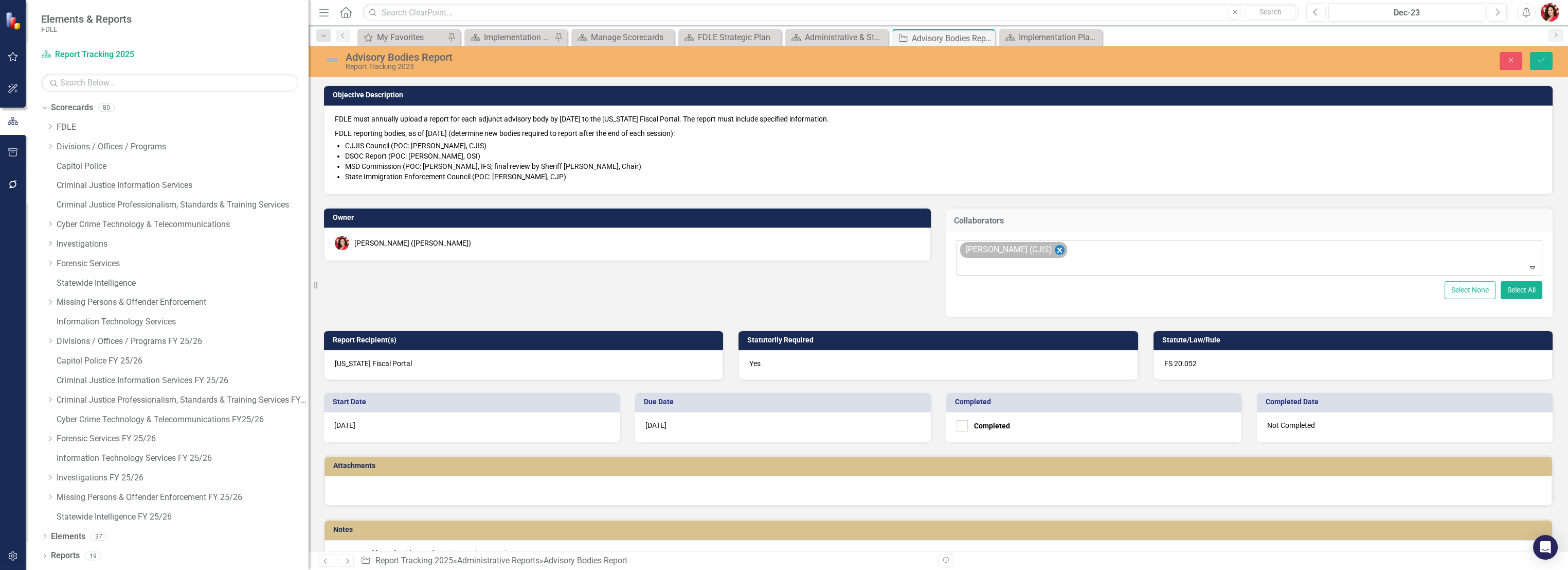
click at [1054, 252] on icon "Remove Rachel Truxell (CJIS)" at bounding box center [1059, 250] width 10 height 13
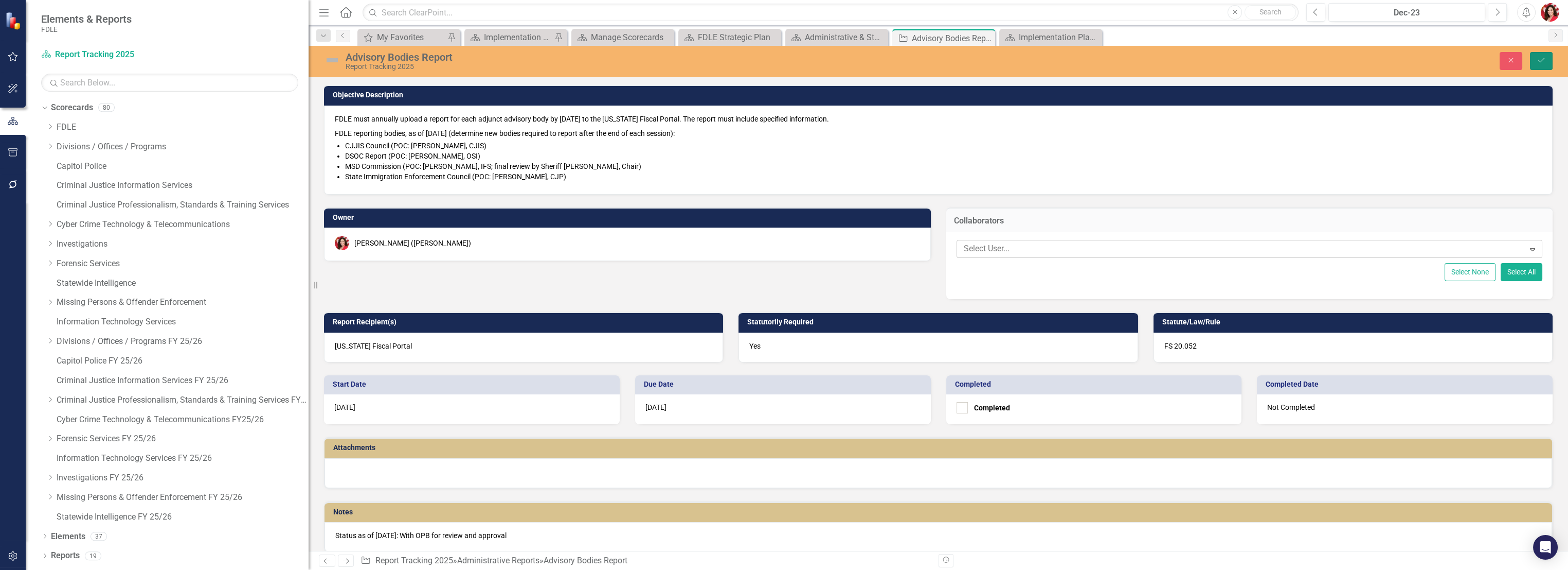
click at [1549, 60] on button "Save" at bounding box center [1541, 61] width 23 height 18
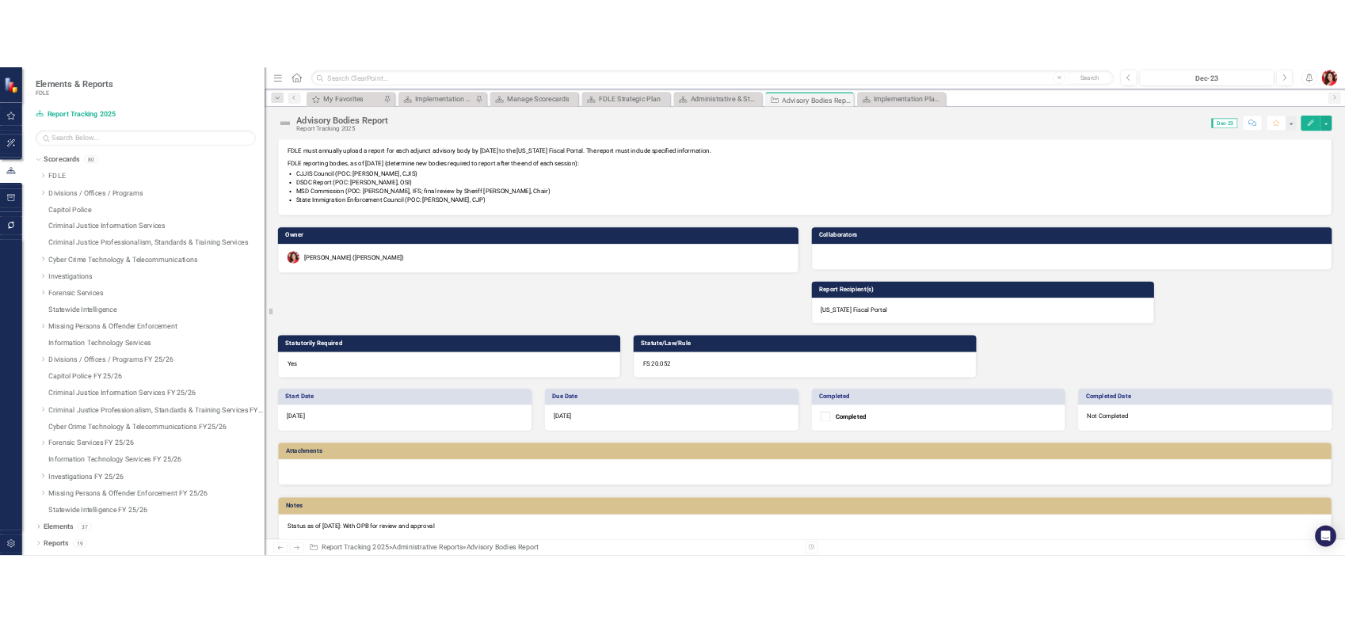
scroll to position [48, 0]
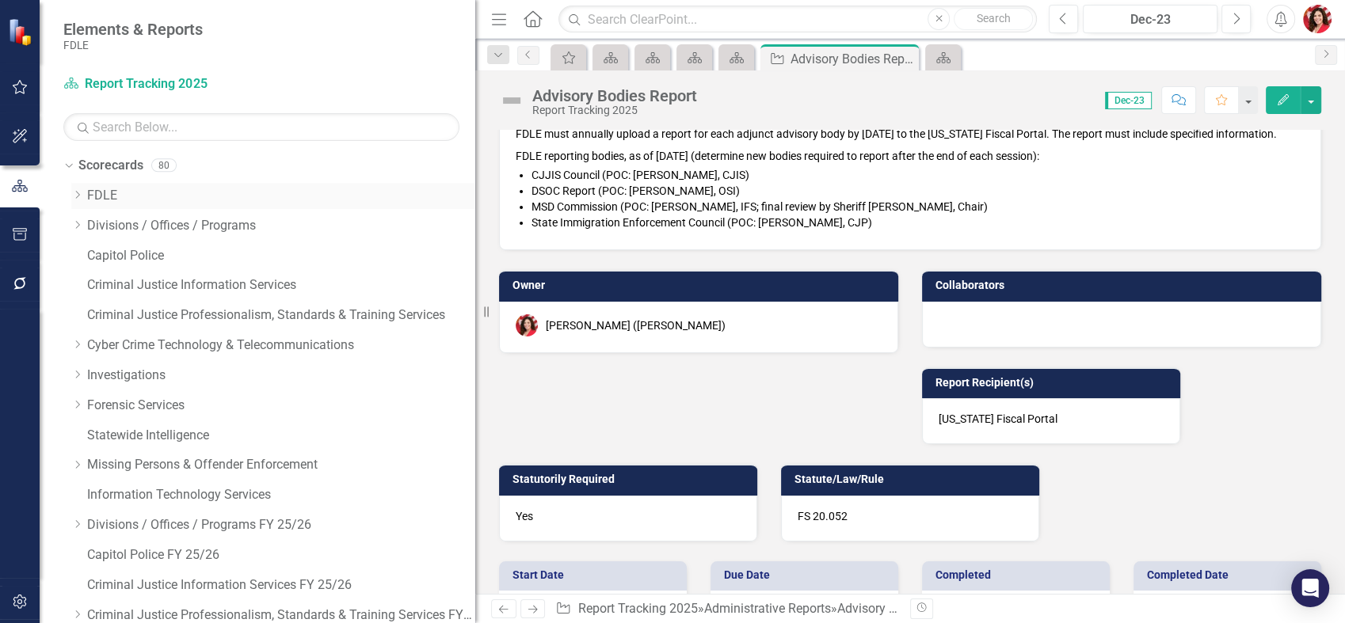
click at [79, 195] on icon at bounding box center [78, 195] width 4 height 8
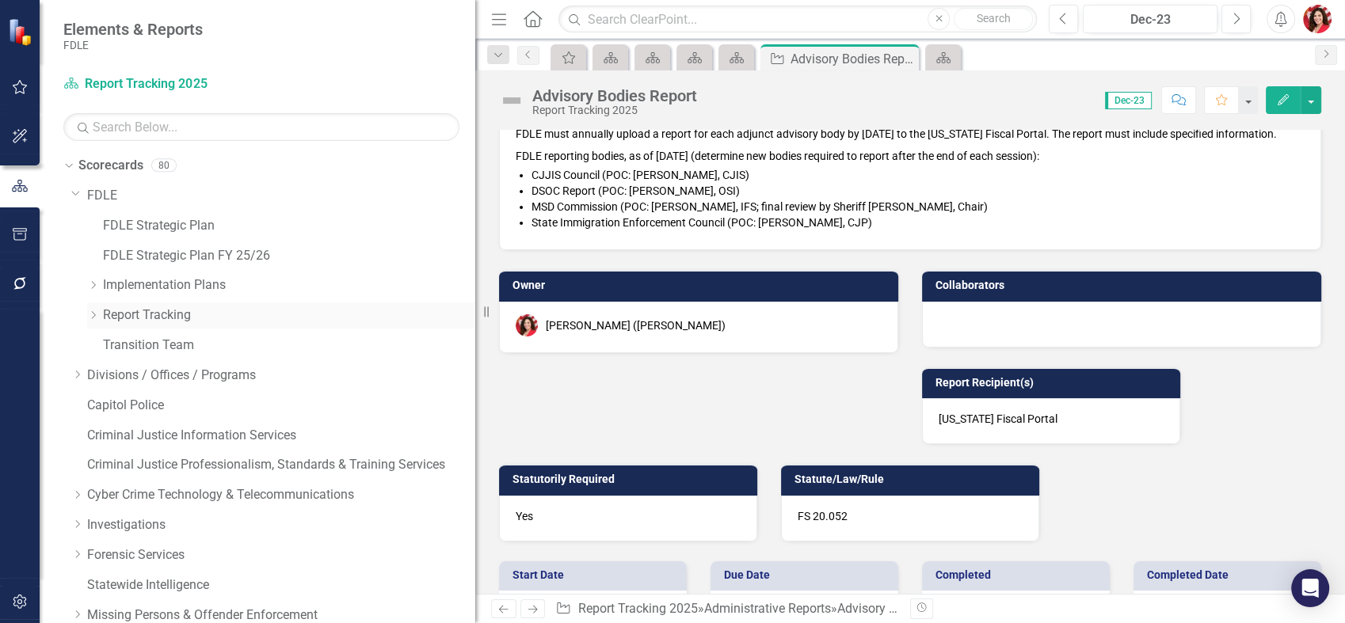
click at [89, 317] on icon "Dropdown" at bounding box center [93, 315] width 12 height 10
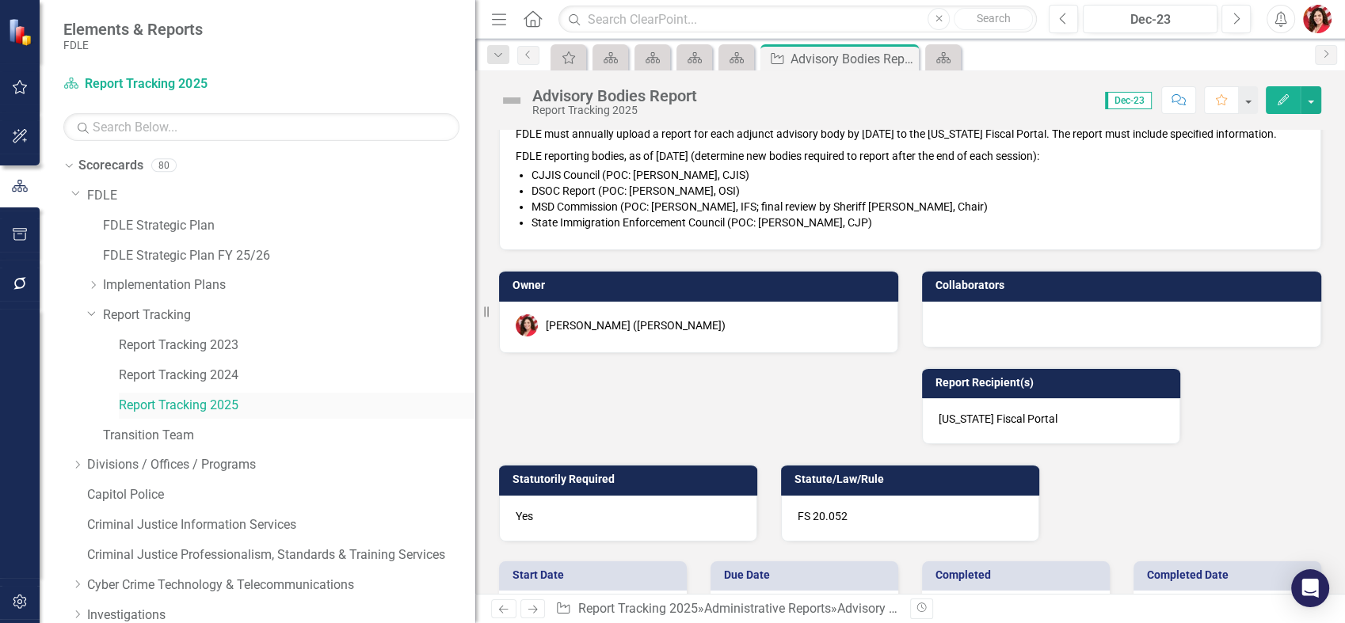
click at [193, 401] on link "Report Tracking 2025" at bounding box center [297, 406] width 356 height 18
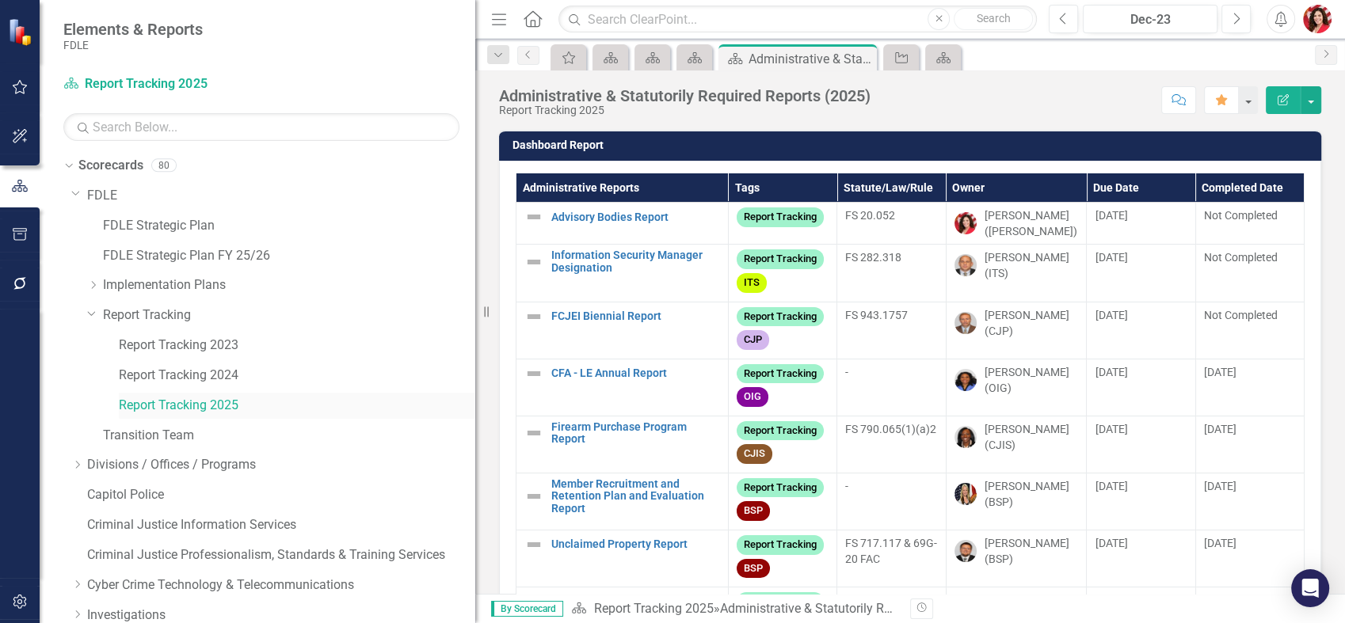
click at [189, 400] on link "Report Tracking 2025" at bounding box center [297, 406] width 356 height 18
click at [1318, 96] on button "button" at bounding box center [1310, 100] width 21 height 28
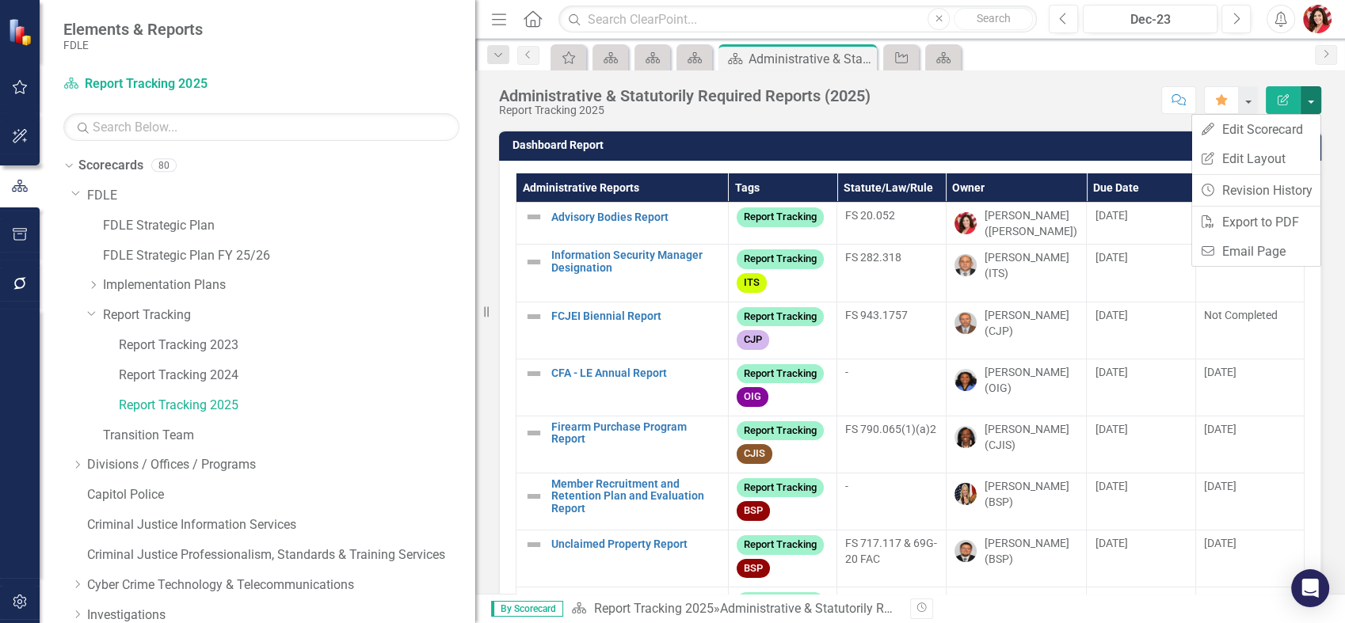
click at [1083, 102] on div "Score: N/A Dec-23 Completed Comment Favorite Edit Report" at bounding box center [1099, 99] width 443 height 27
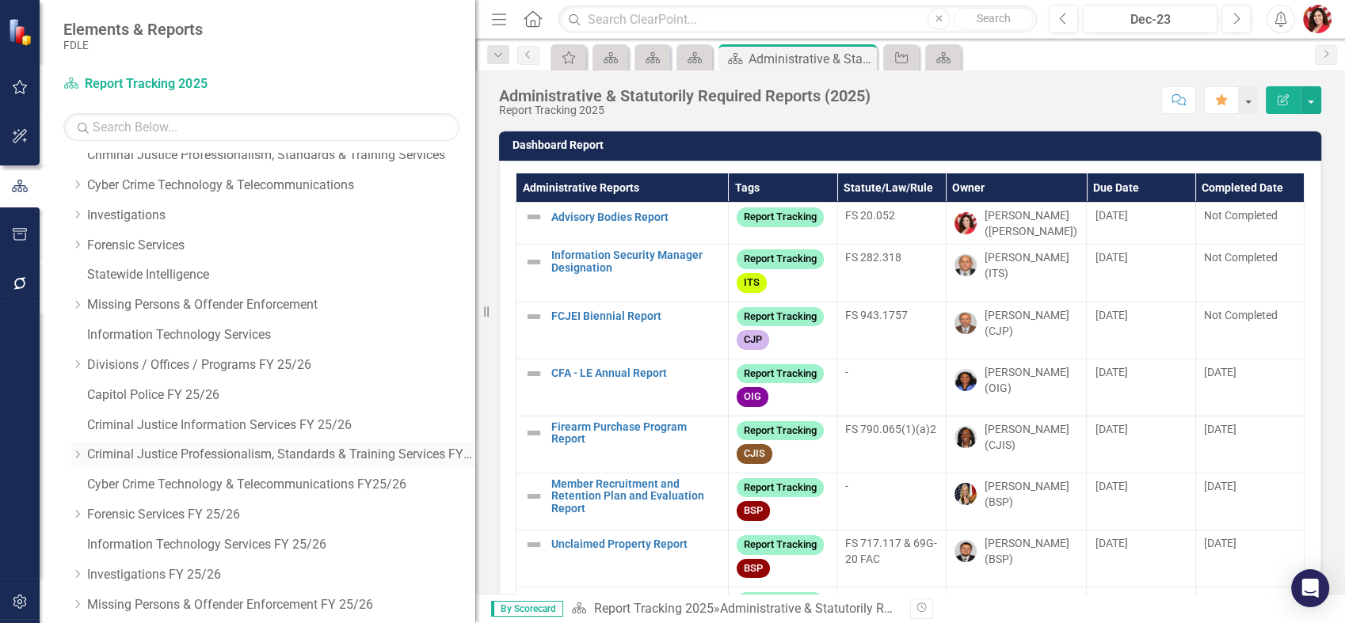
scroll to position [488, 0]
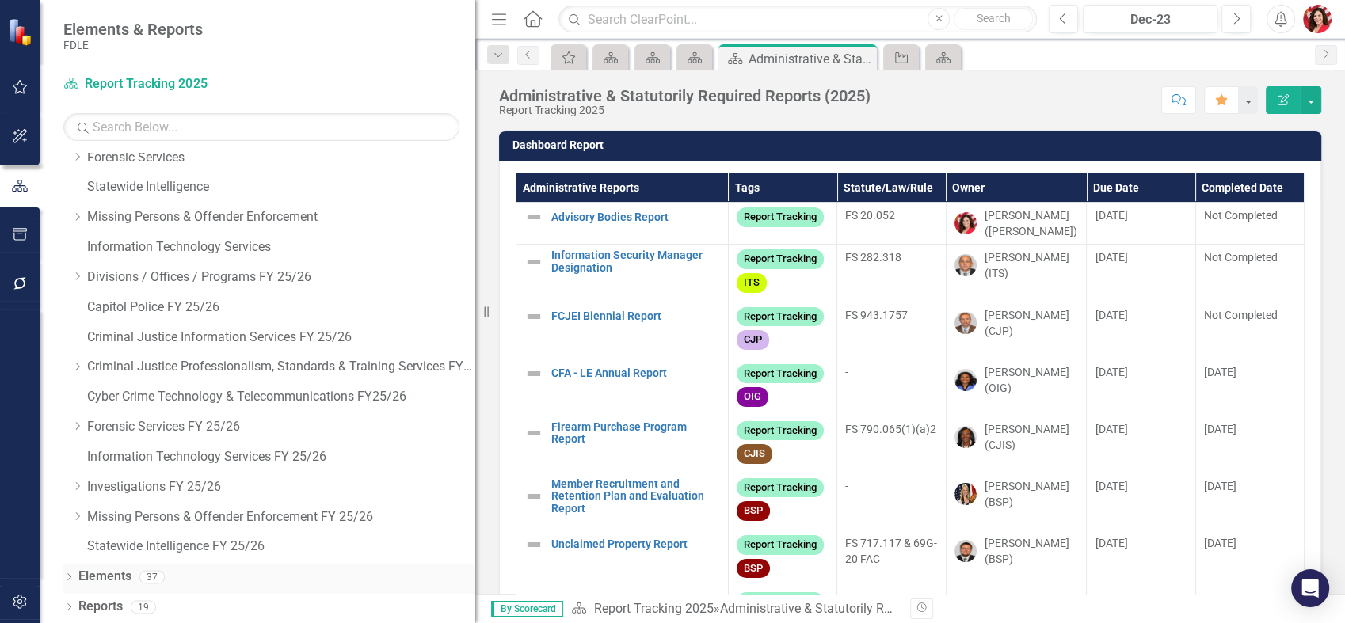
click at [66, 574] on icon "Dropdown" at bounding box center [68, 578] width 11 height 9
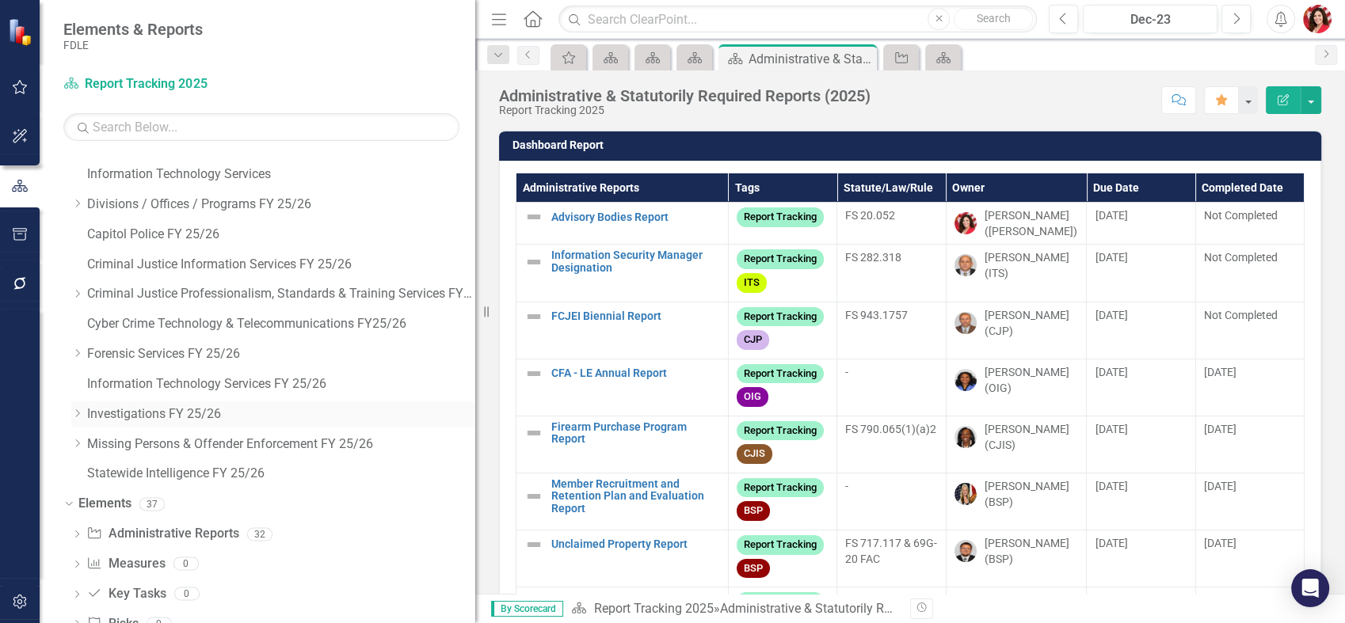
scroll to position [608, 0]
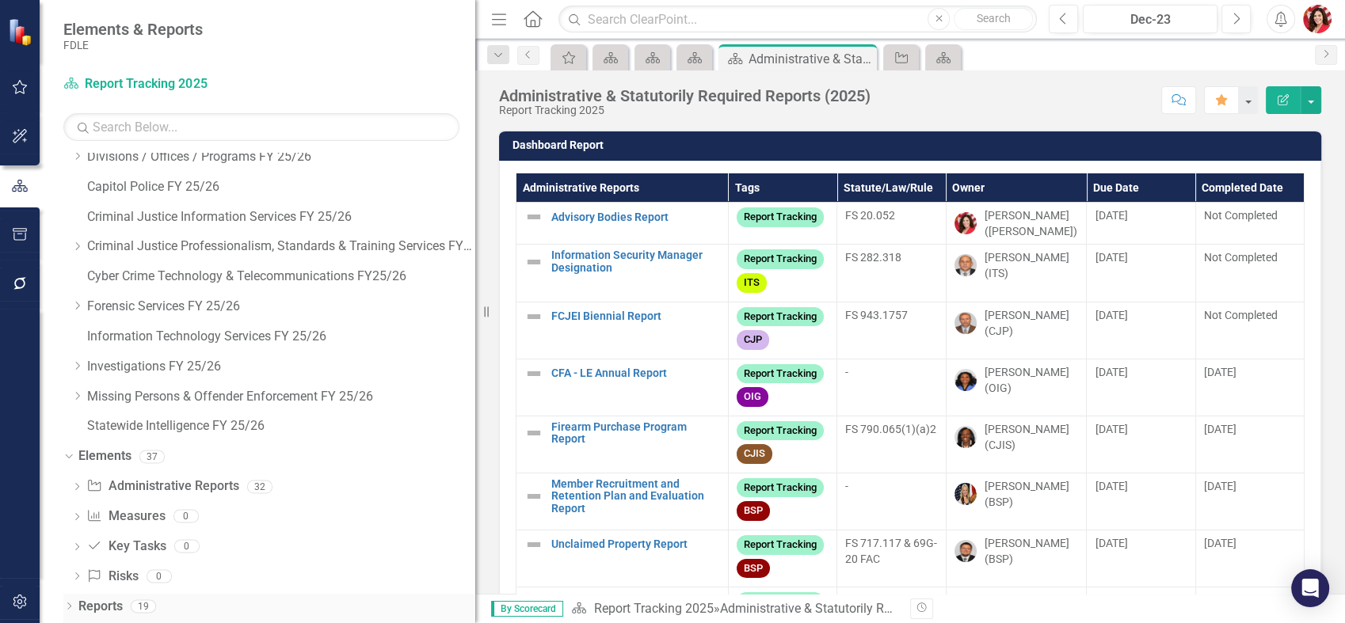
click at [70, 603] on icon "Dropdown" at bounding box center [68, 607] width 11 height 9
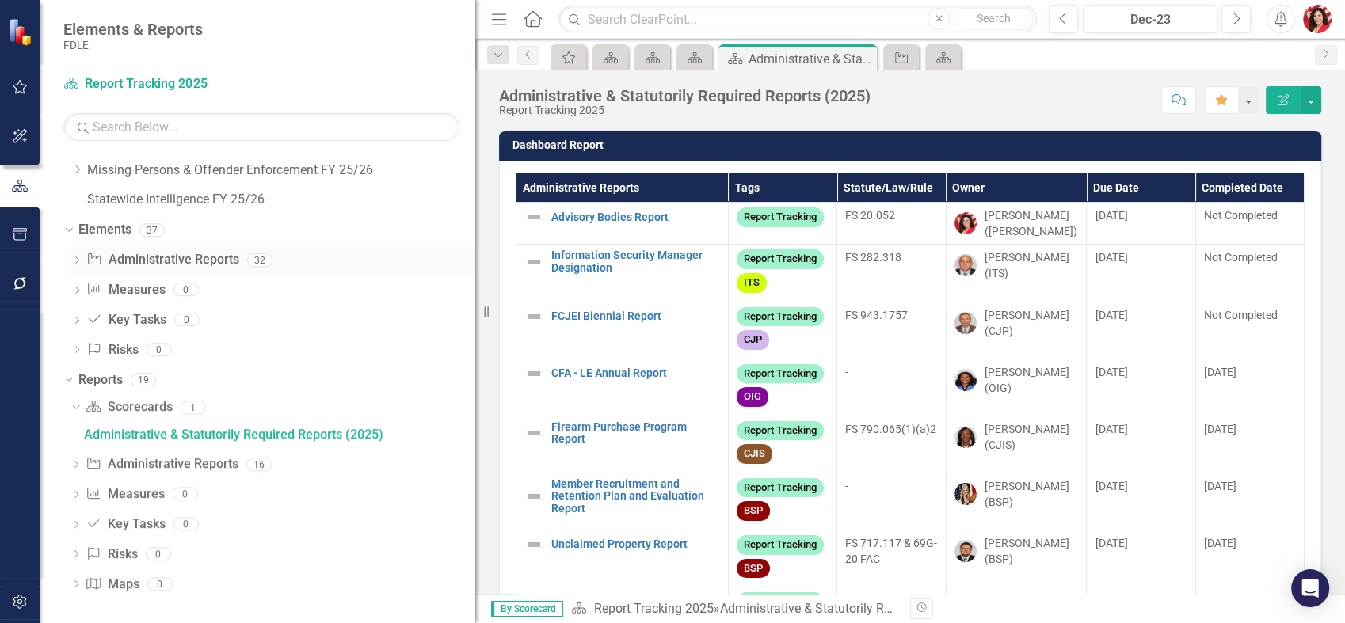
scroll to position [836, 0]
click at [70, 465] on icon "Dropdown" at bounding box center [75, 464] width 11 height 9
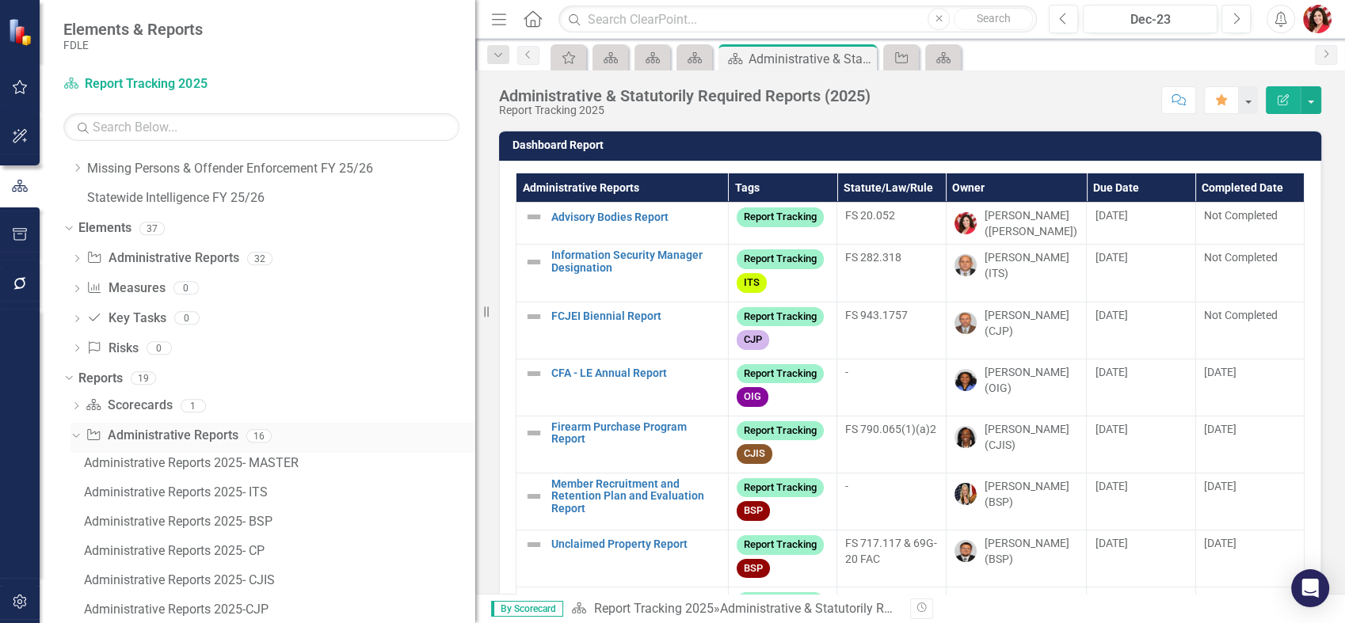
scroll to position [925, 0]
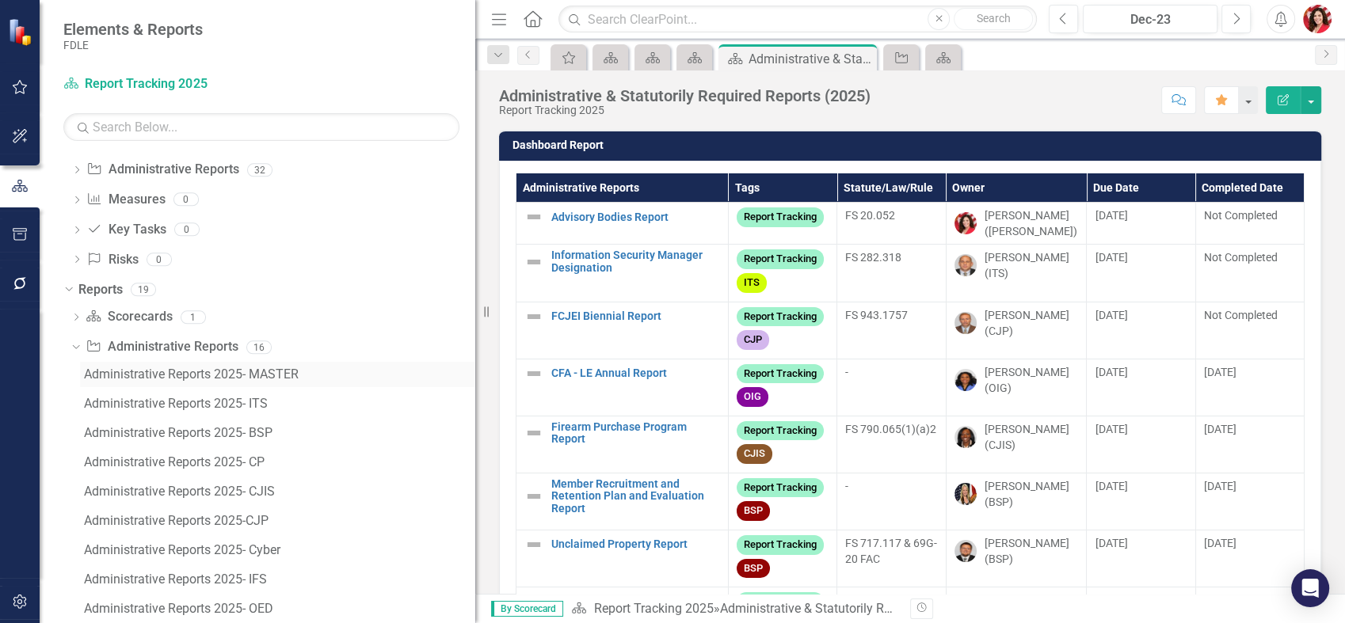
click at [281, 371] on div "Administrative Reports 2025- MASTER" at bounding box center [279, 374] width 391 height 14
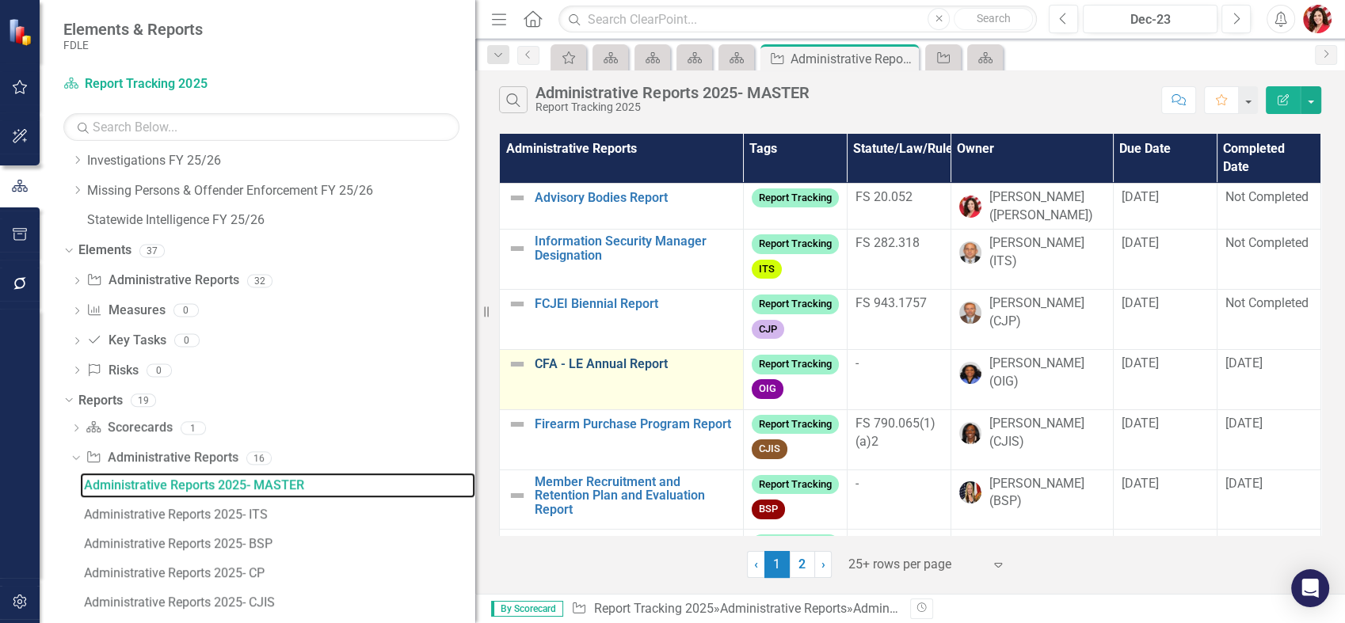
scroll to position [689, 0]
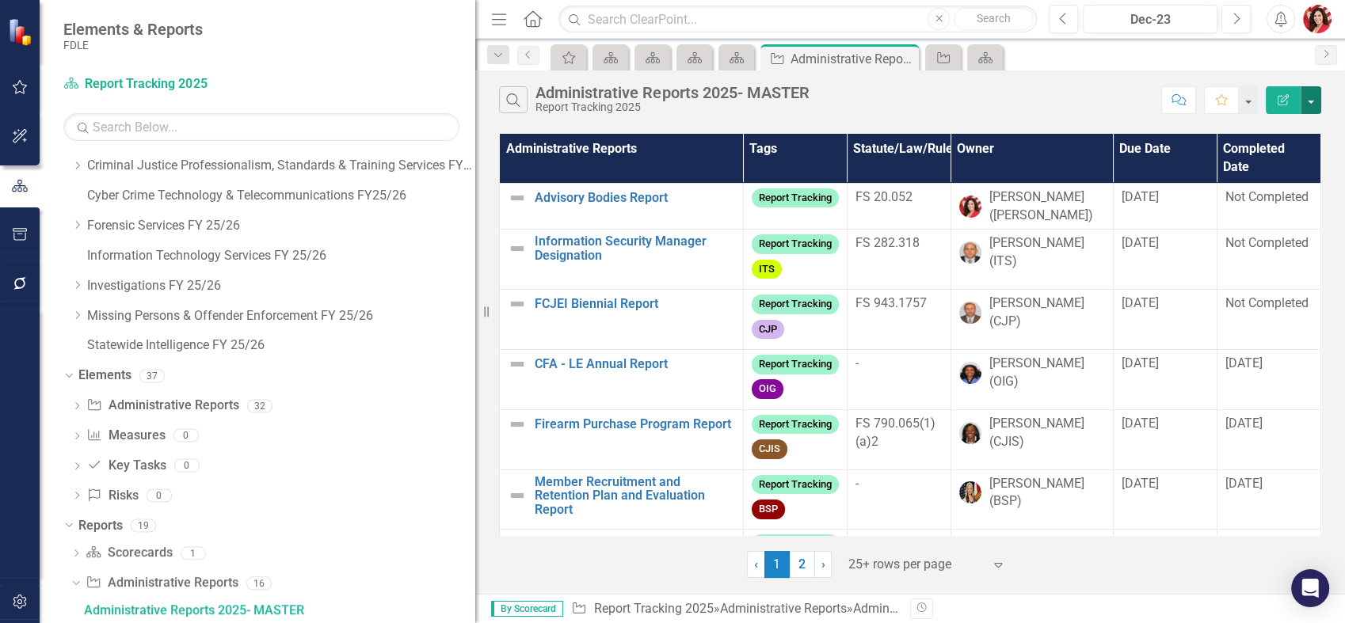
click at [1314, 101] on button "button" at bounding box center [1310, 100] width 21 height 28
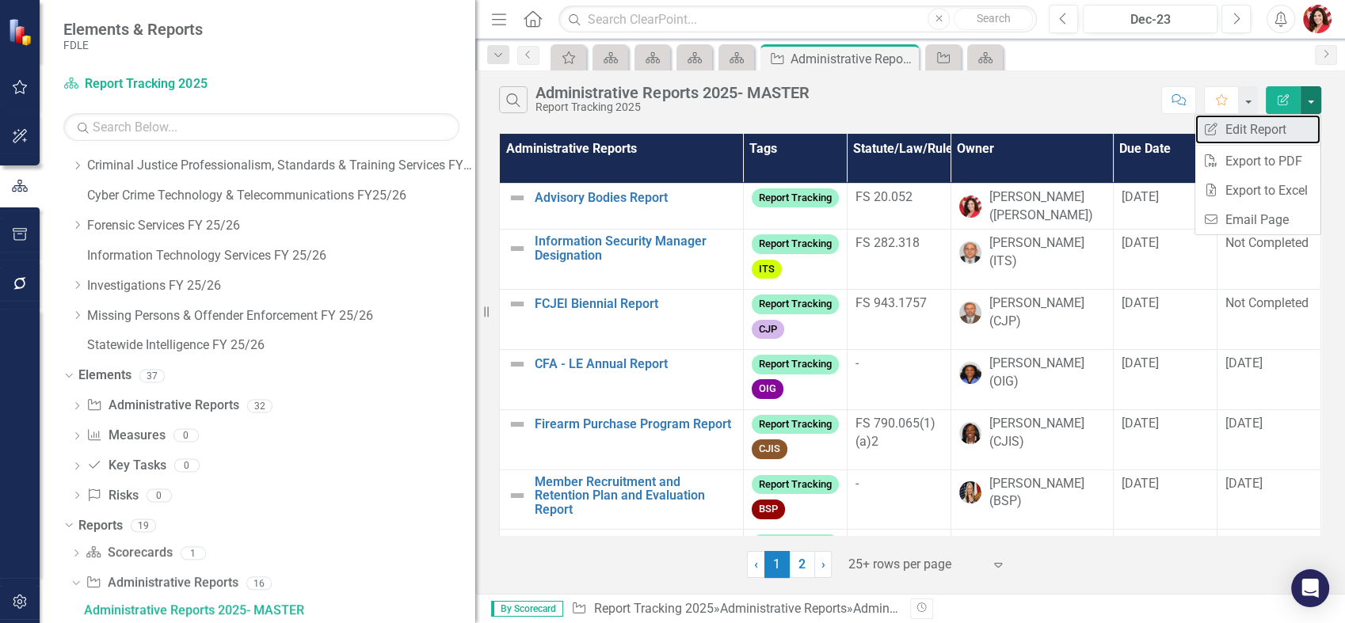
click at [1246, 133] on link "Edit Report Edit Report" at bounding box center [1257, 129] width 125 height 29
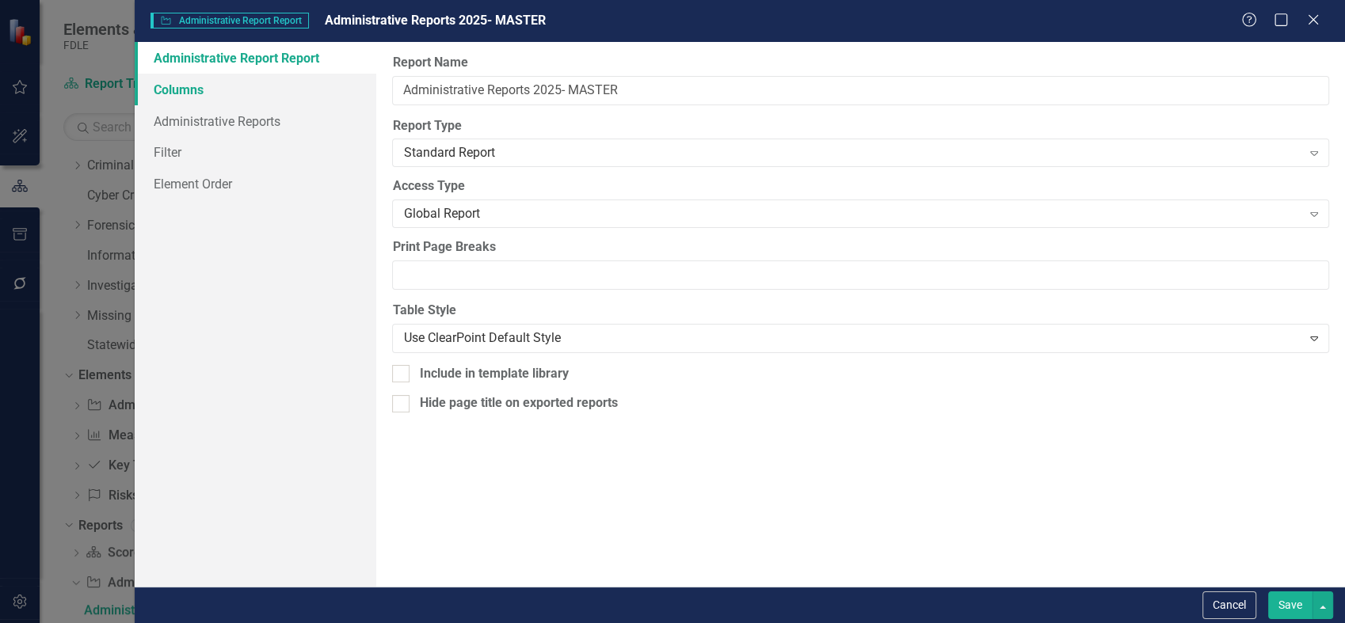
click at [203, 84] on link "Columns" at bounding box center [256, 90] width 242 height 32
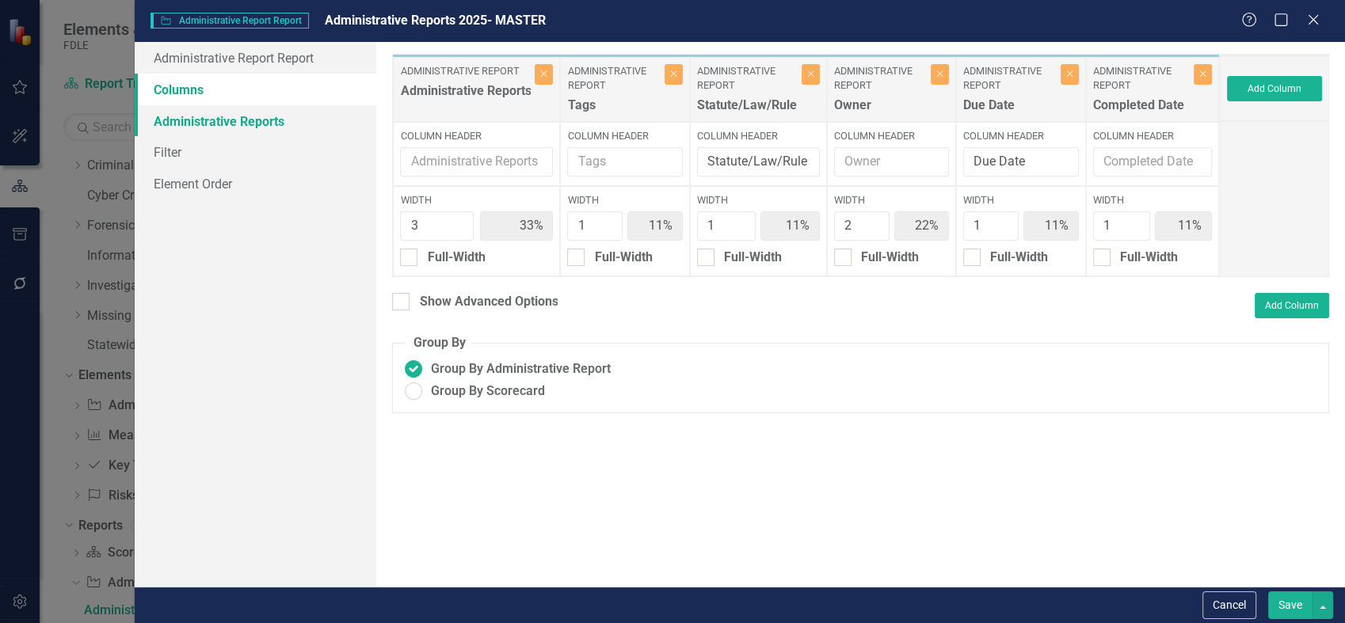
click at [196, 127] on link "Administrative Reports" at bounding box center [256, 121] width 242 height 32
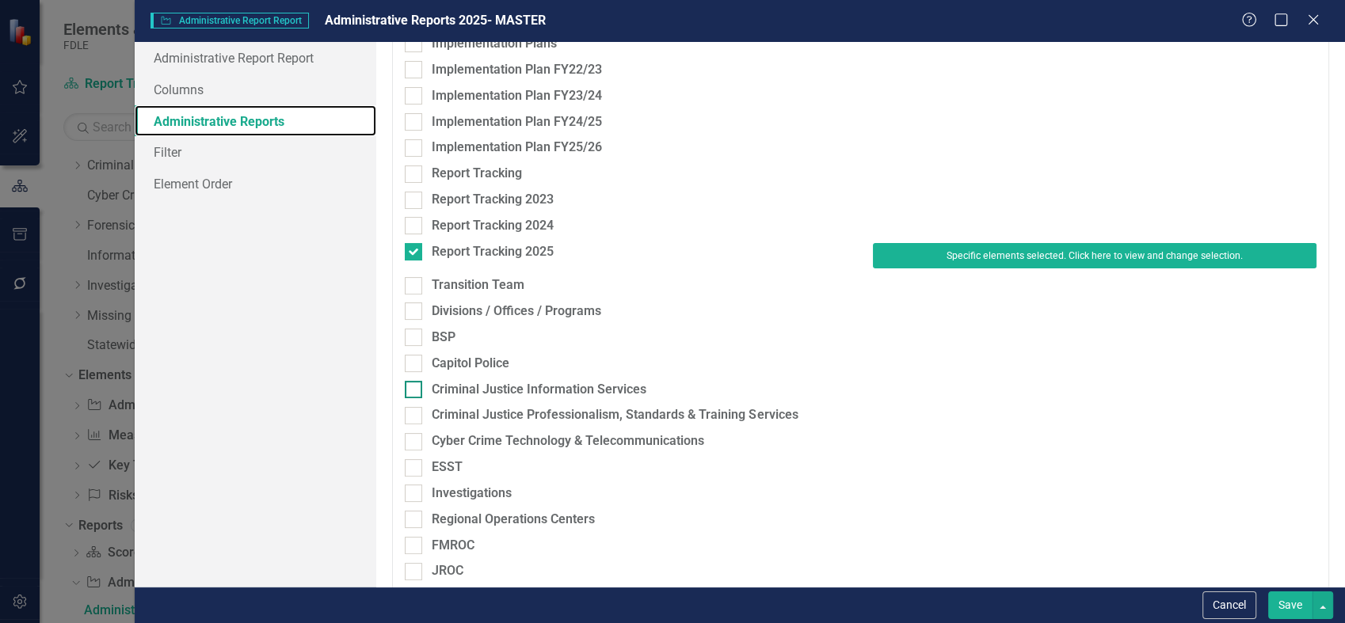
scroll to position [615, 0]
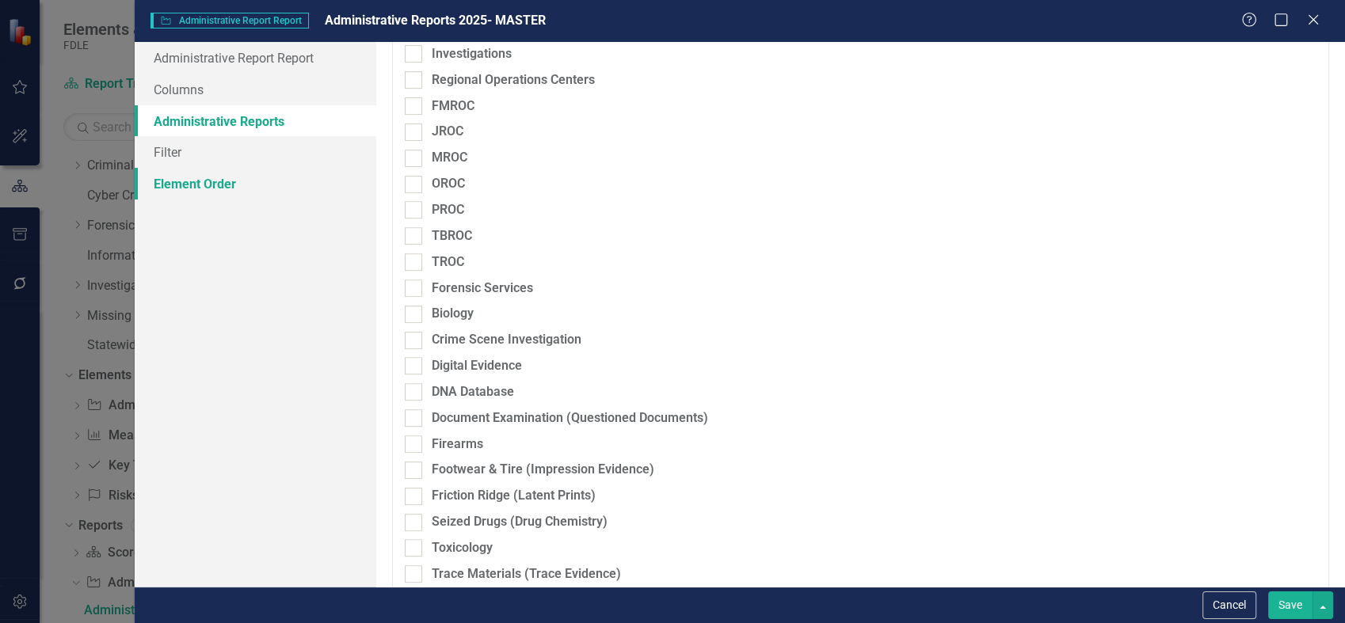
click at [218, 185] on link "Element Order" at bounding box center [256, 184] width 242 height 32
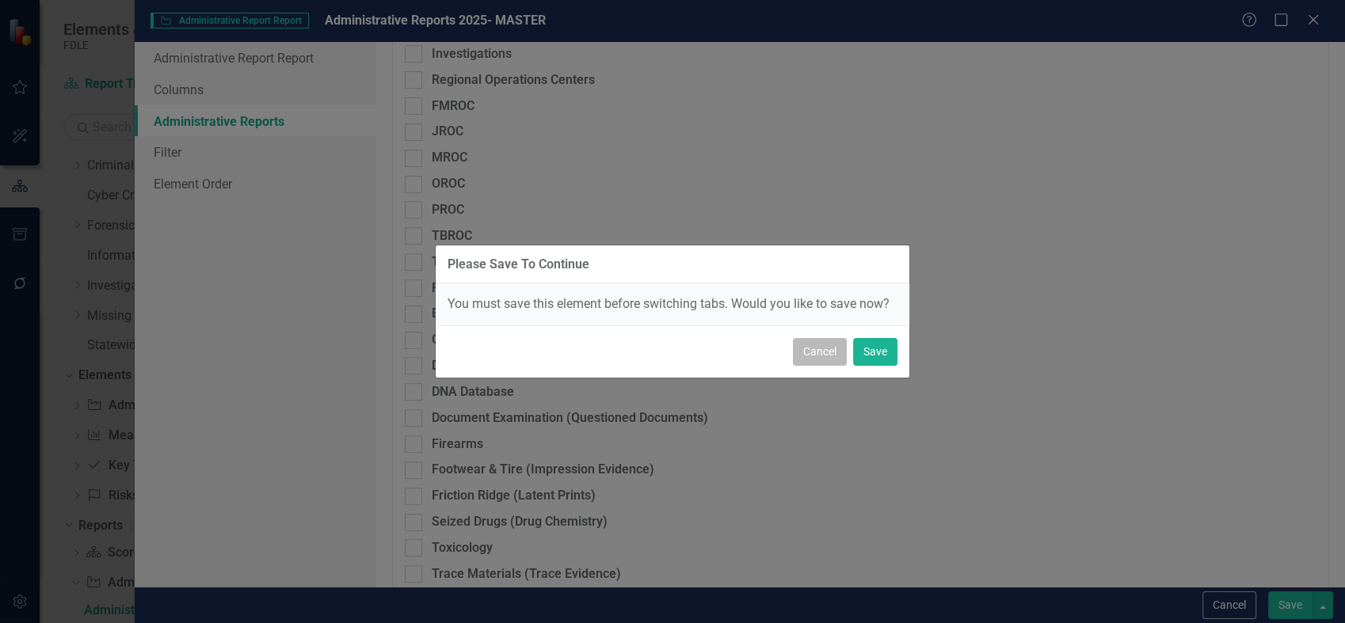
click at [825, 356] on button "Cancel" at bounding box center [820, 352] width 54 height 28
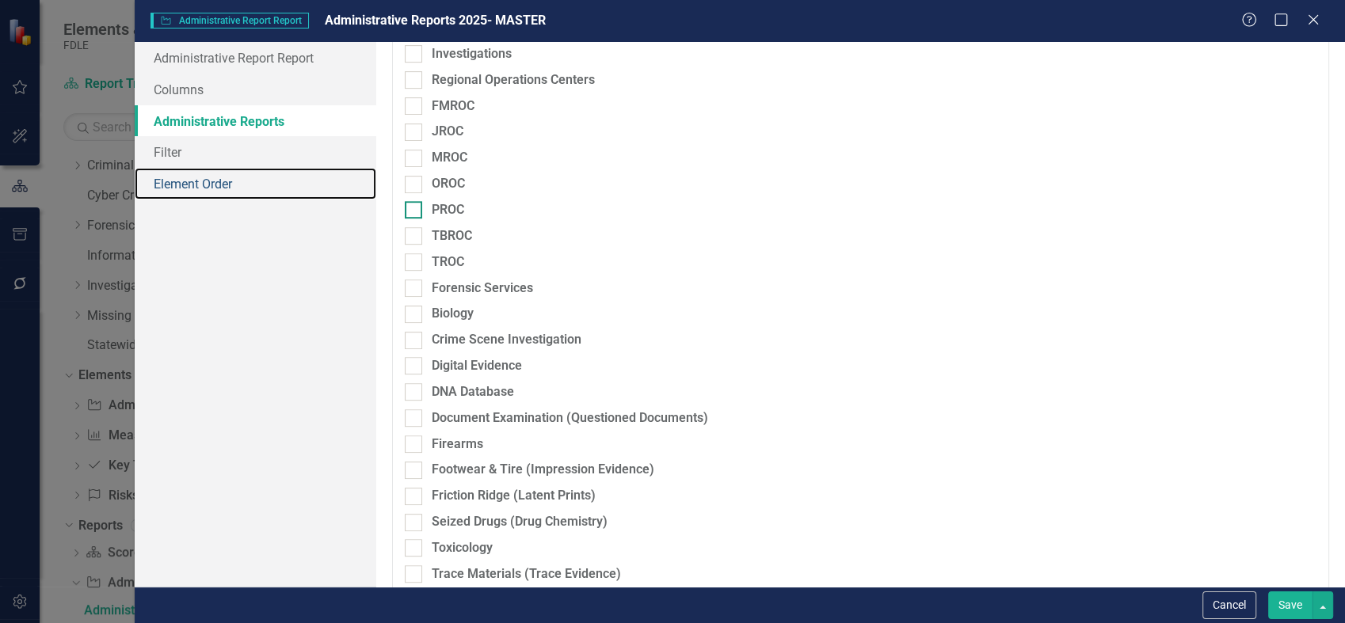
scroll to position [176, 0]
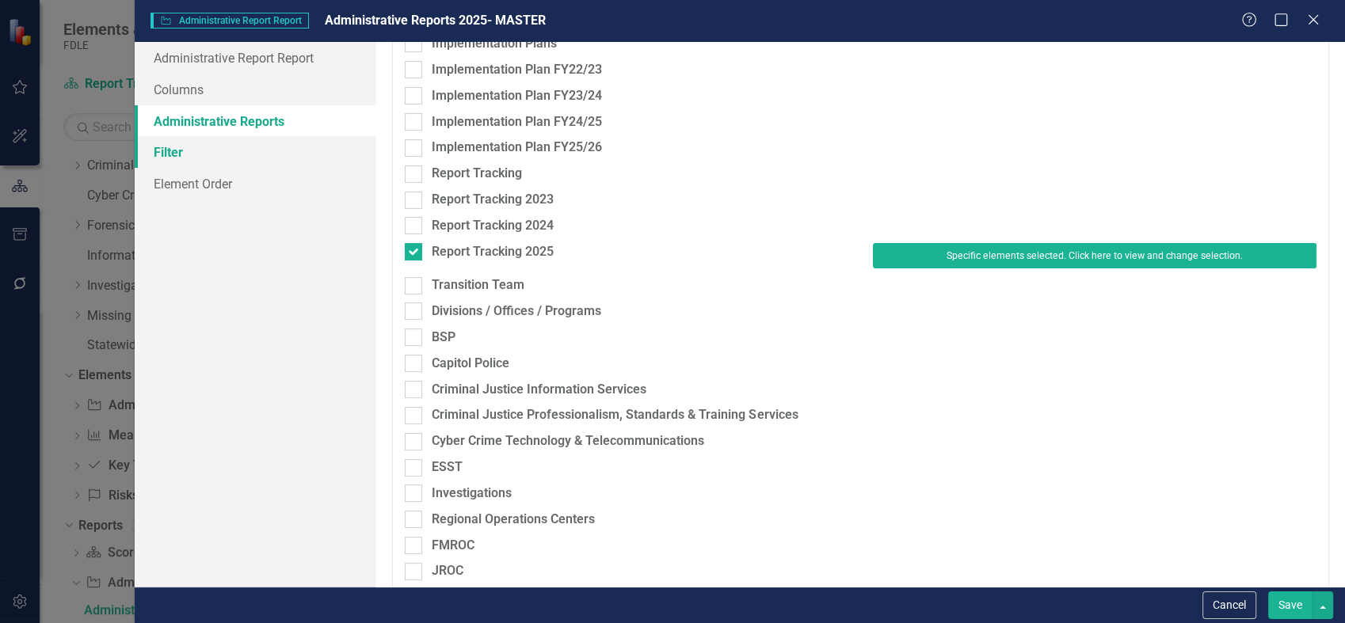
click at [258, 162] on link "Filter" at bounding box center [256, 152] width 242 height 32
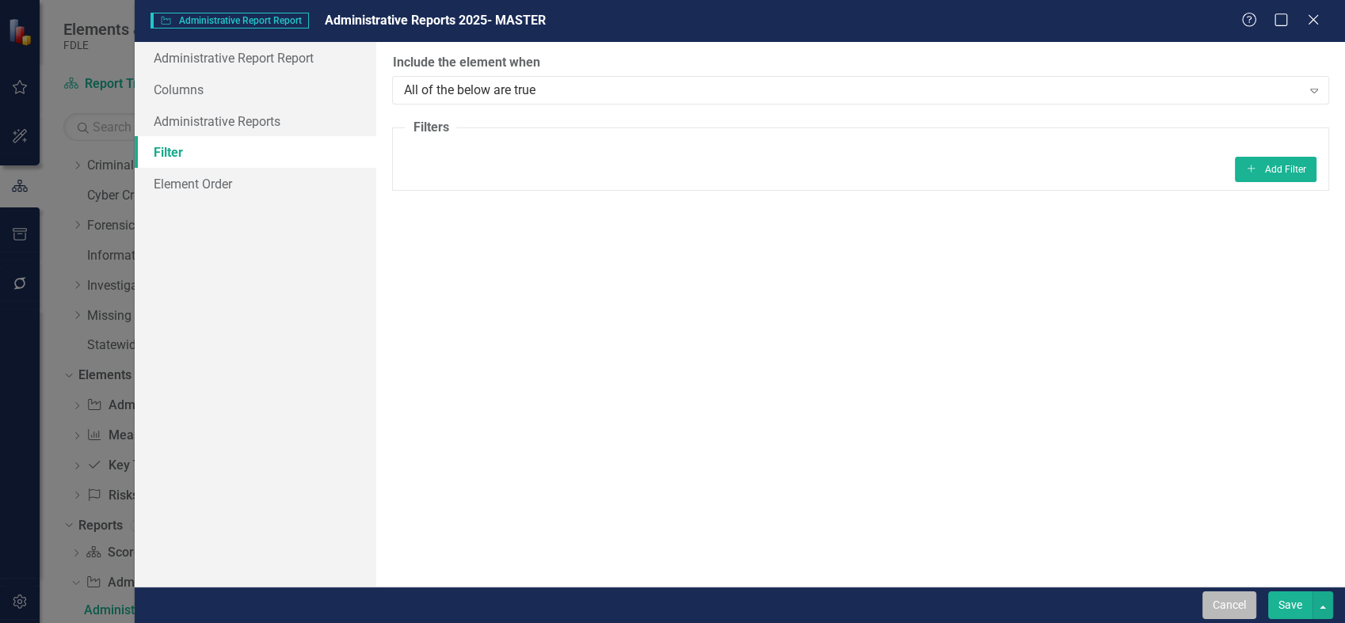
click at [1227, 604] on button "Cancel" at bounding box center [1229, 606] width 54 height 28
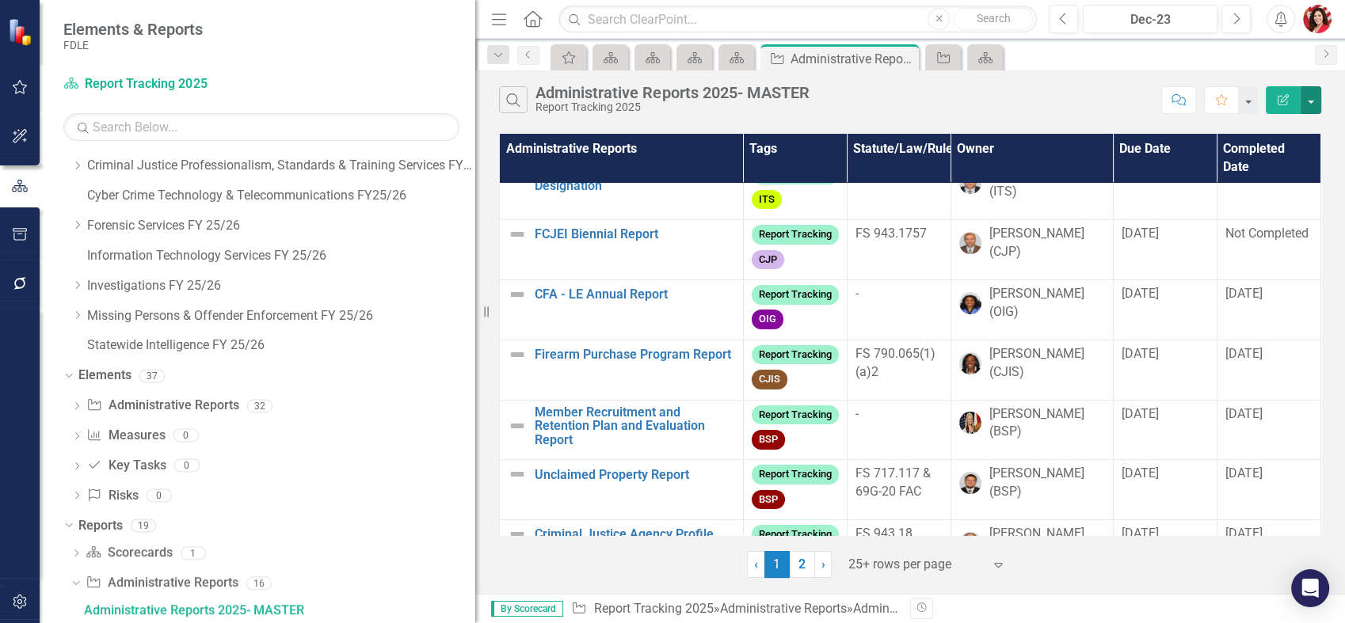
scroll to position [0, 0]
